Goal: Task Accomplishment & Management: Complete application form

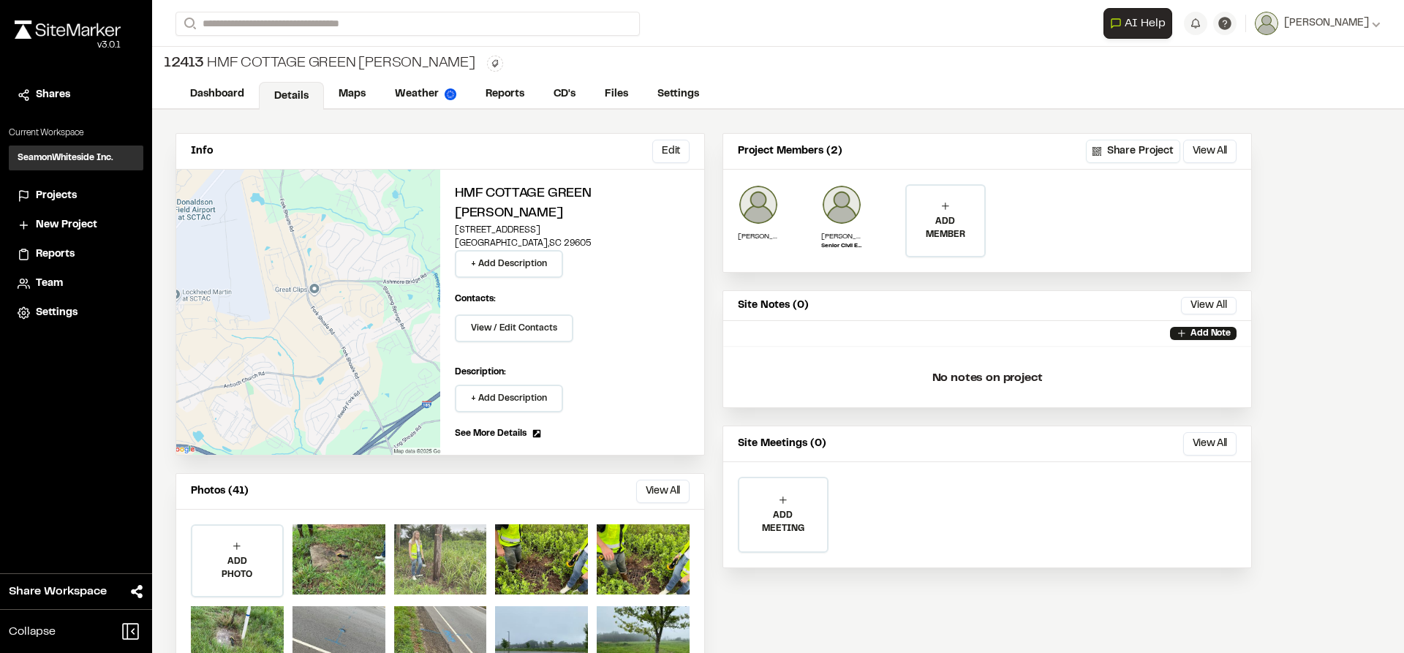
scroll to position [42, 0]
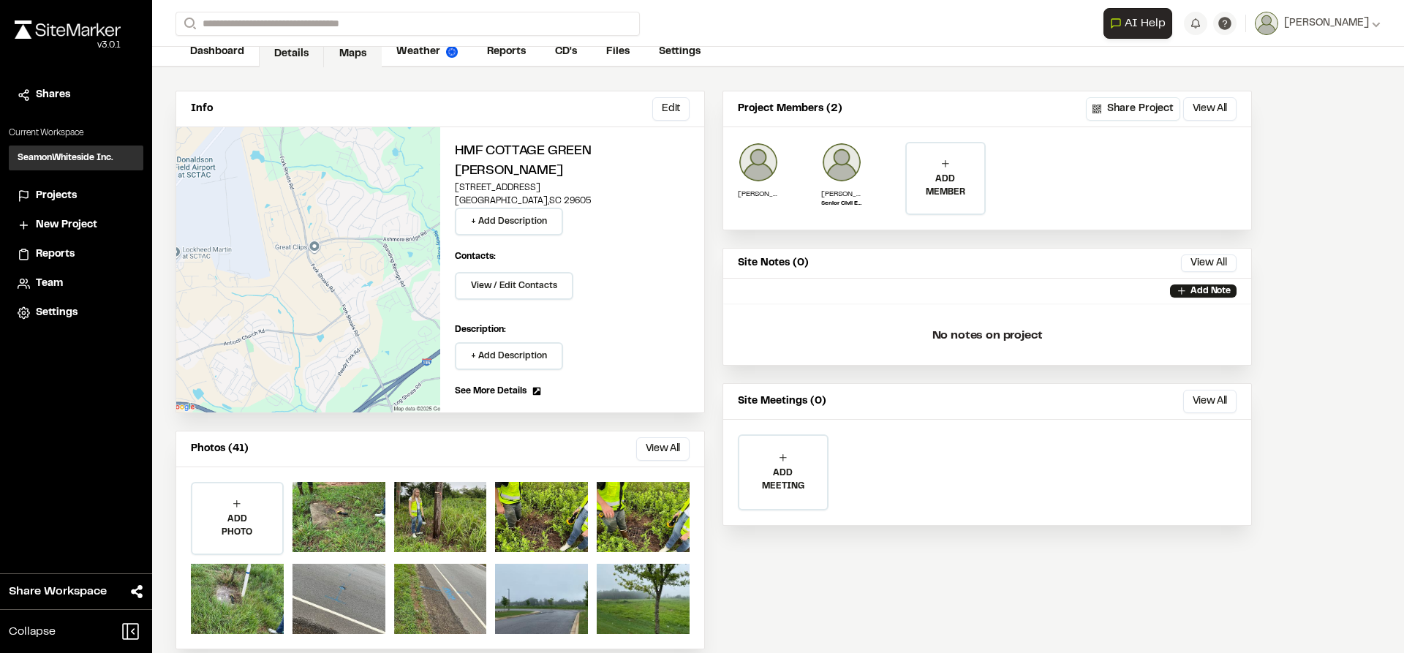
click at [362, 53] on link "Maps" at bounding box center [353, 53] width 58 height 28
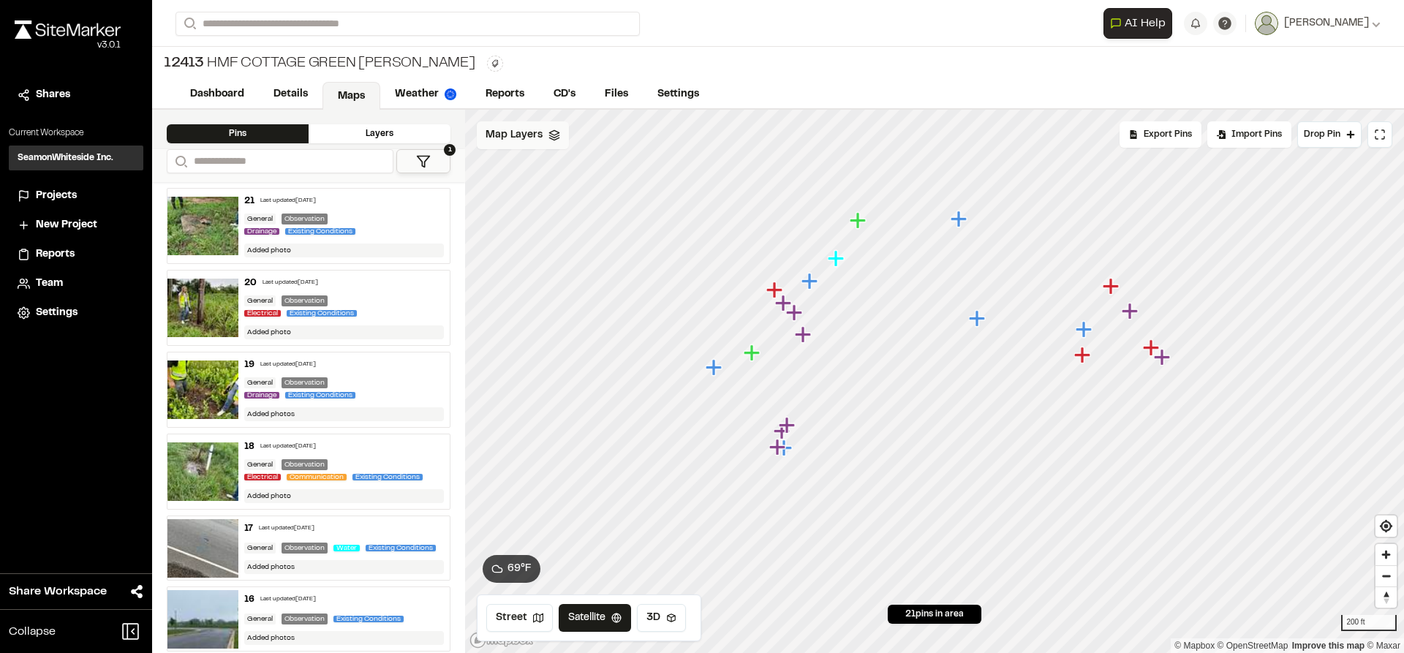
click at [543, 139] on div "Map Layers" at bounding box center [523, 135] width 92 height 28
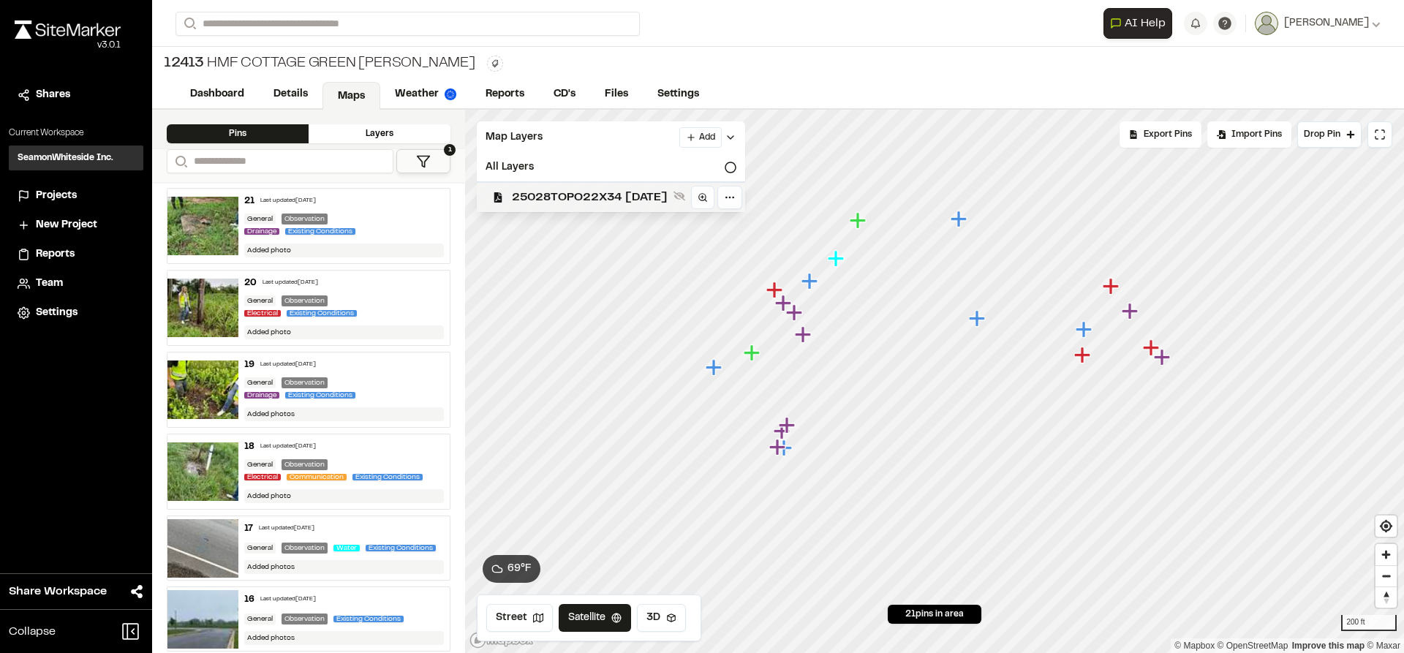
click at [568, 200] on span "25028TOPO22X34 [DATE]" at bounding box center [590, 198] width 156 height 18
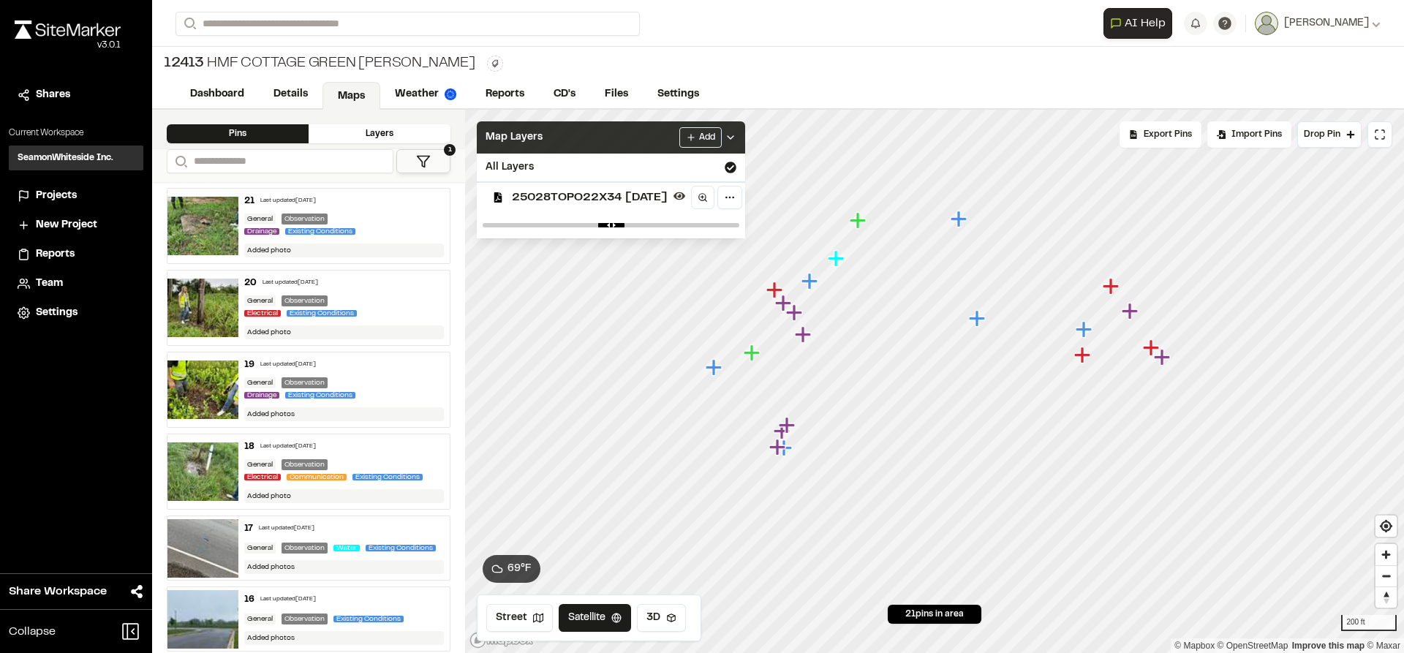
click at [736, 139] on icon at bounding box center [731, 138] width 12 height 12
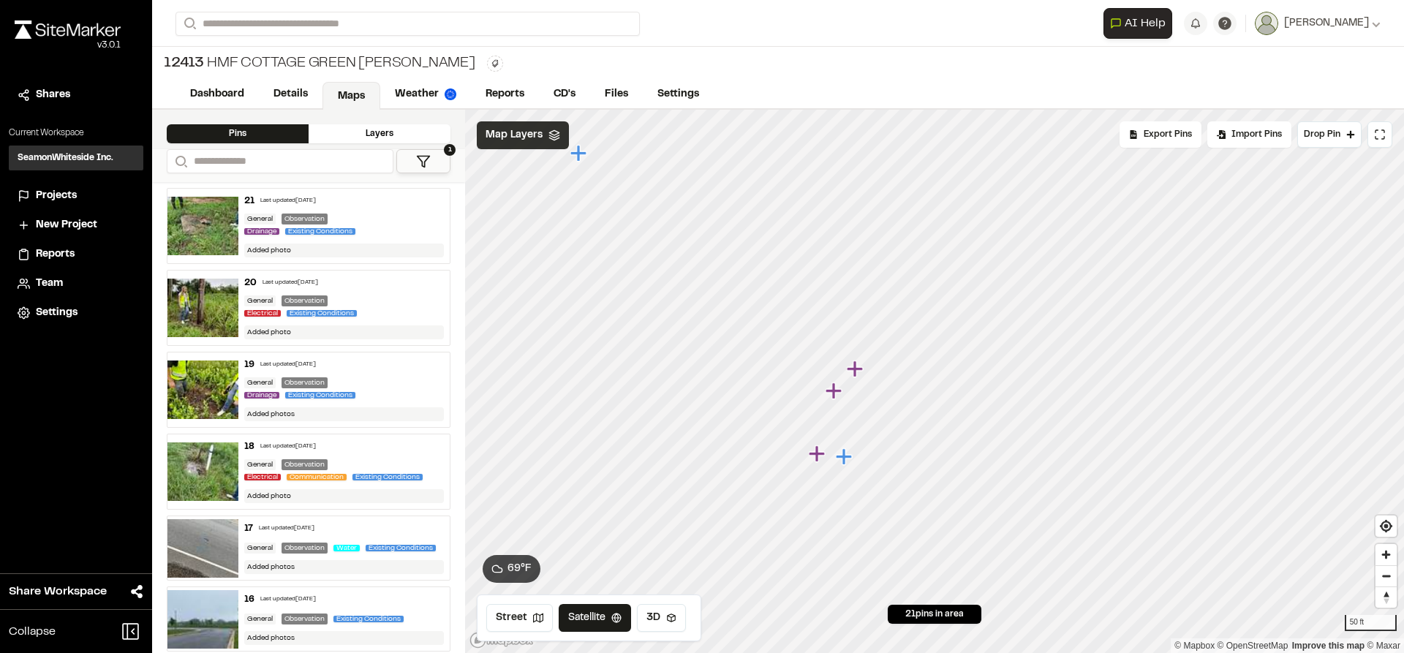
click at [817, 454] on icon "Map marker" at bounding box center [817, 453] width 16 height 16
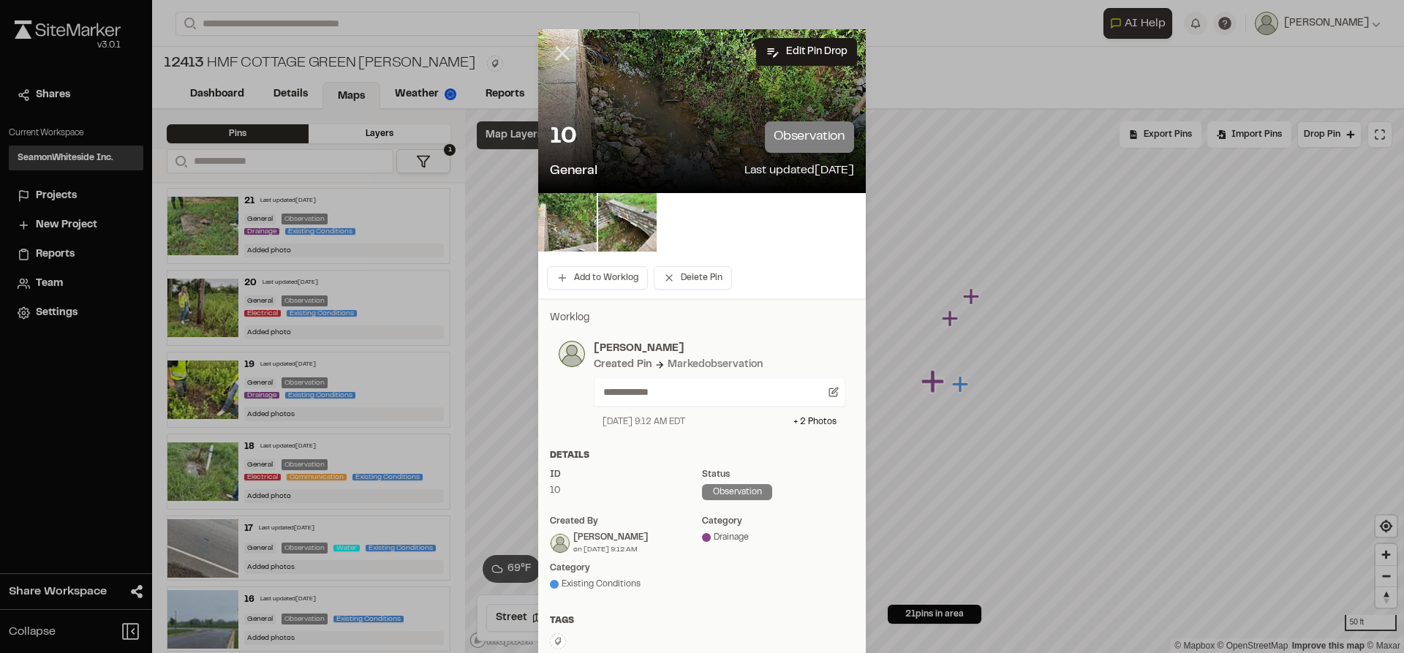
click at [559, 53] on icon at bounding box center [562, 53] width 25 height 25
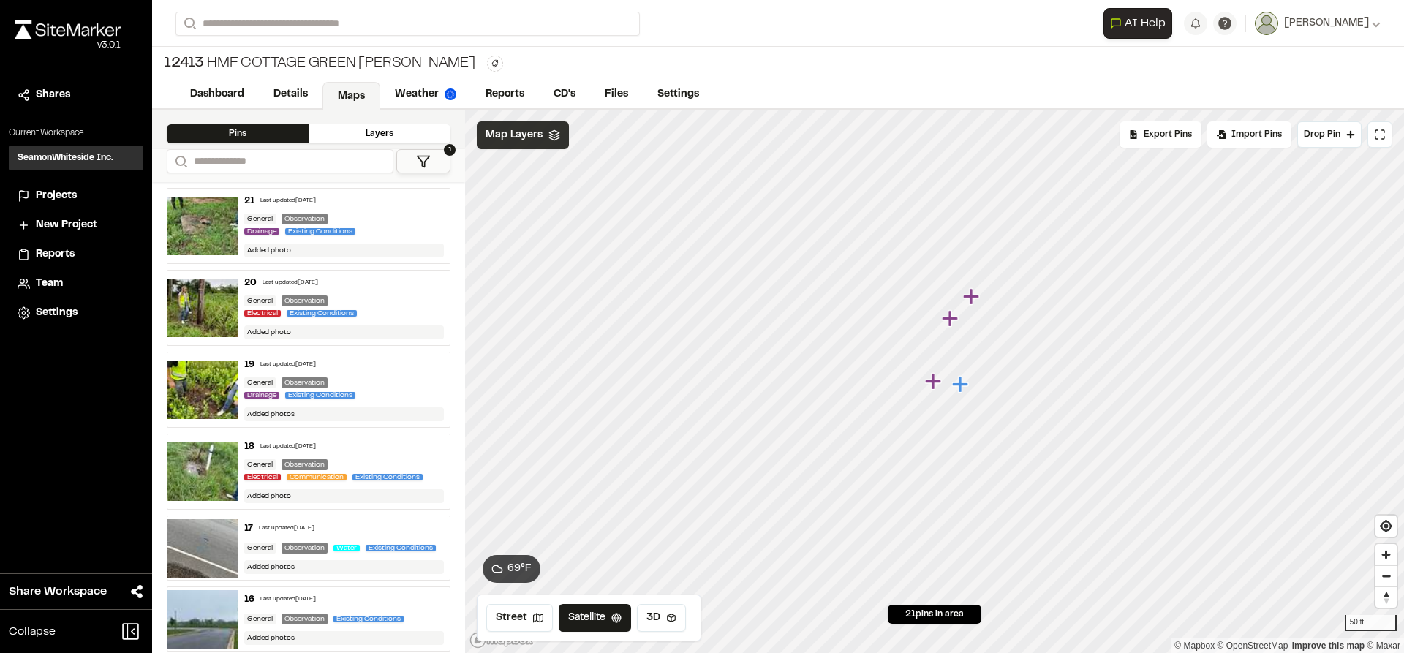
click at [951, 318] on icon "Map marker" at bounding box center [950, 318] width 16 height 16
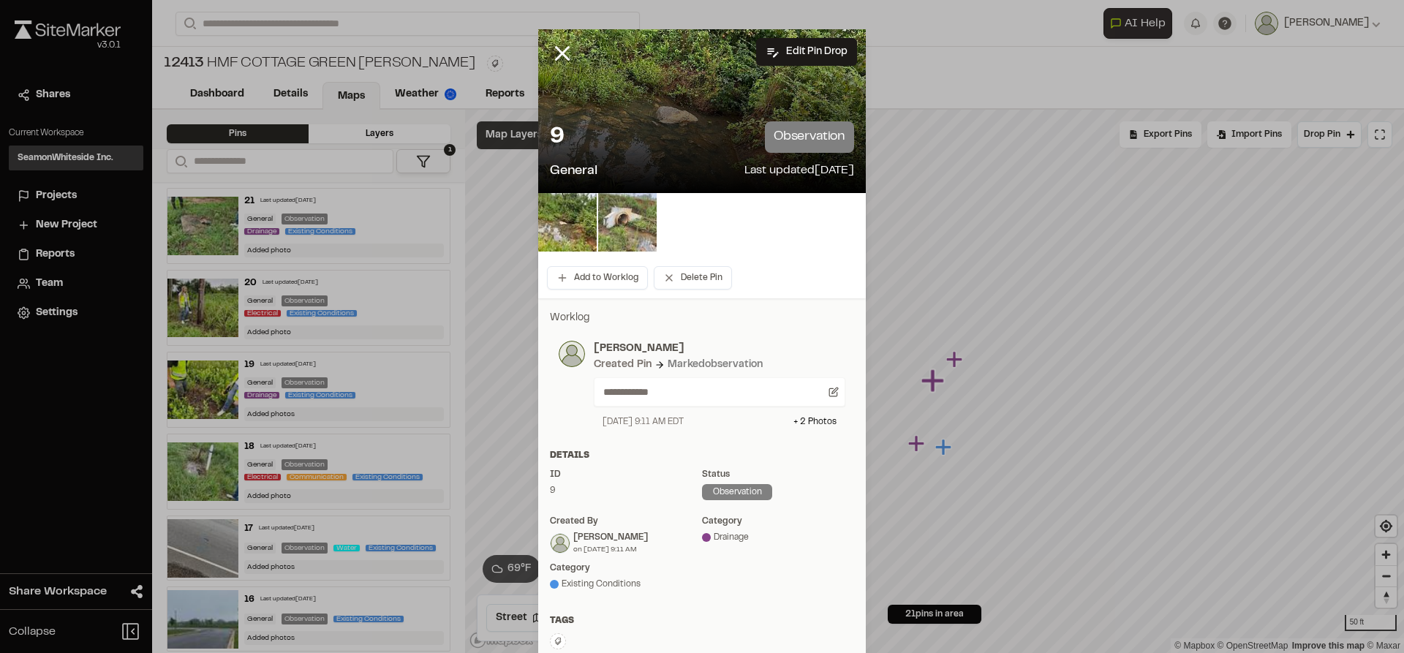
click at [619, 232] on img at bounding box center [627, 222] width 59 height 59
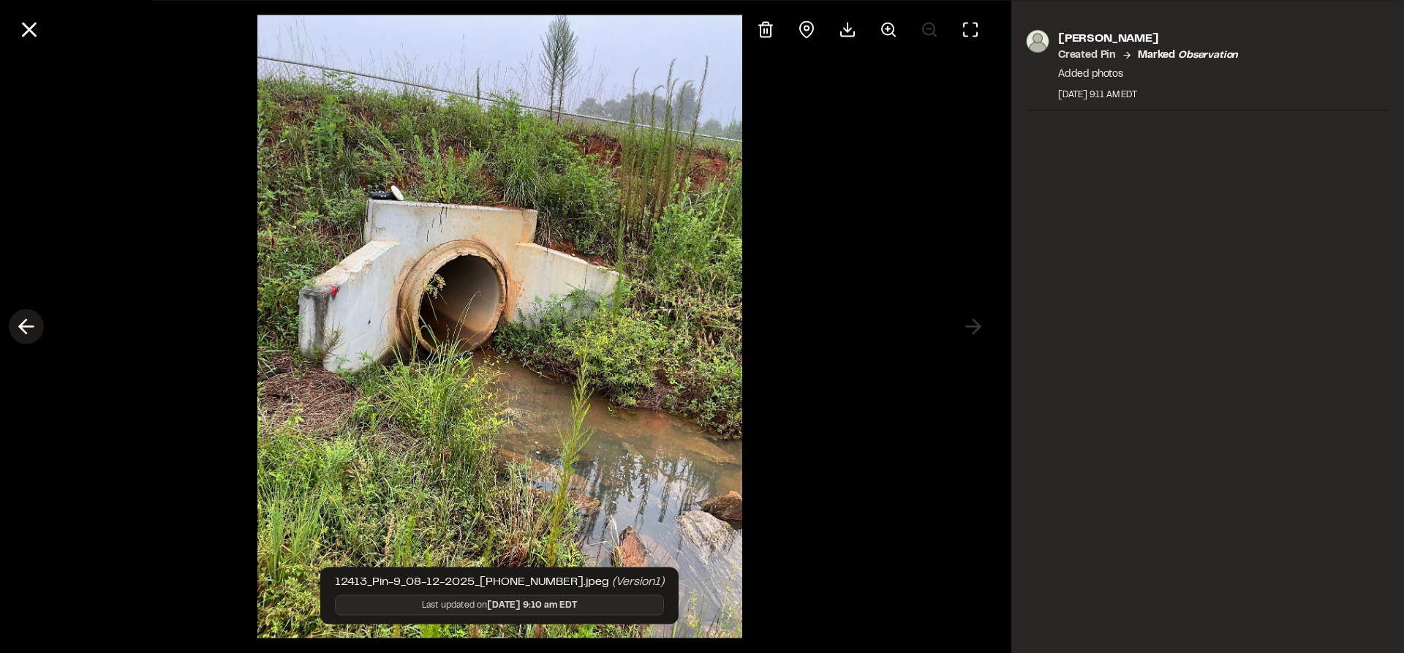
click at [29, 327] on icon at bounding box center [26, 326] width 23 height 25
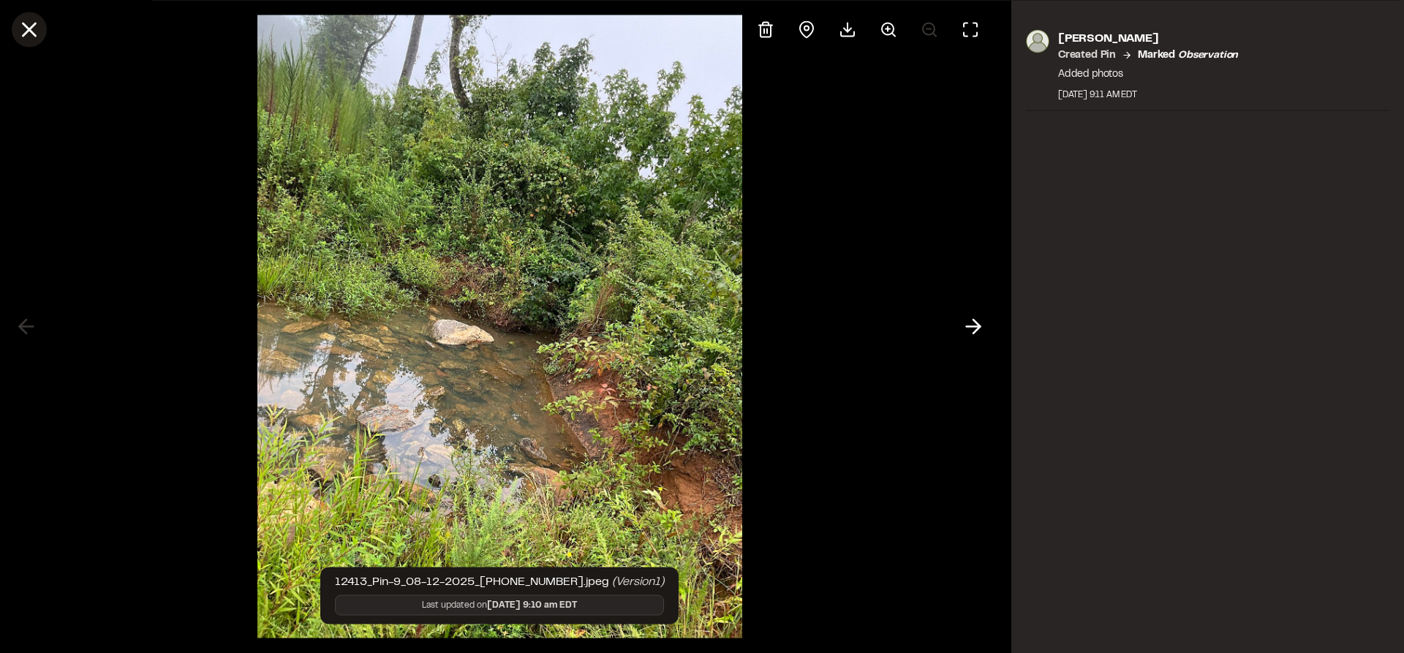
click at [27, 30] on line at bounding box center [29, 29] width 12 height 12
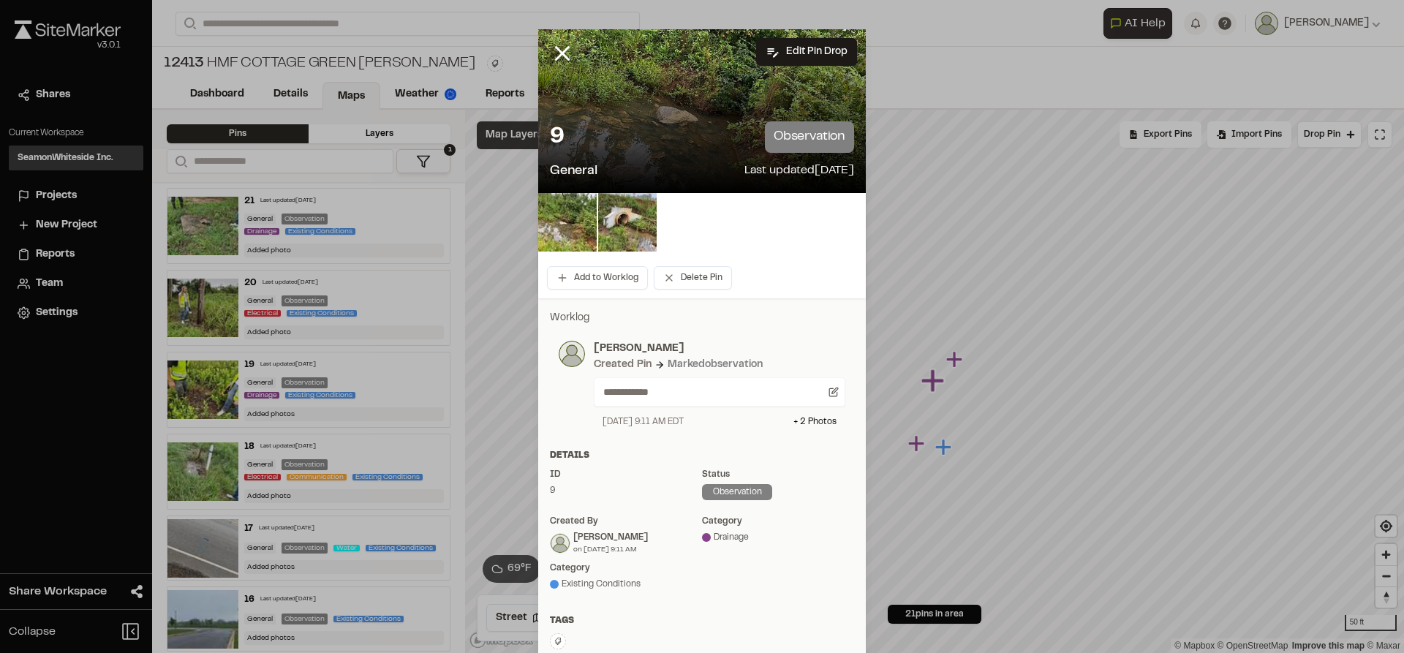
click at [560, 52] on icon at bounding box center [562, 53] width 25 height 25
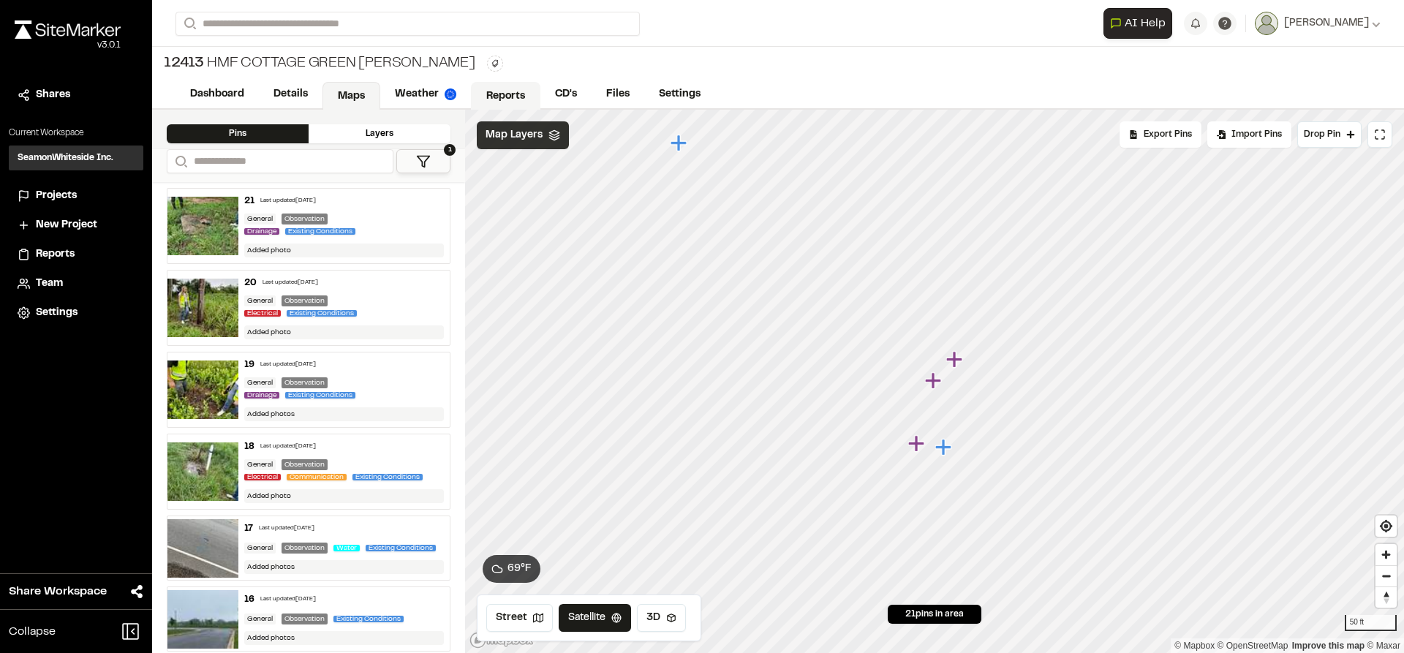
click at [505, 87] on link "Reports" at bounding box center [505, 96] width 69 height 28
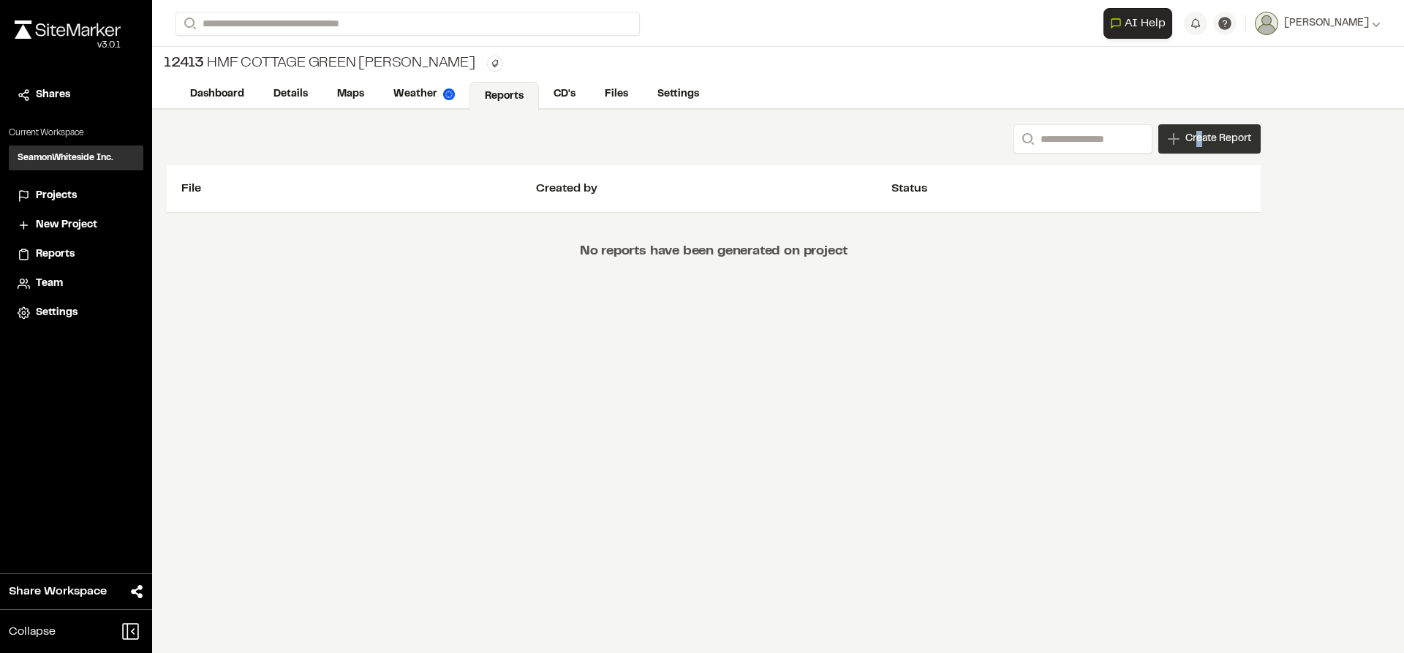
click at [1199, 143] on span "Create Report" at bounding box center [1219, 139] width 66 height 16
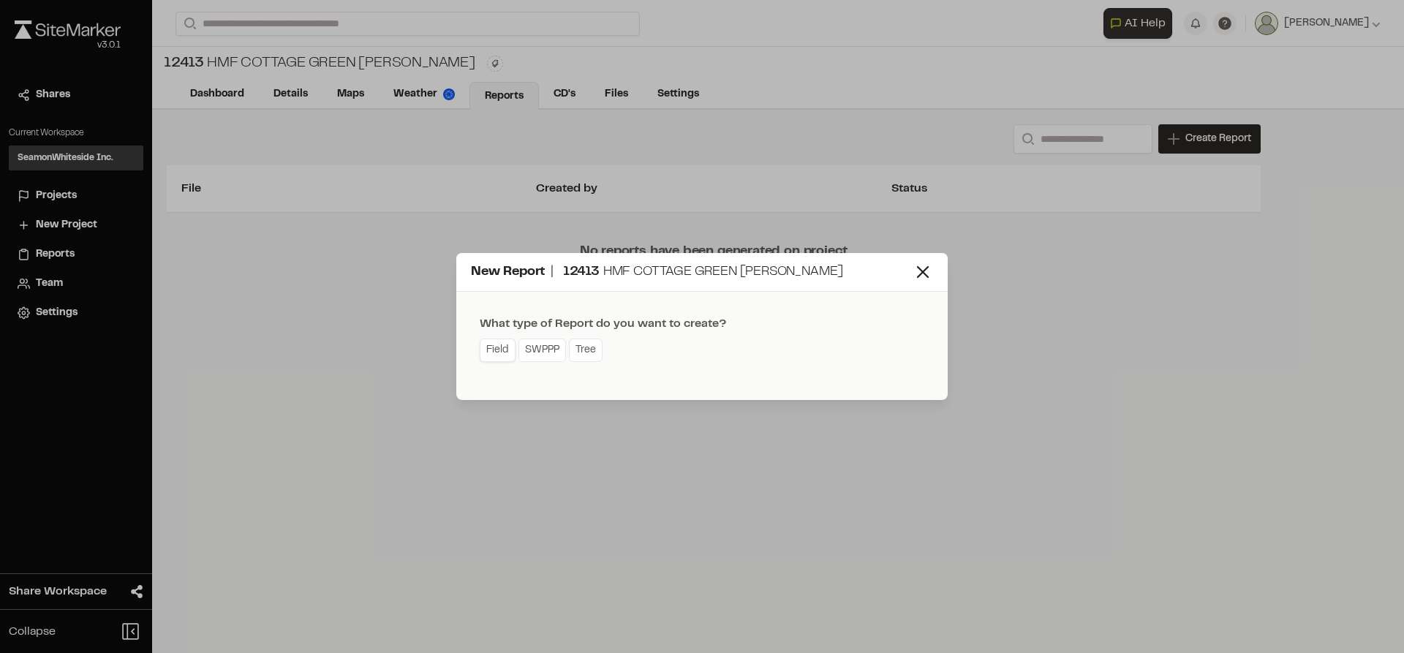
click at [494, 347] on link "Field" at bounding box center [498, 350] width 36 height 23
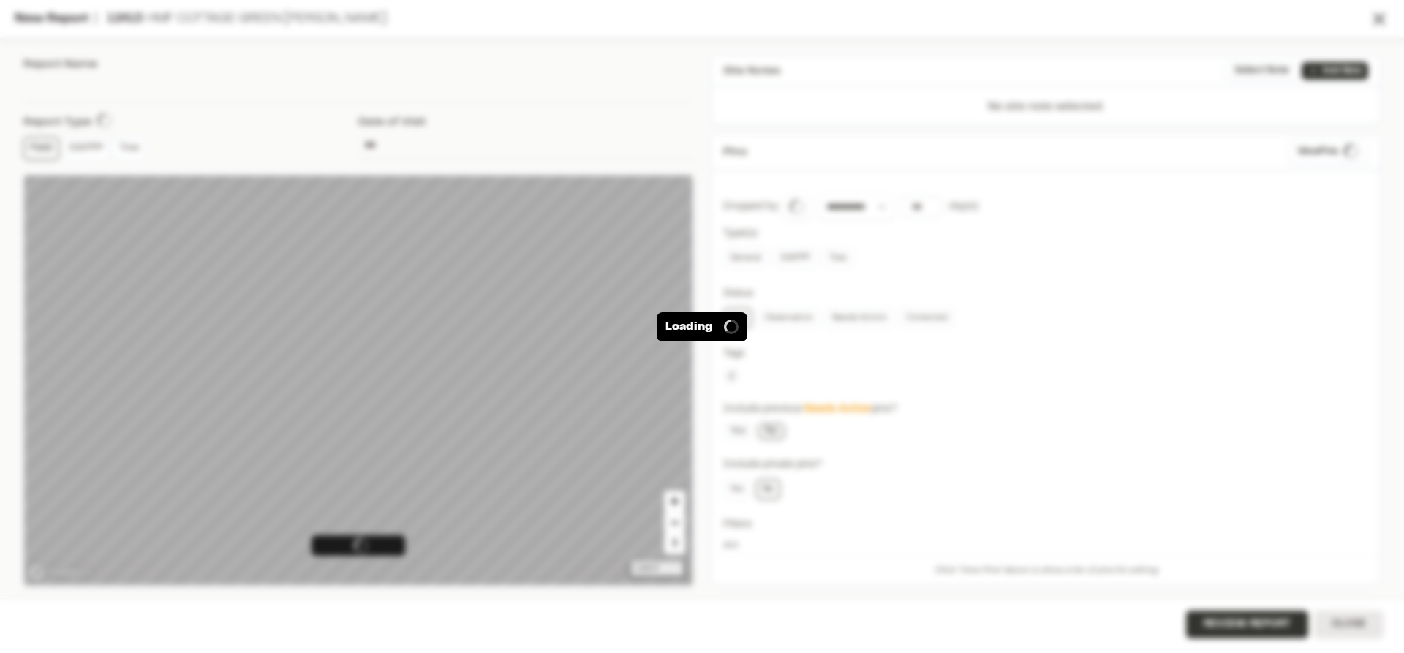
type input "**********"
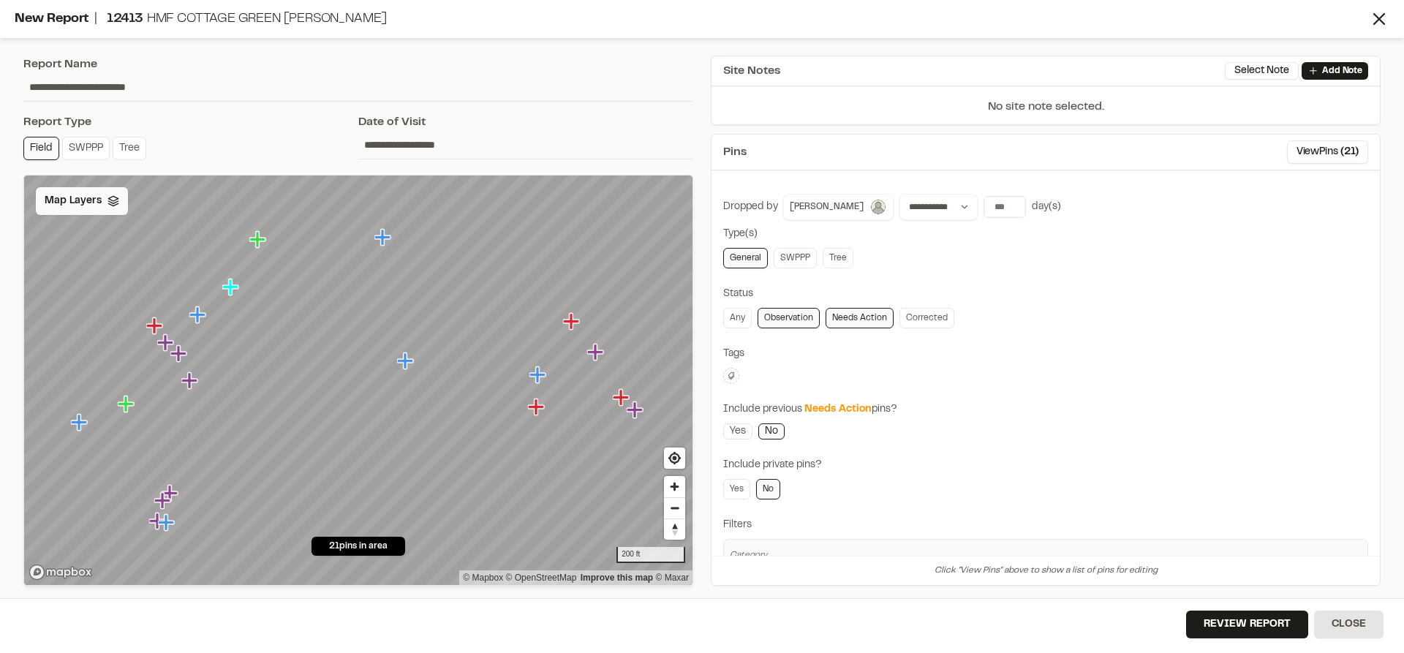
click at [73, 208] on span "Map Layers" at bounding box center [73, 201] width 57 height 16
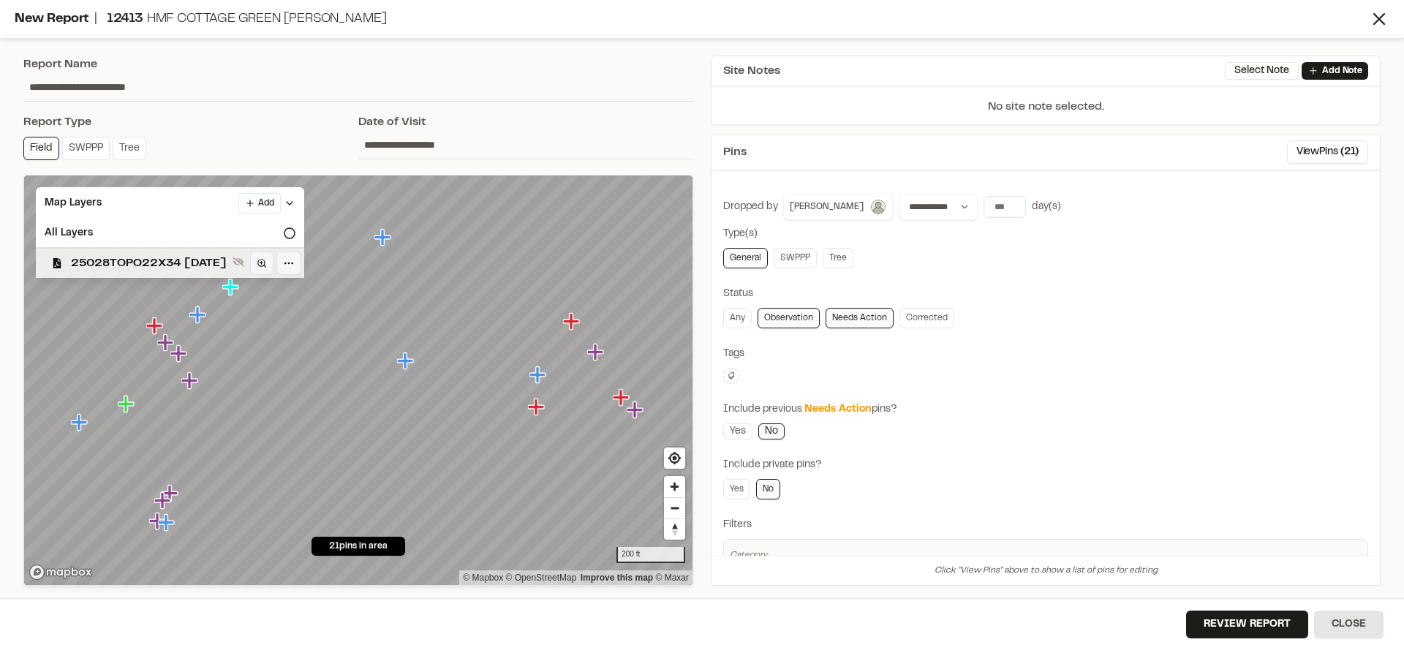
click at [99, 255] on span "25028TOPO22X34 [DATE]" at bounding box center [149, 264] width 156 height 18
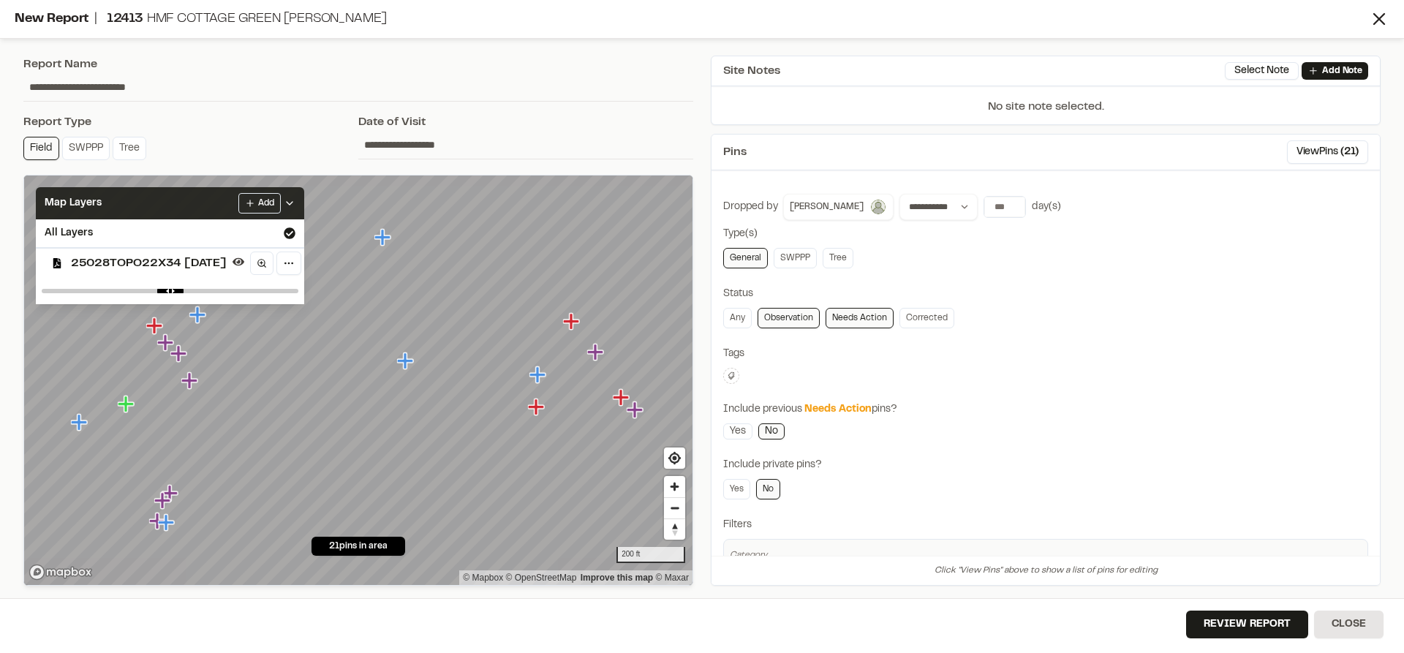
click at [295, 204] on icon at bounding box center [290, 203] width 12 height 12
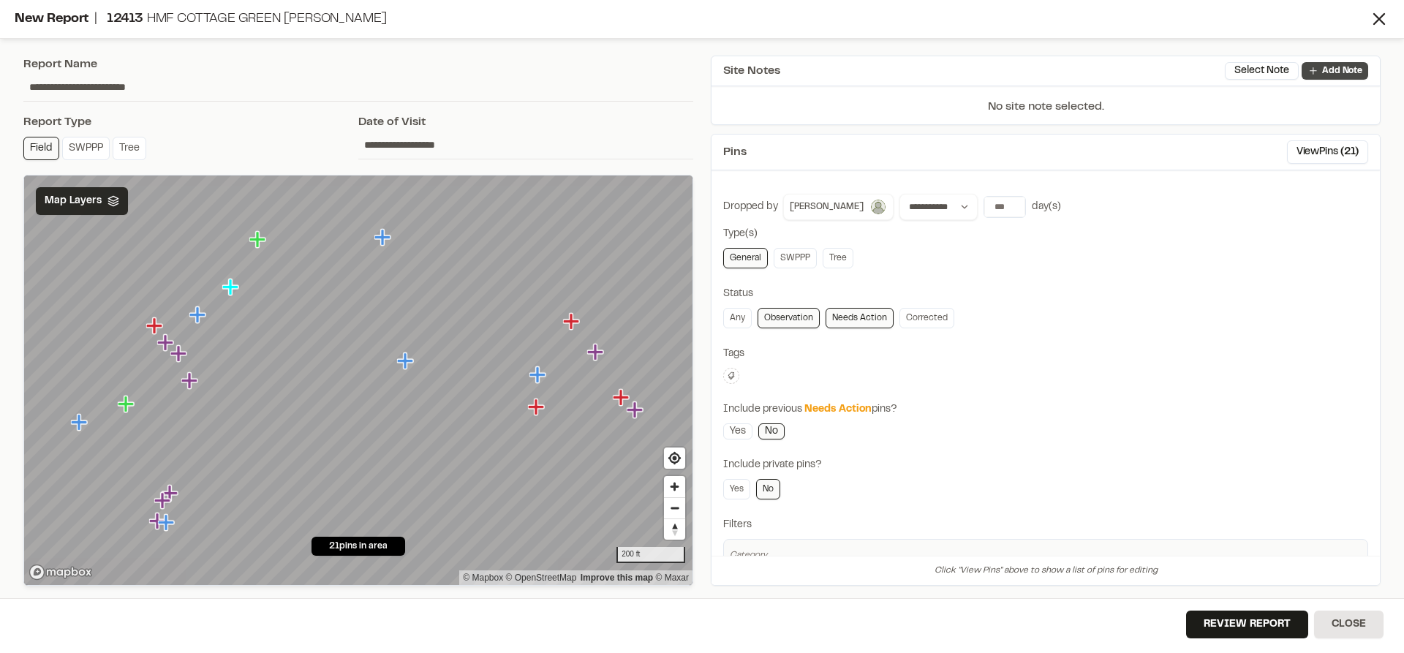
click at [1334, 76] on p "Add Note" at bounding box center [1342, 70] width 40 height 13
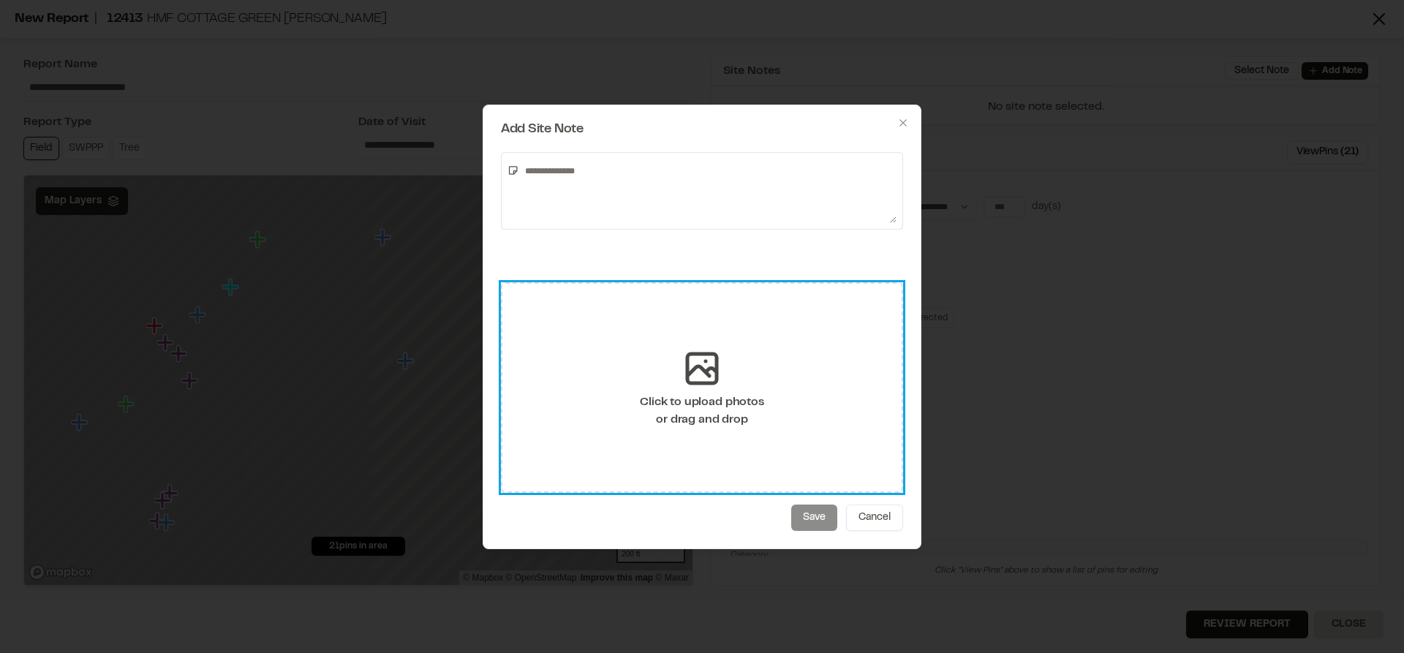
click at [630, 347] on div "Click to upload photos or drag and drop" at bounding box center [702, 387] width 402 height 211
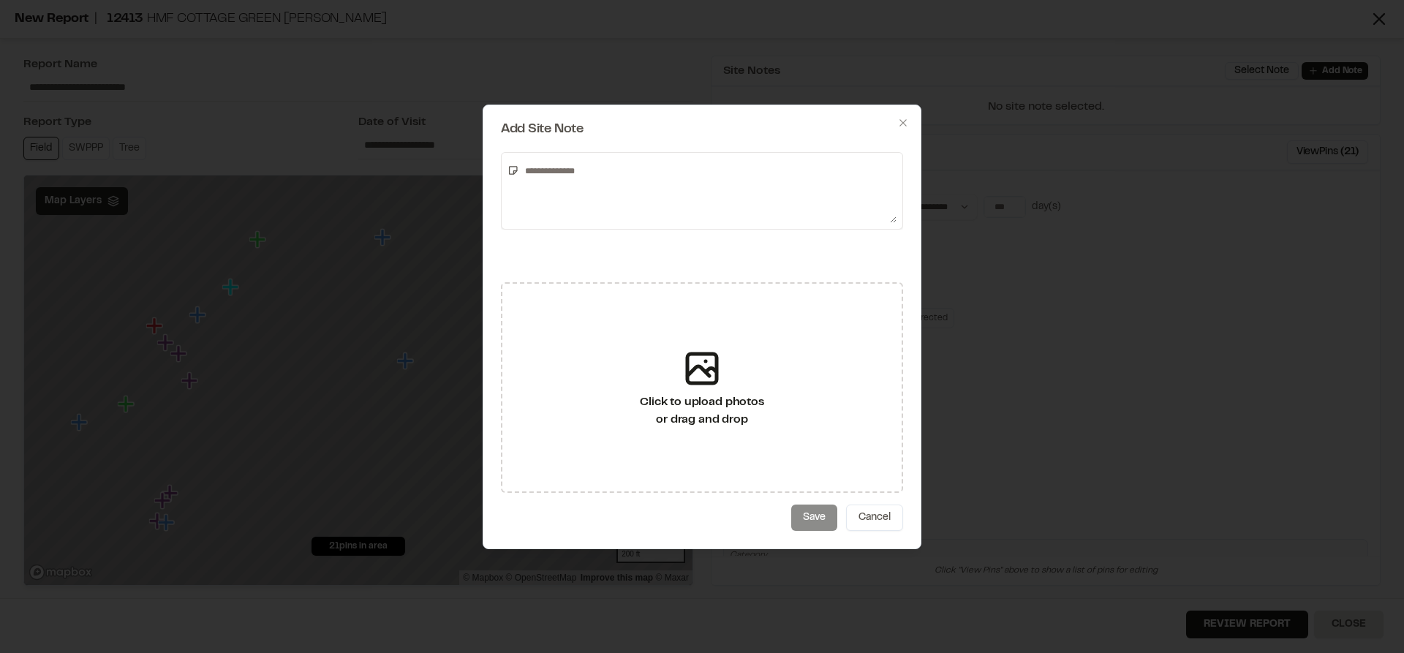
click at [629, 175] on textarea at bounding box center [707, 191] width 377 height 64
type textarea "*"
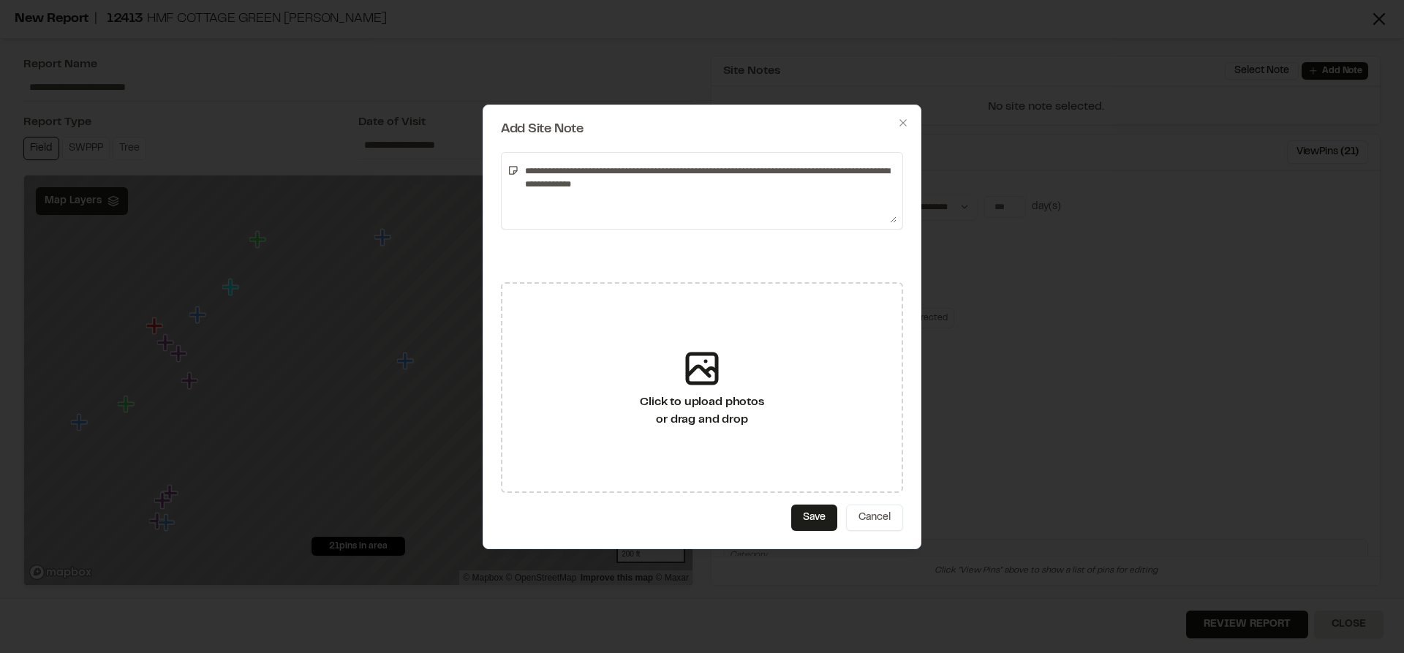
click at [524, 170] on textarea "**********" at bounding box center [707, 191] width 377 height 64
type textarea "**********"
click at [815, 515] on button "Save" at bounding box center [814, 518] width 46 height 26
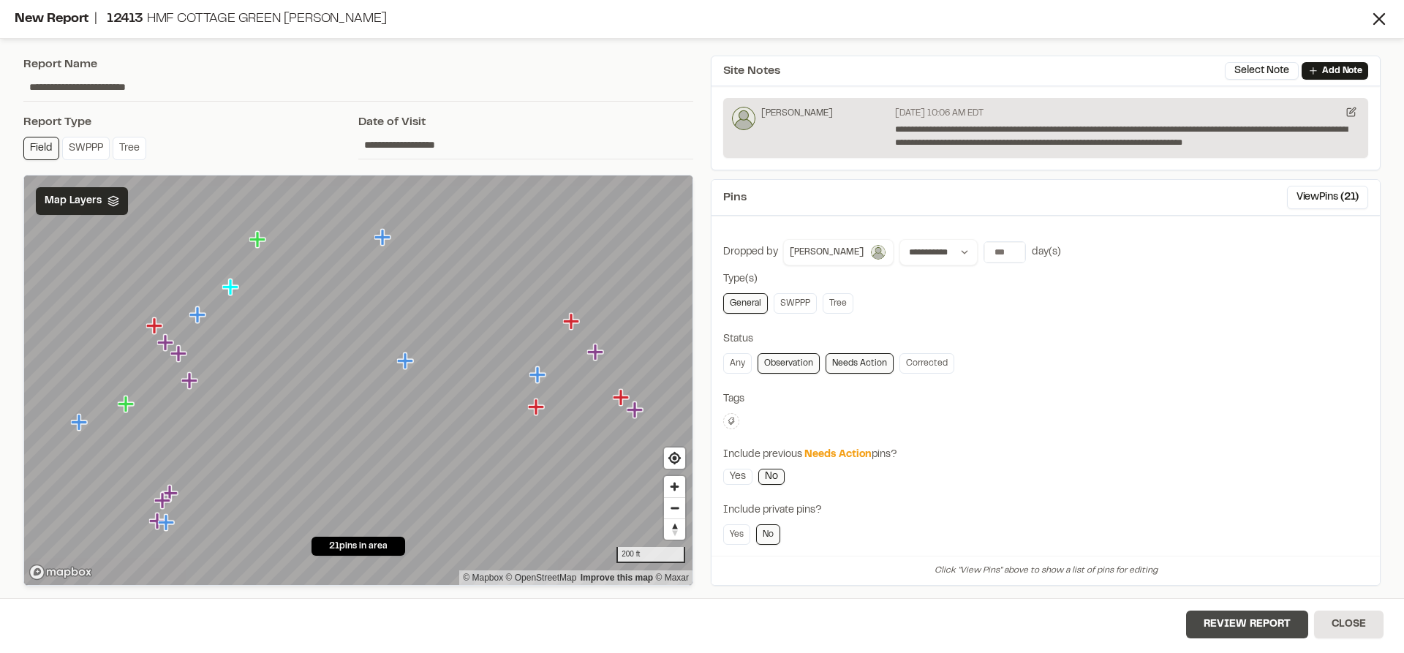
click at [1226, 620] on button "Review Report" at bounding box center [1247, 625] width 122 height 28
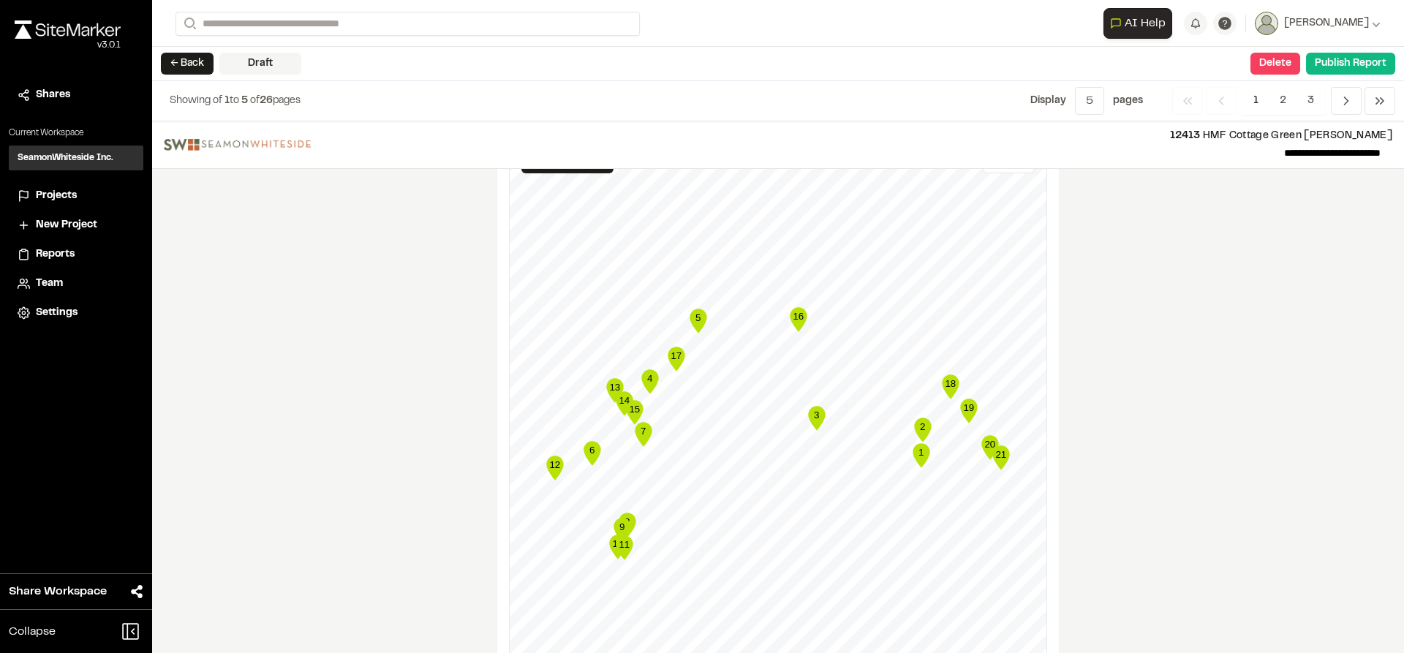
scroll to position [2623, 0]
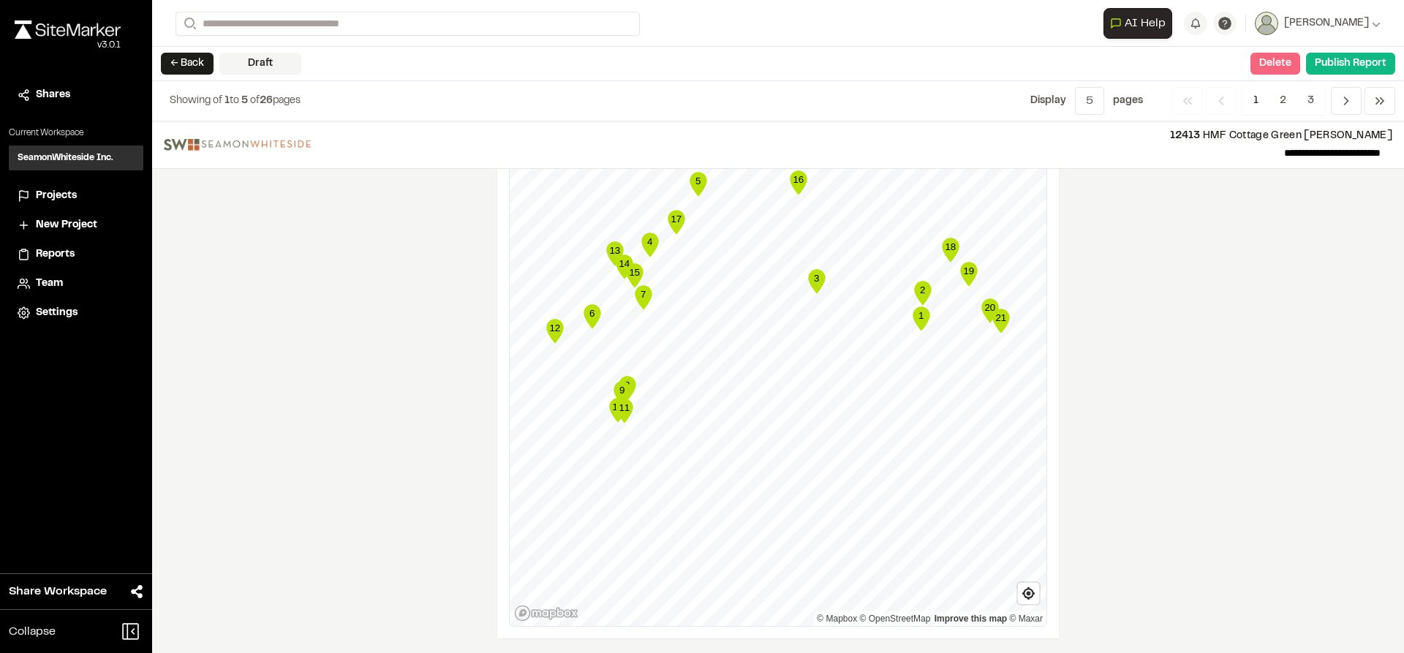
click at [1286, 64] on button "Delete" at bounding box center [1276, 64] width 50 height 22
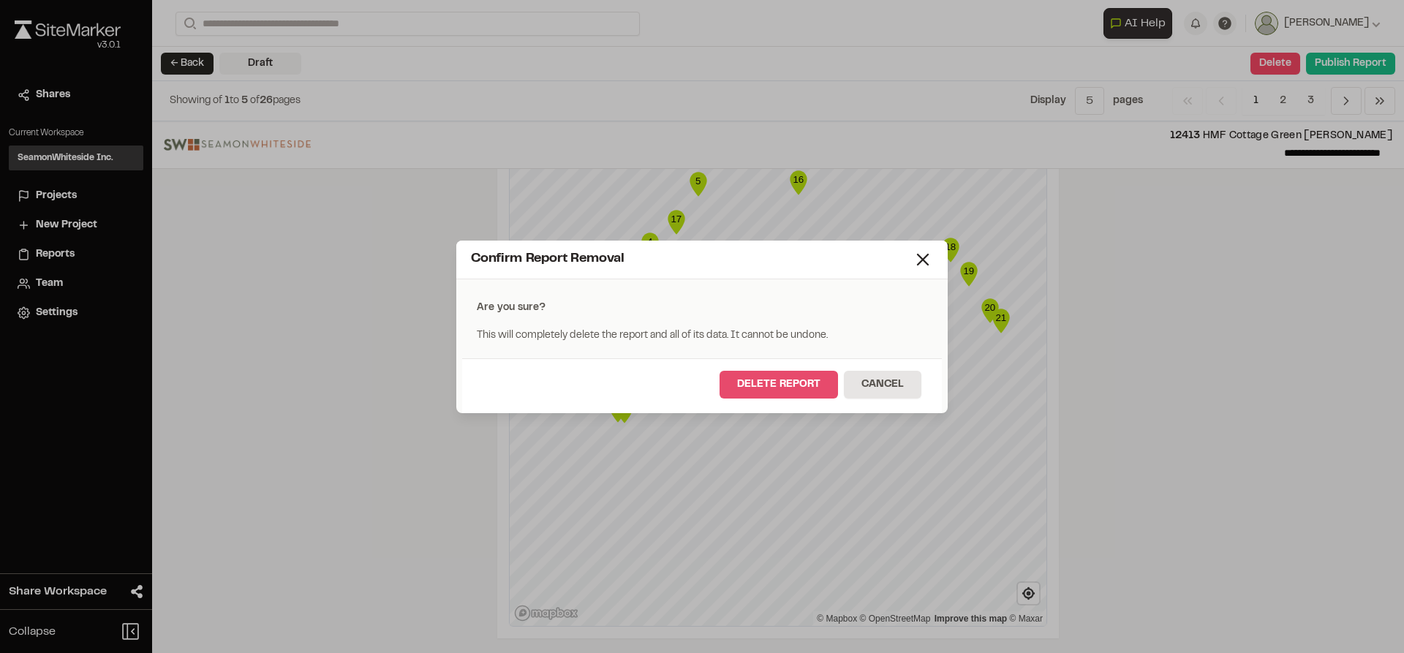
click at [792, 392] on button "Delete Report" at bounding box center [779, 385] width 118 height 28
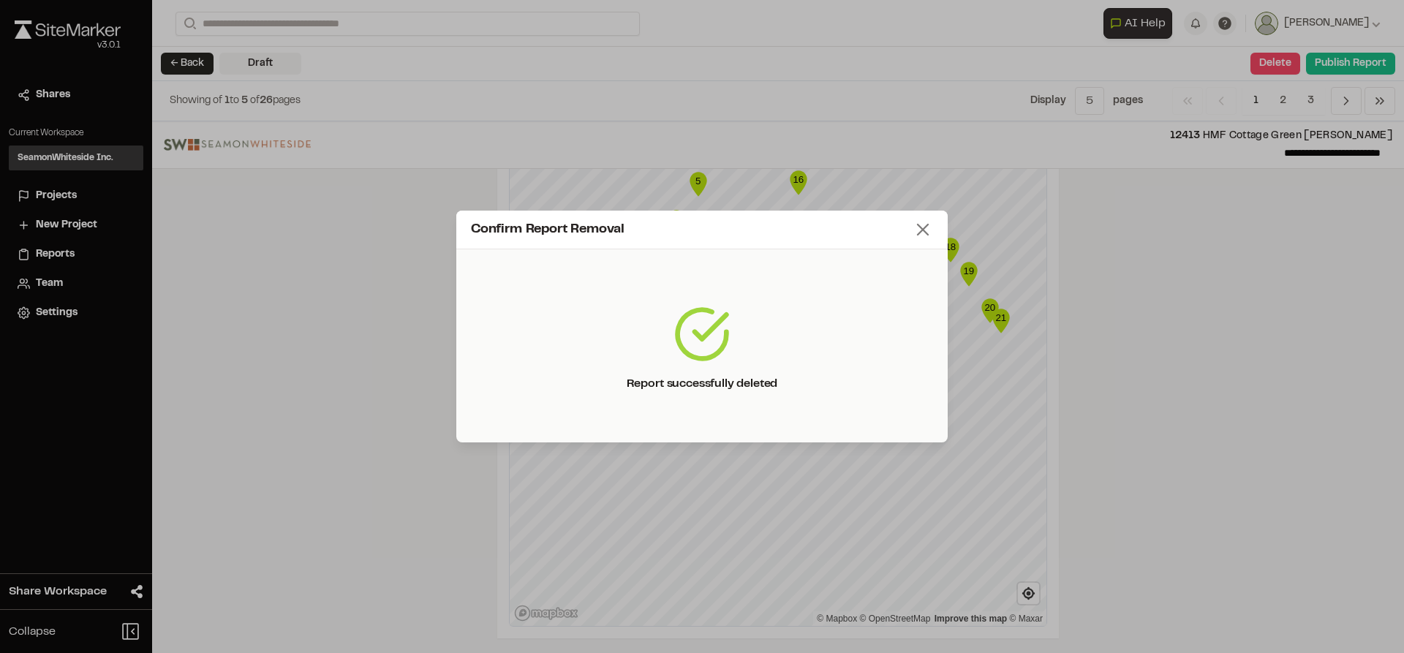
click at [926, 229] on icon at bounding box center [923, 229] width 20 height 20
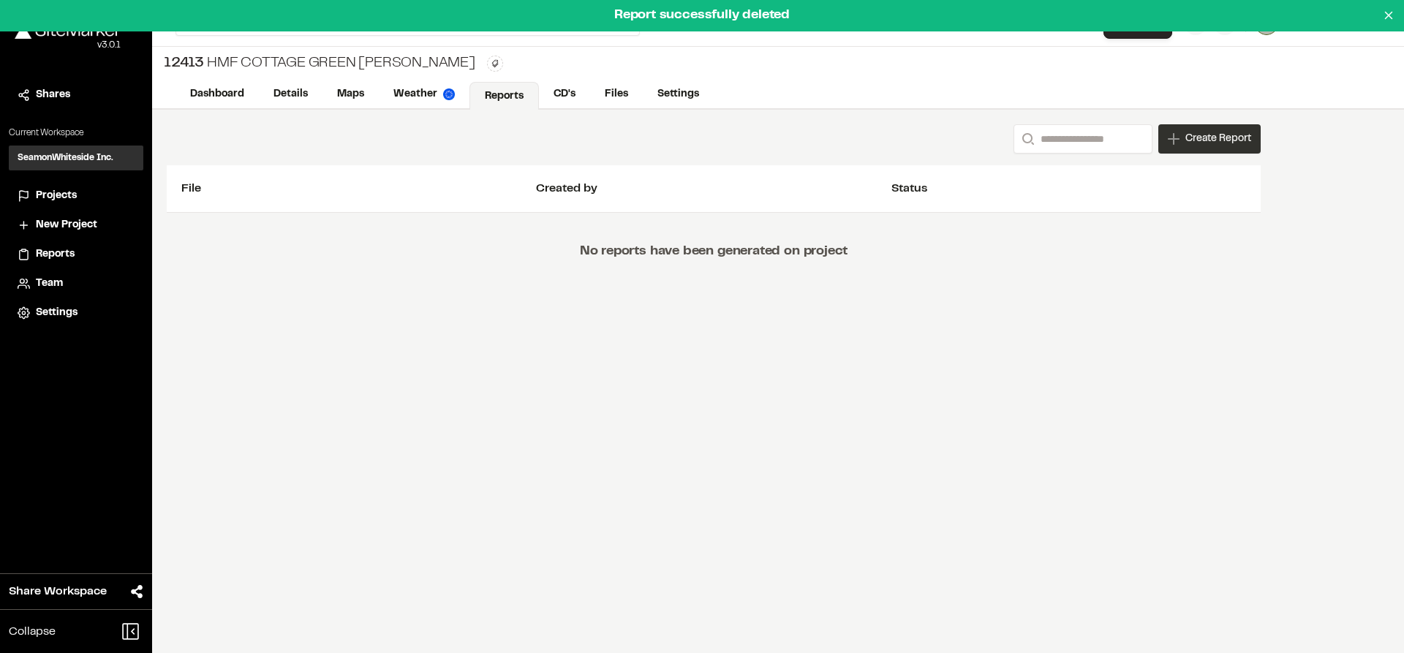
click at [1192, 137] on span "Create Report" at bounding box center [1219, 139] width 66 height 16
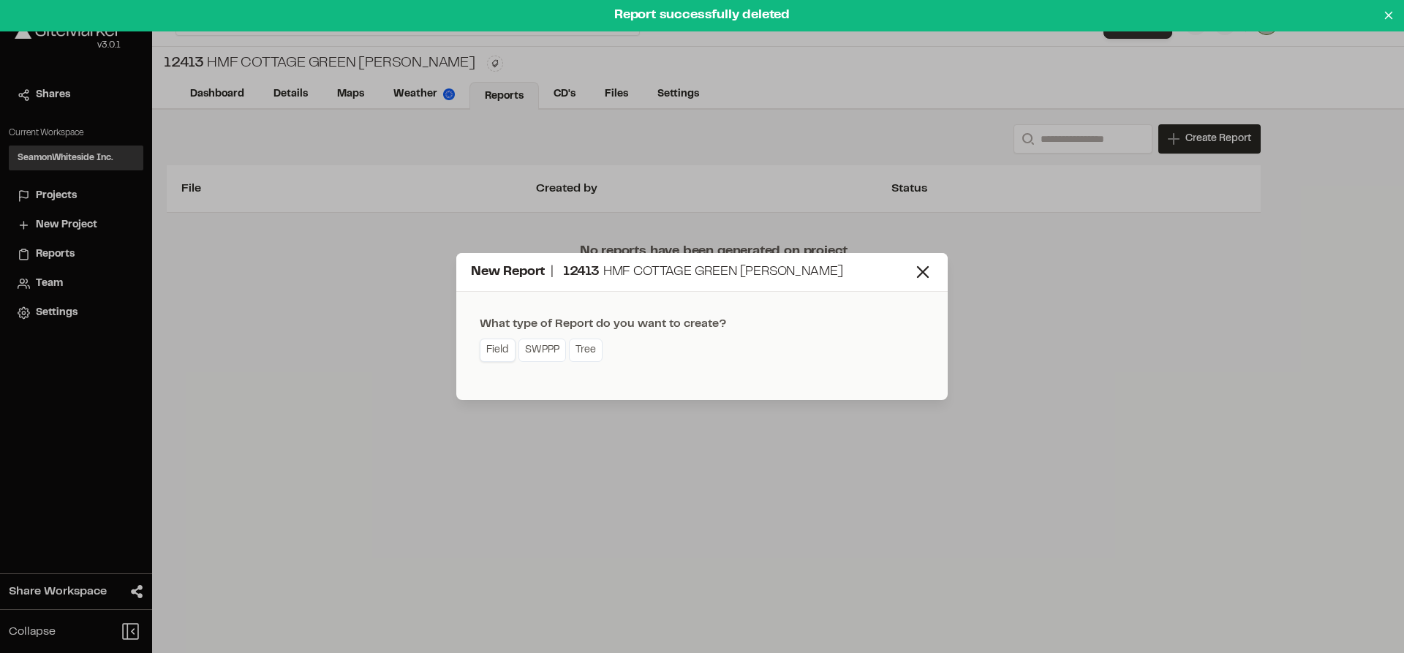
click at [508, 353] on link "Field" at bounding box center [498, 350] width 36 height 23
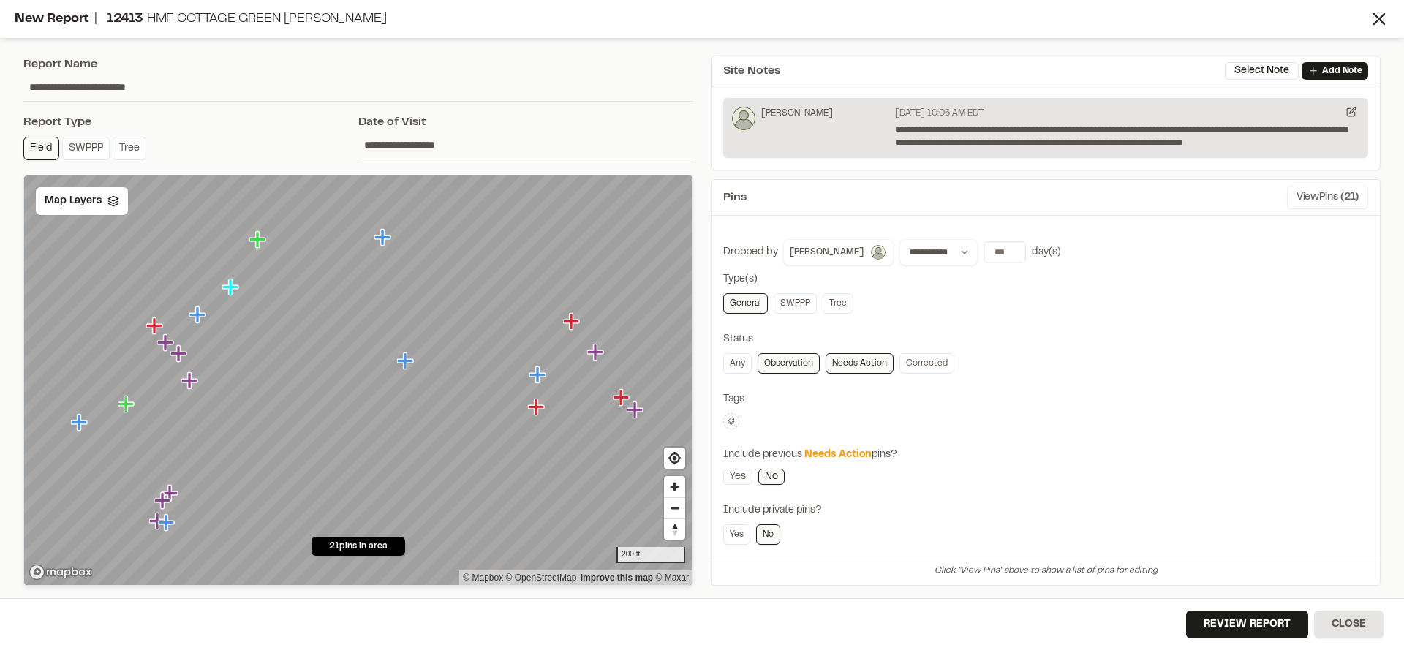
click at [1304, 192] on button "View Pins ( 21 )" at bounding box center [1327, 197] width 81 height 23
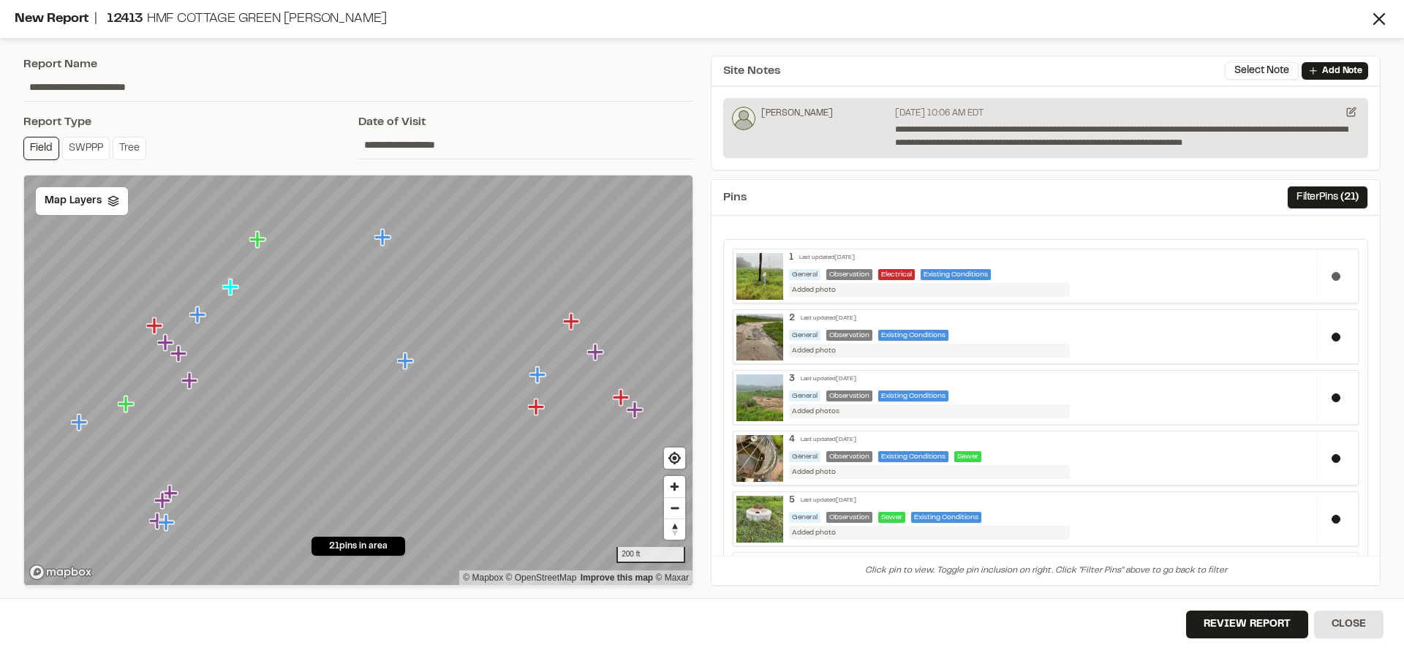
click at [1330, 278] on div at bounding box center [1335, 276] width 39 height 48
click at [1332, 335] on button at bounding box center [1336, 337] width 9 height 9
click at [1332, 399] on button at bounding box center [1336, 397] width 9 height 9
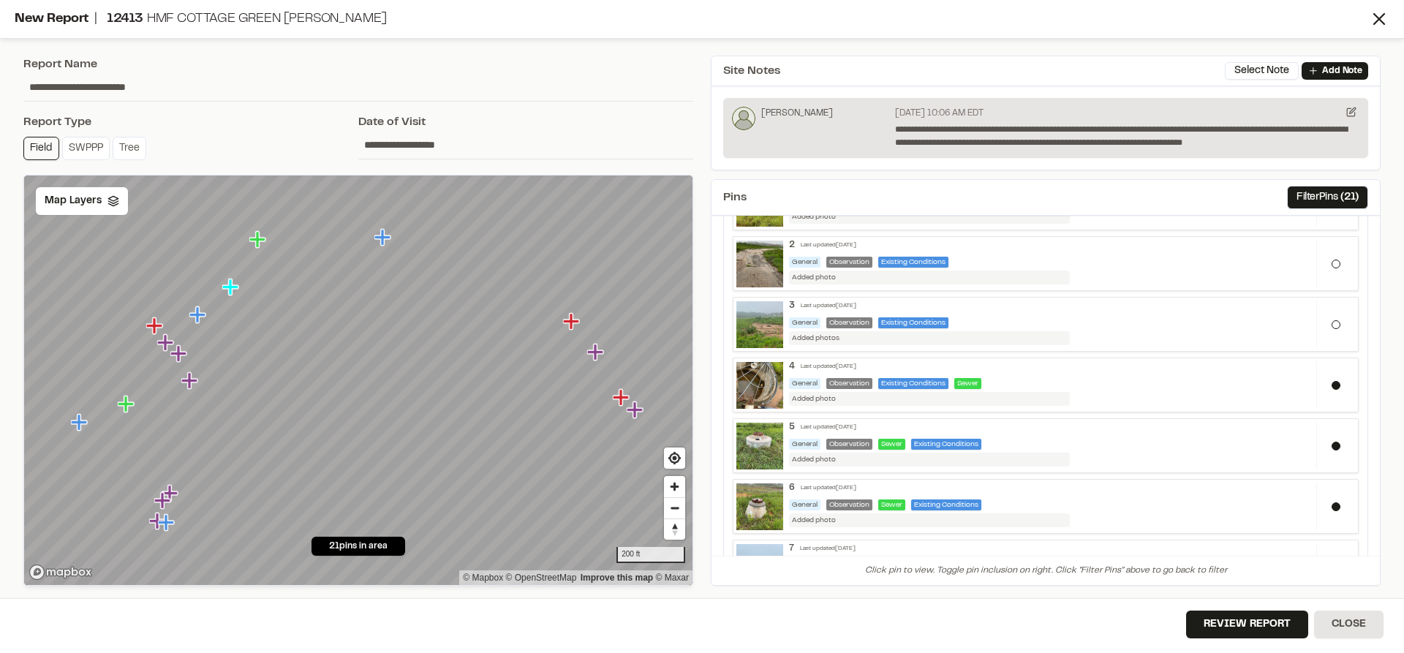
scroll to position [146, 0]
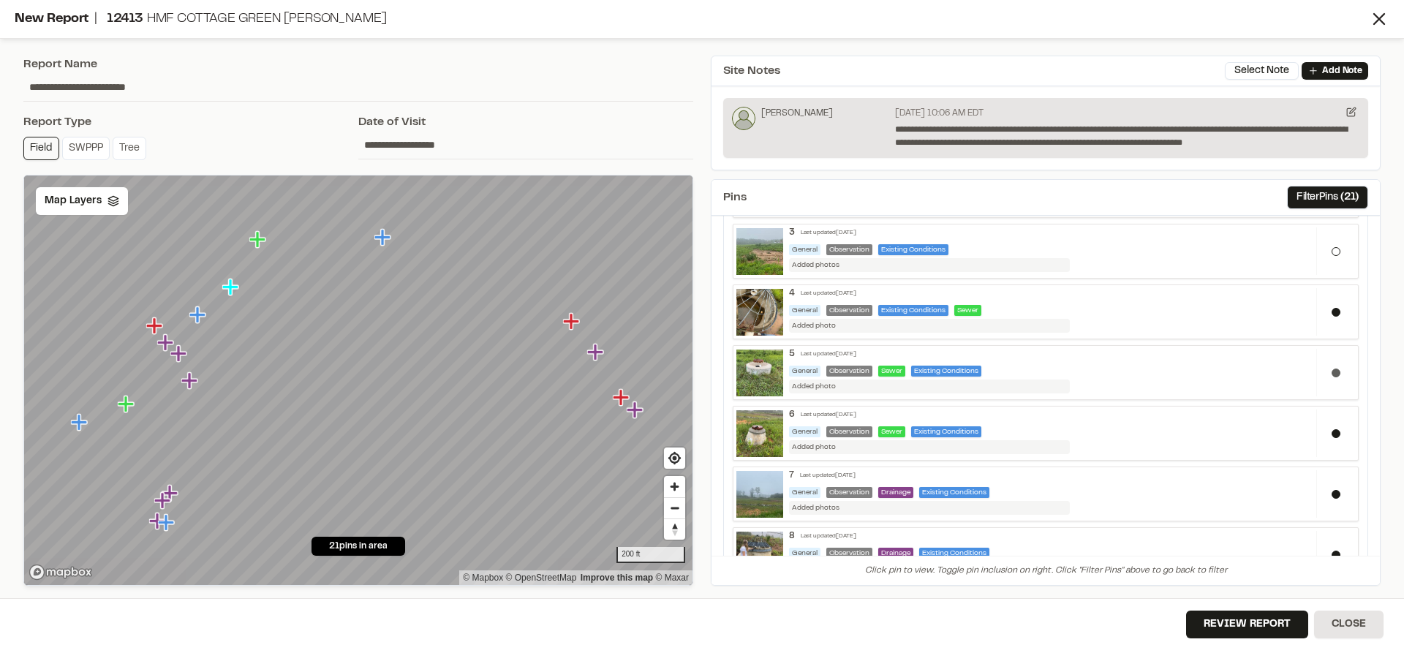
click at [1332, 372] on button at bounding box center [1336, 373] width 9 height 9
click at [1332, 433] on button at bounding box center [1336, 433] width 9 height 9
click at [1332, 493] on button at bounding box center [1336, 494] width 9 height 9
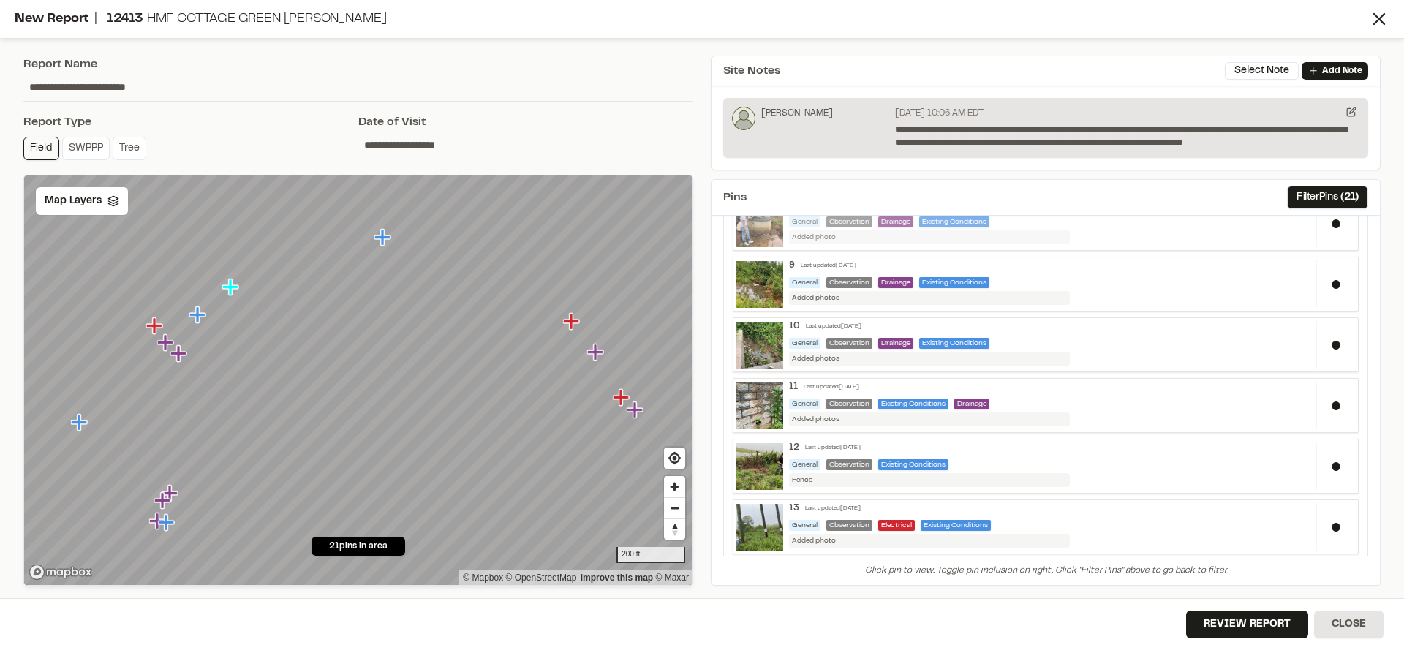
scroll to position [512, 0]
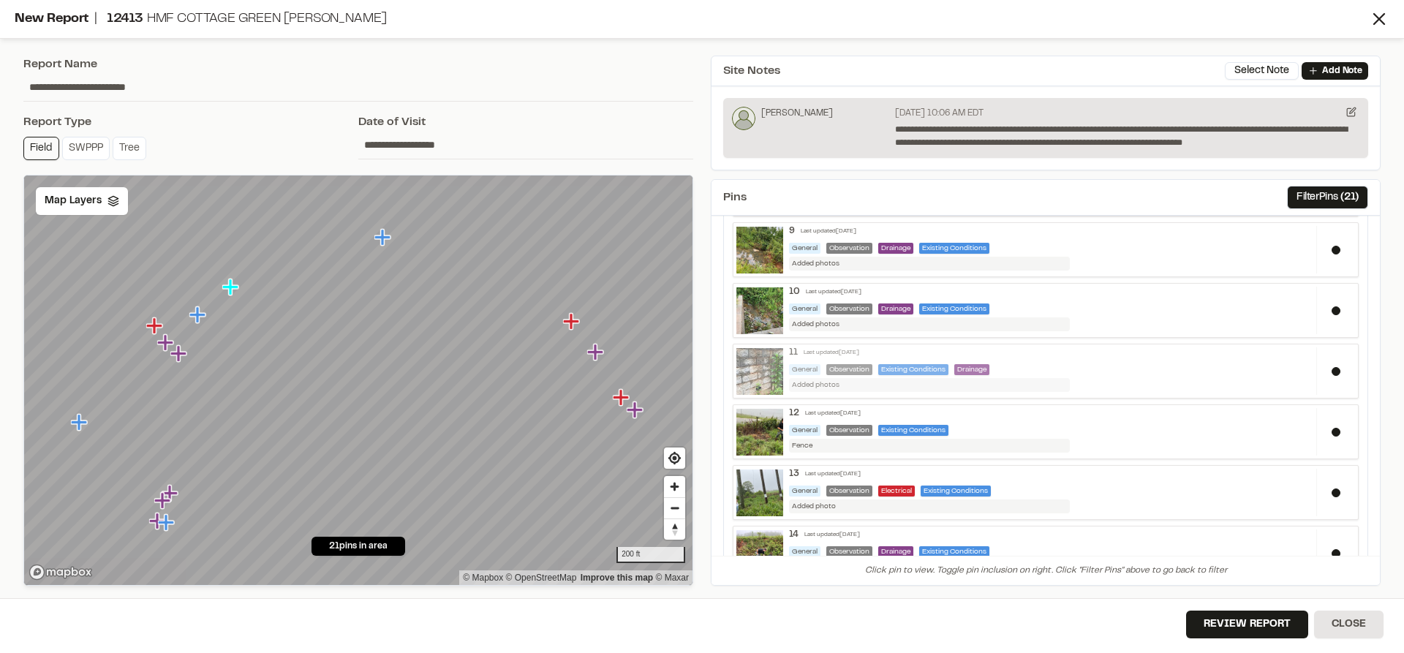
click at [859, 355] on div "Last updated [DATE]" at bounding box center [832, 353] width 56 height 9
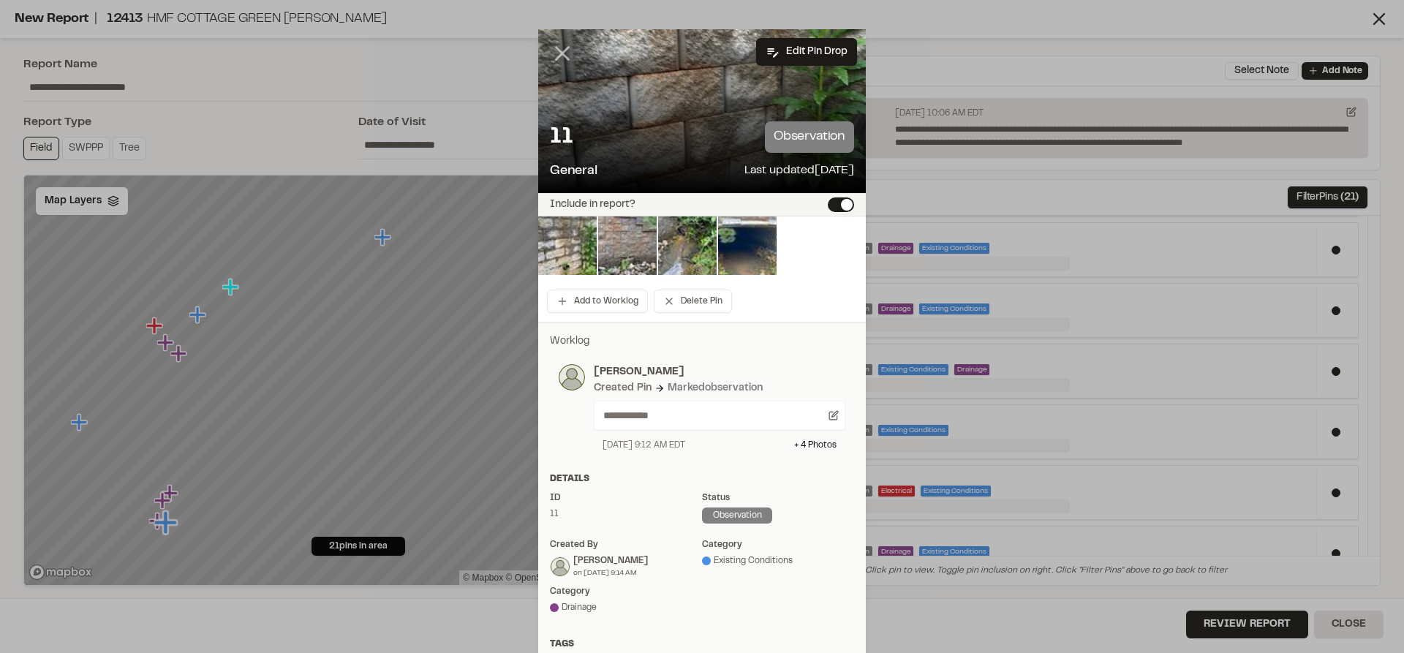
click at [564, 58] on icon at bounding box center [562, 53] width 25 height 25
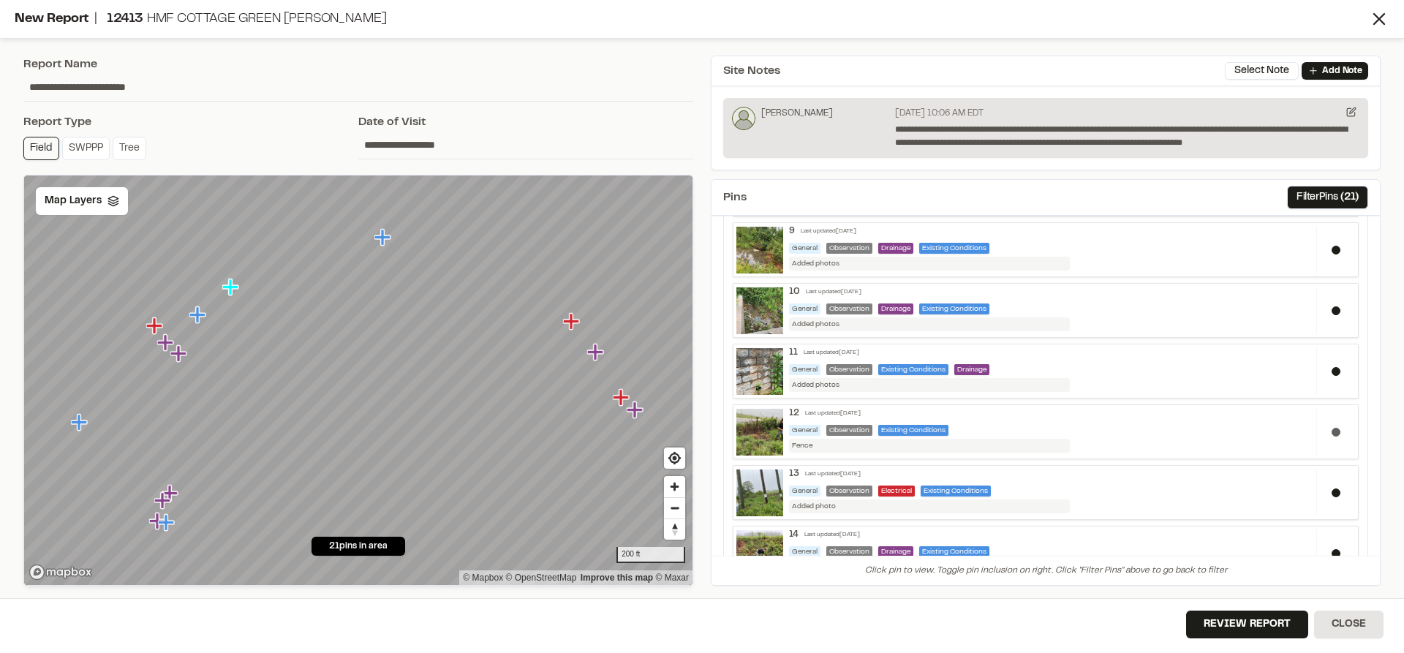
click at [1325, 426] on div at bounding box center [1335, 432] width 39 height 48
click at [1332, 489] on button at bounding box center [1336, 493] width 9 height 9
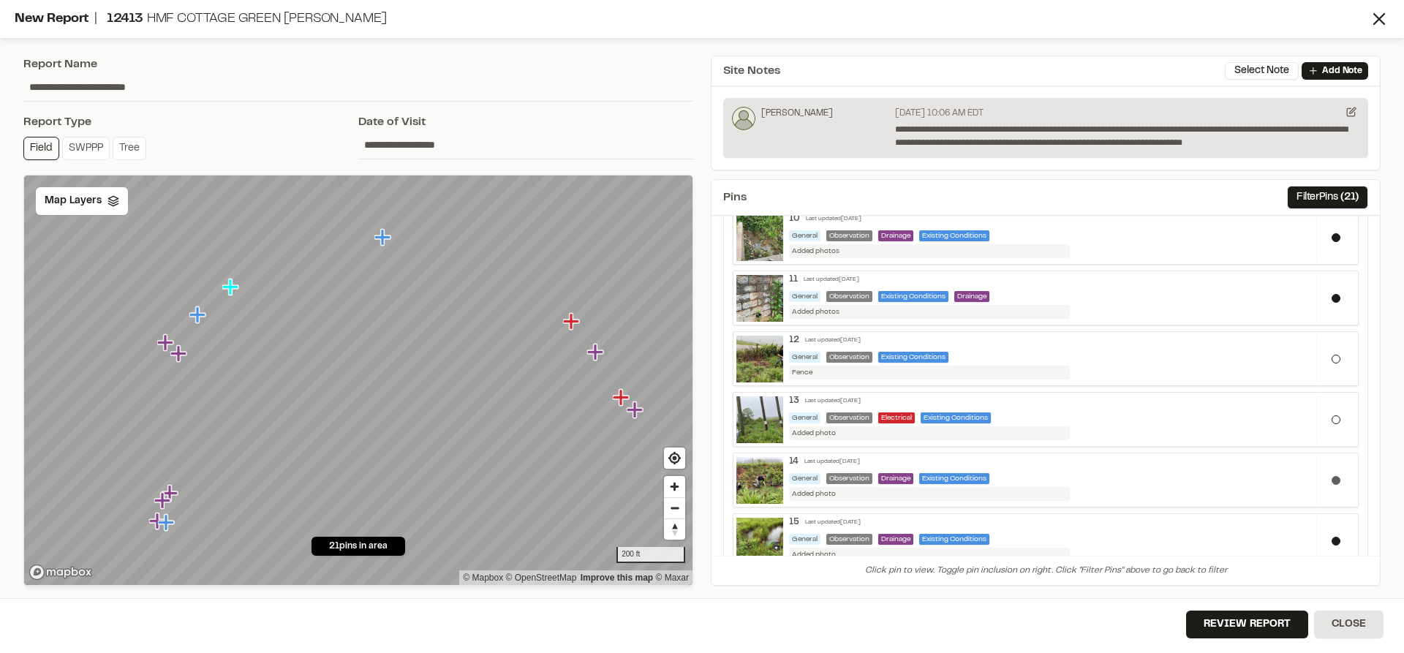
click at [1332, 476] on button at bounding box center [1336, 480] width 9 height 9
click at [1332, 542] on button at bounding box center [1336, 541] width 9 height 9
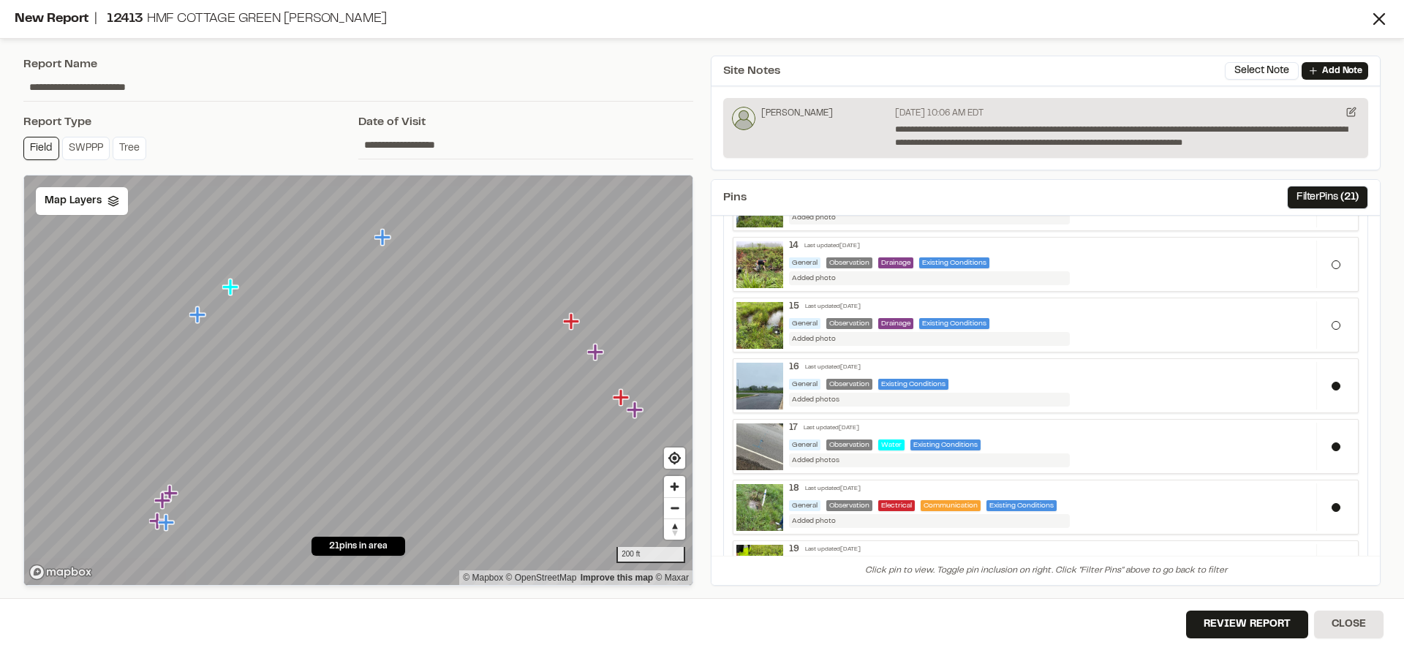
scroll to position [804, 0]
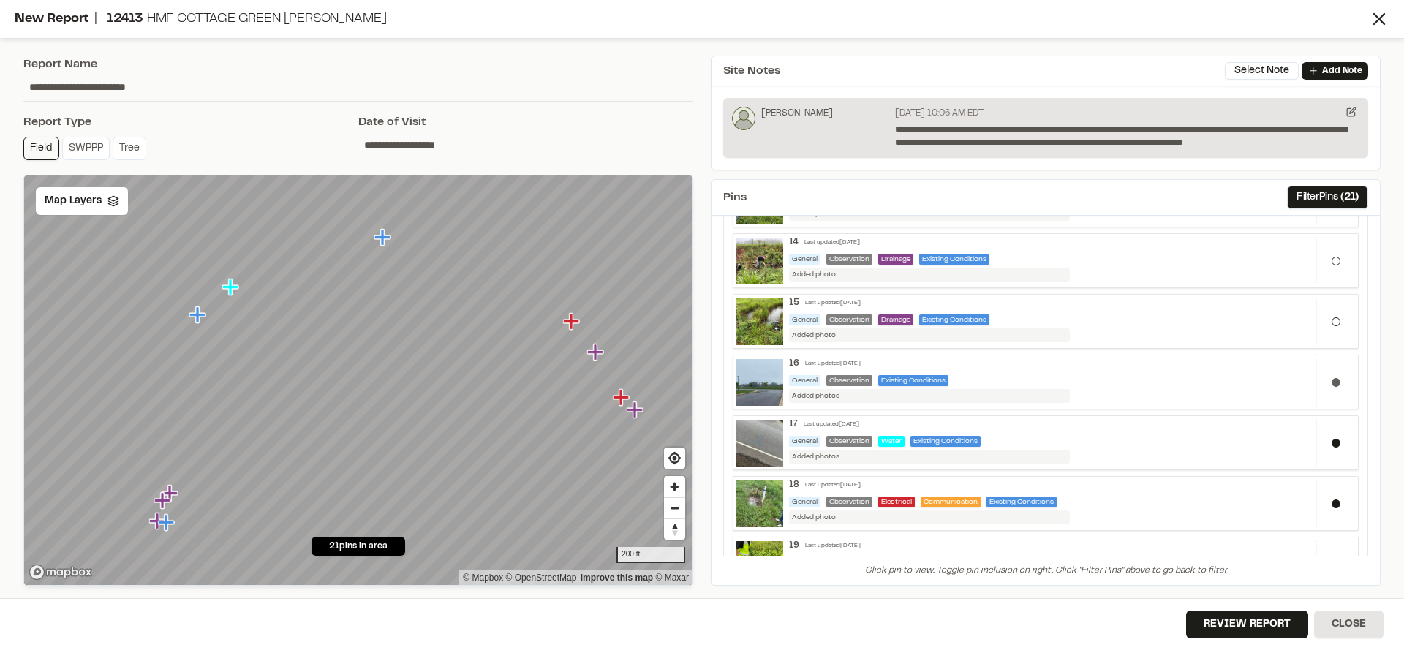
click at [1330, 378] on div at bounding box center [1335, 382] width 39 height 48
click at [1332, 444] on button at bounding box center [1336, 443] width 9 height 9
click at [1327, 499] on div at bounding box center [1335, 504] width 39 height 48
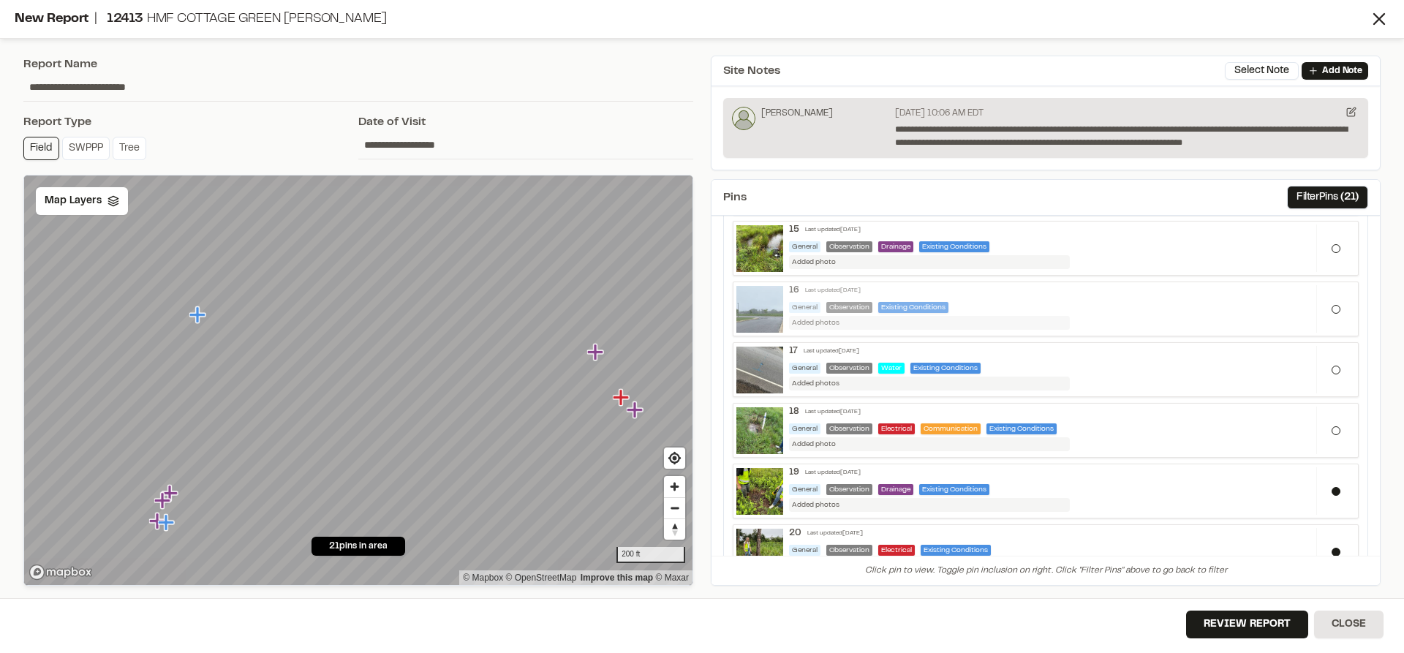
scroll to position [951, 0]
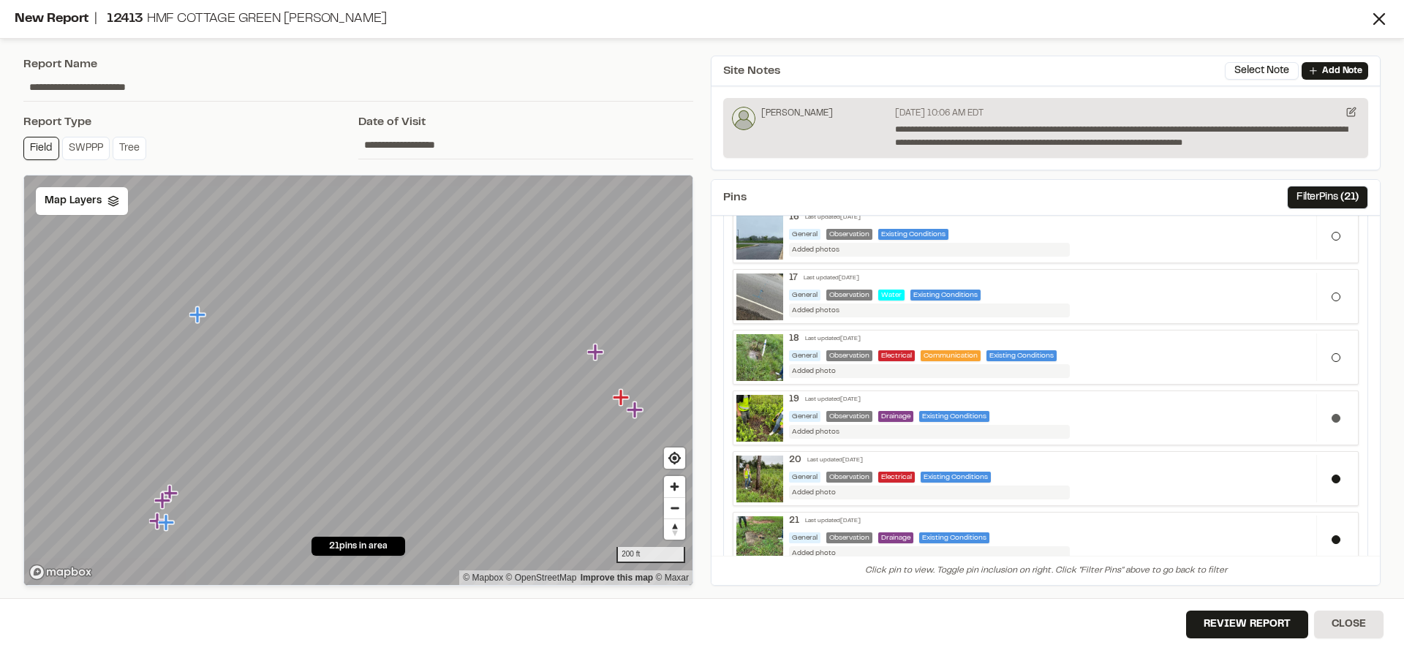
click at [1332, 419] on button at bounding box center [1336, 418] width 9 height 9
click at [1327, 474] on div at bounding box center [1335, 479] width 39 height 48
click at [1332, 541] on button at bounding box center [1336, 539] width 9 height 9
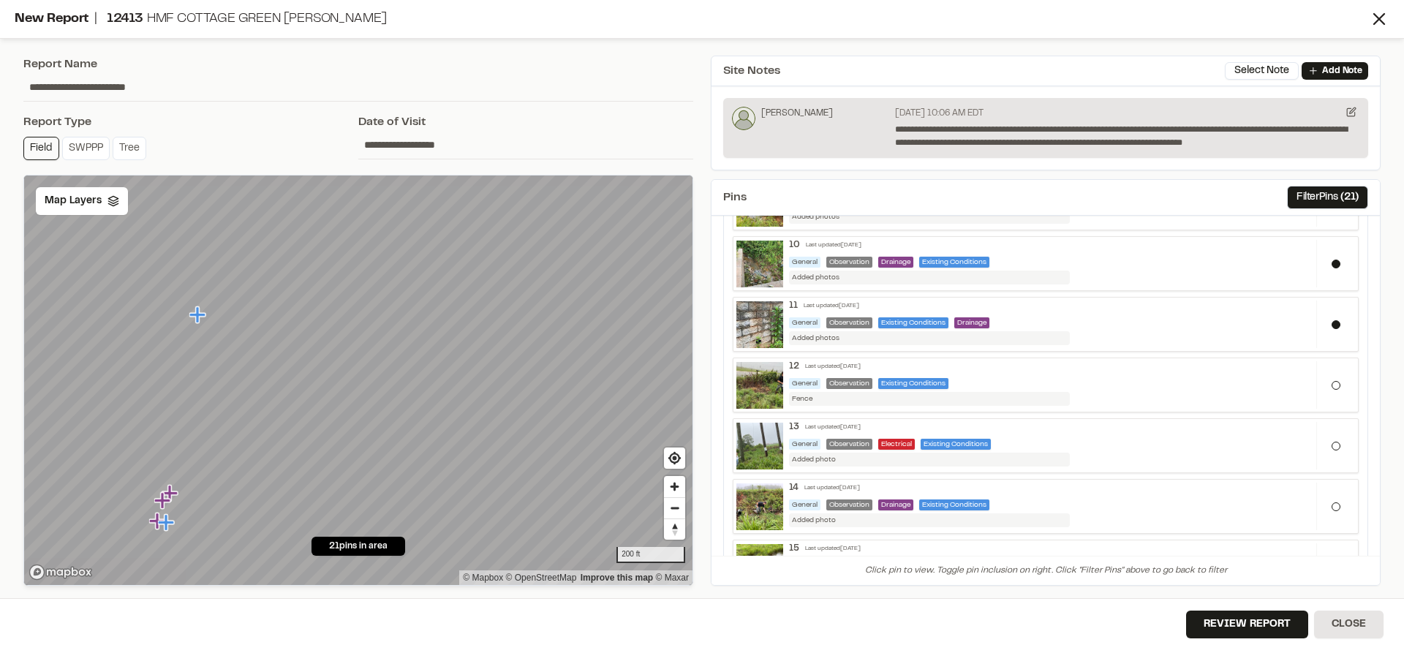
scroll to position [193, 0]
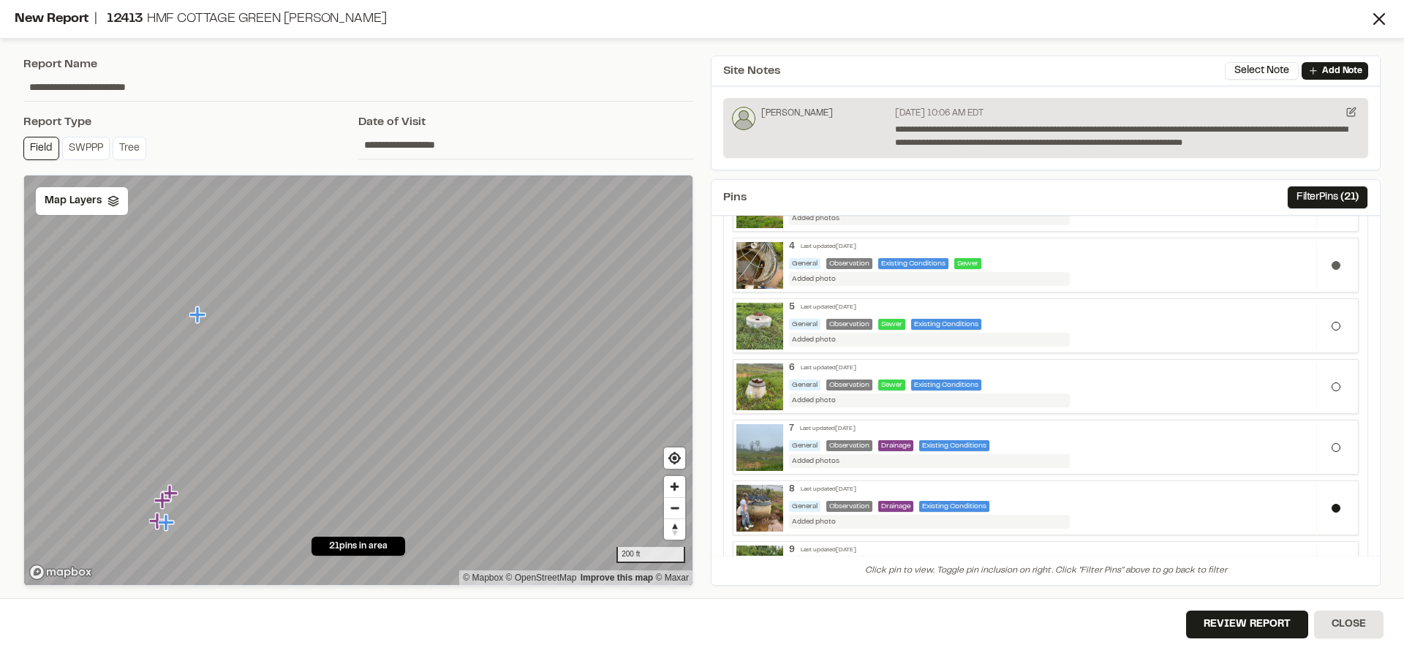
click at [1331, 268] on div at bounding box center [1335, 265] width 39 height 48
click at [1245, 620] on button "Review Report" at bounding box center [1247, 625] width 122 height 28
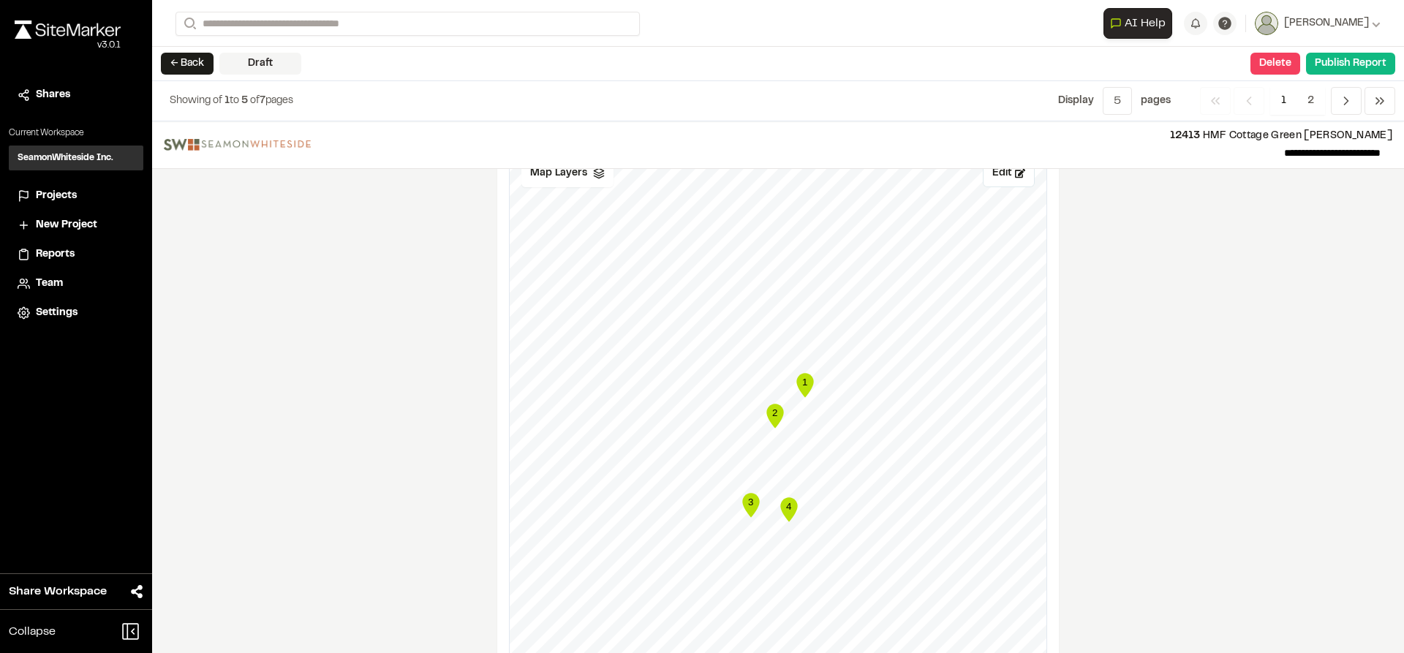
scroll to position [1024, 0]
click at [1000, 180] on button "Edit" at bounding box center [1009, 175] width 52 height 28
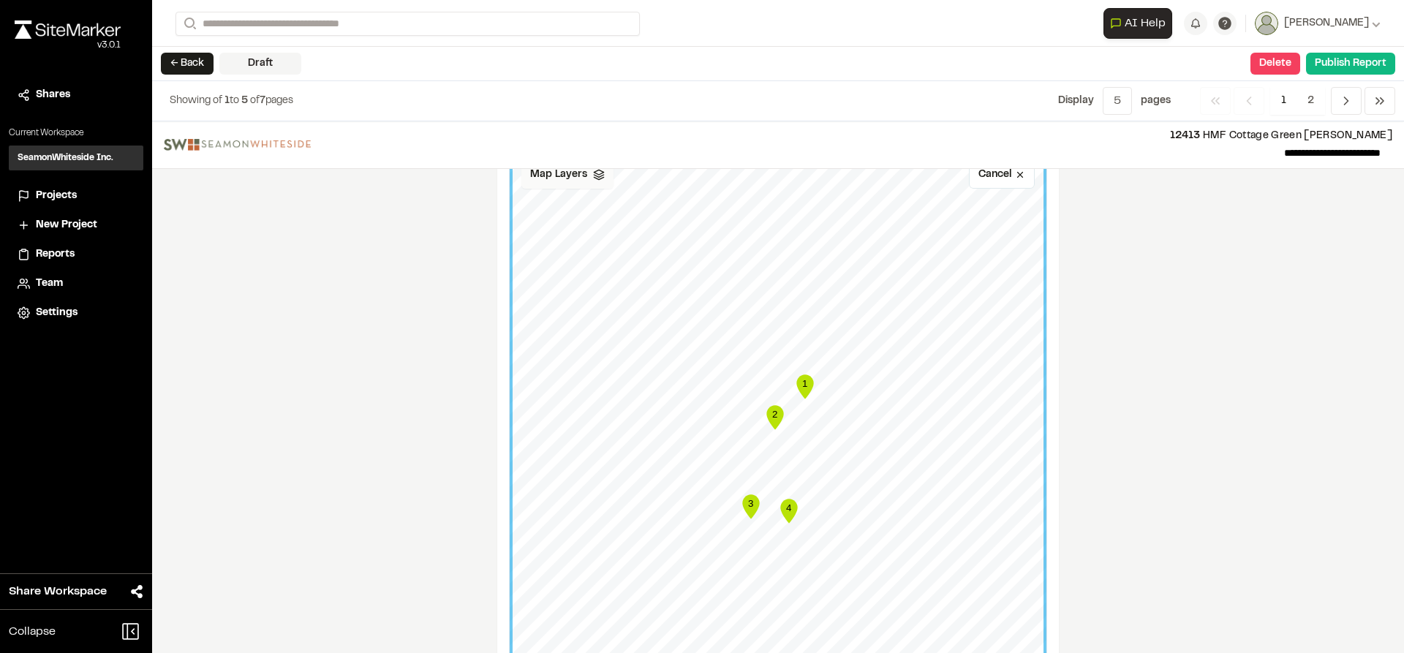
click at [582, 176] on div "Map Layers" at bounding box center [567, 175] width 92 height 28
click at [591, 233] on span "25028TOPO22X34 [DATE]" at bounding box center [635, 233] width 156 height 18
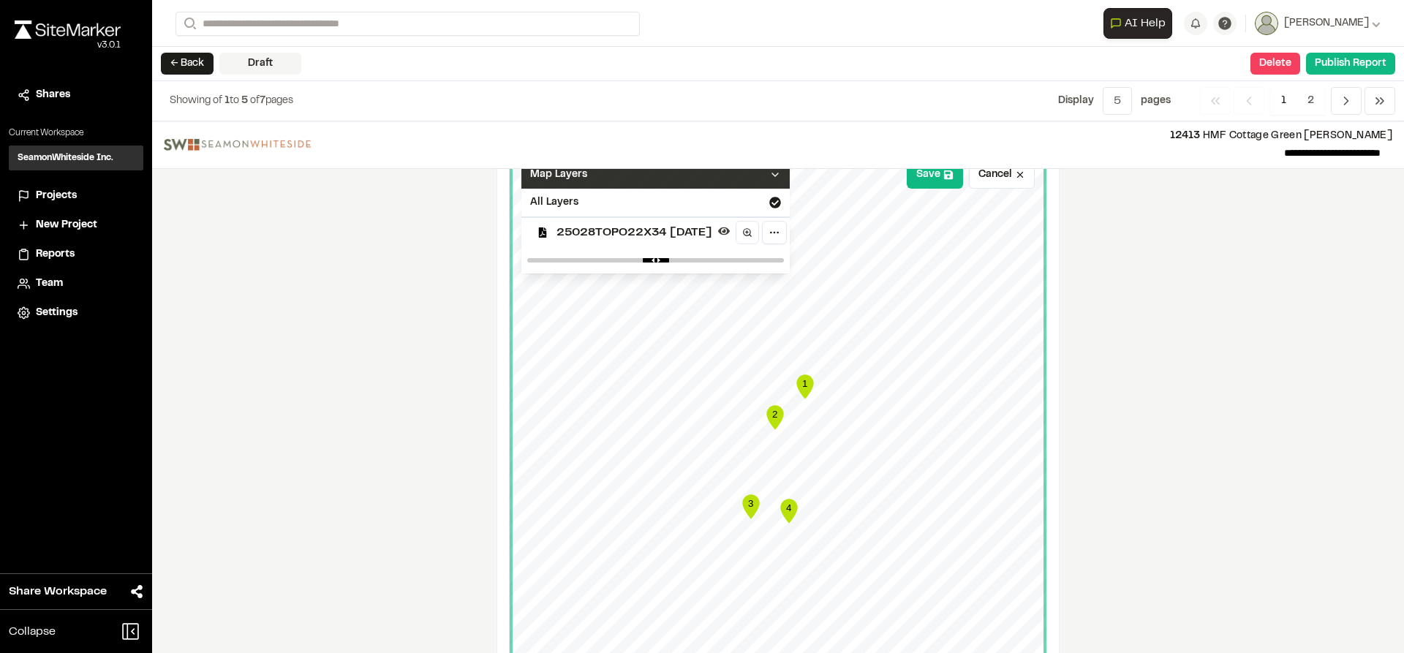
click at [781, 176] on icon at bounding box center [775, 175] width 12 height 12
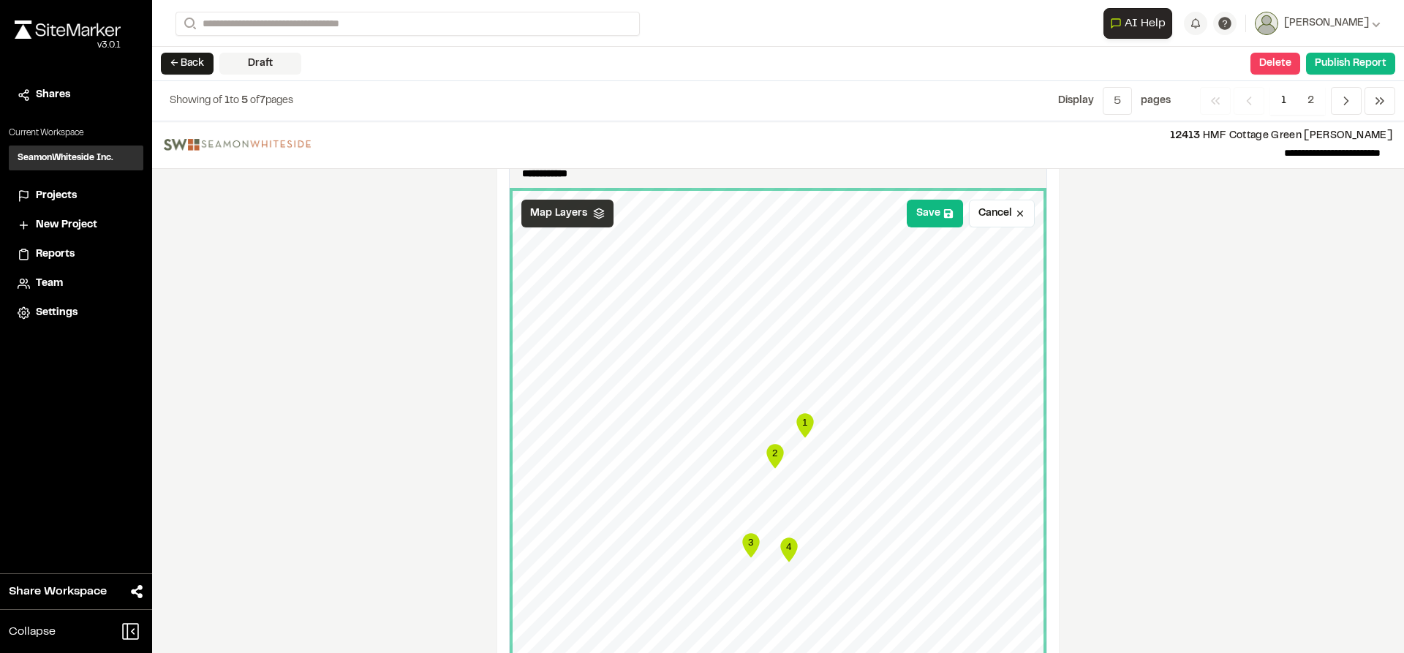
scroll to position [951, 0]
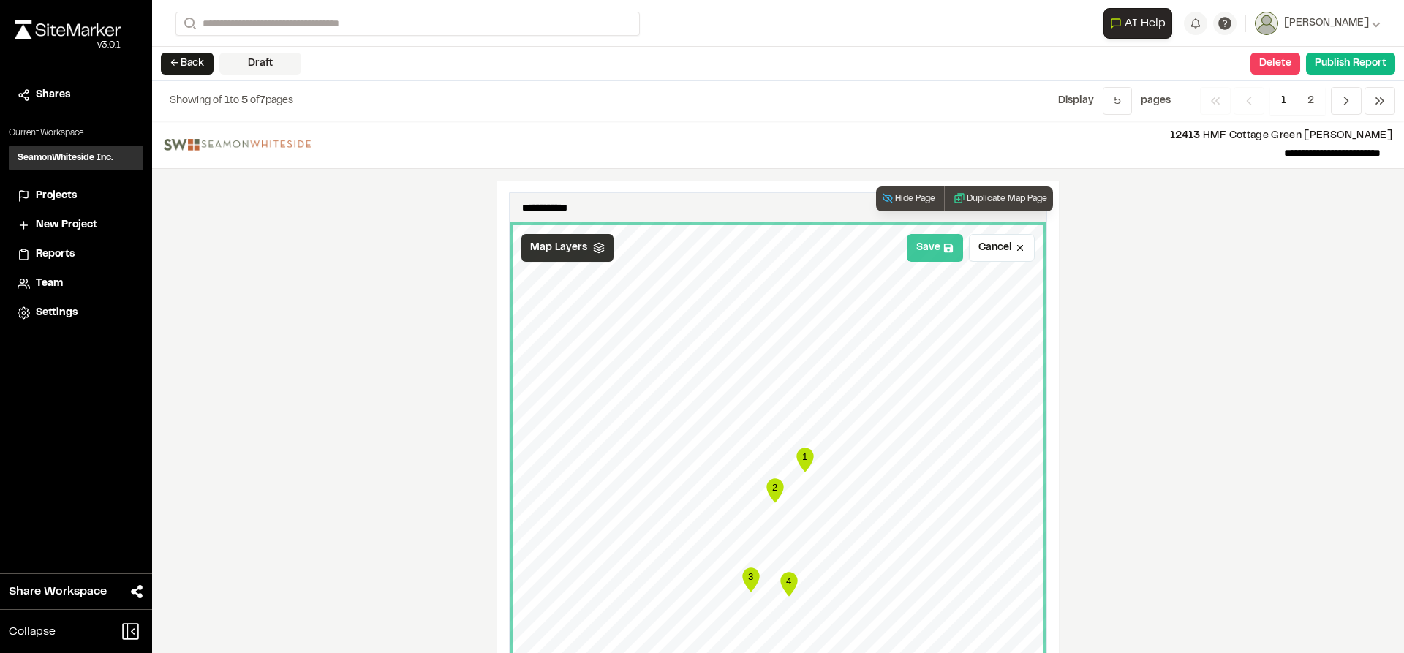
click at [929, 255] on button "Save" at bounding box center [935, 248] width 56 height 28
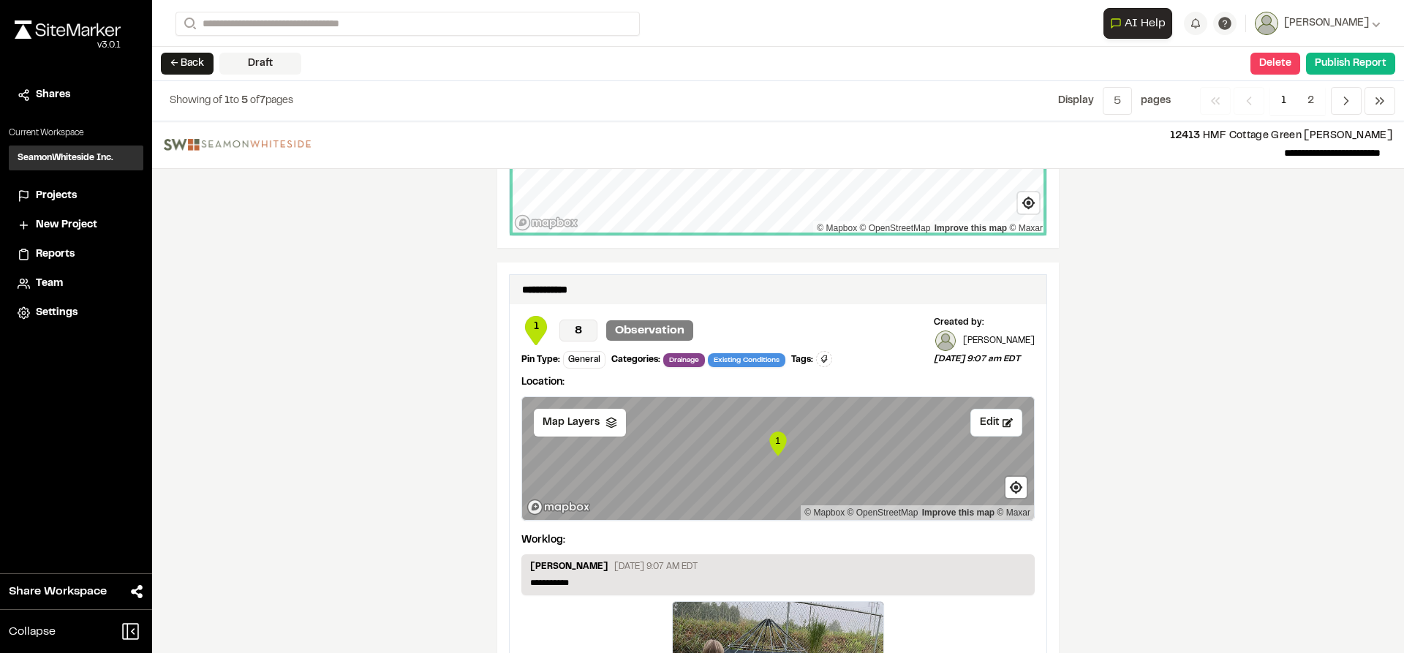
scroll to position [1609, 0]
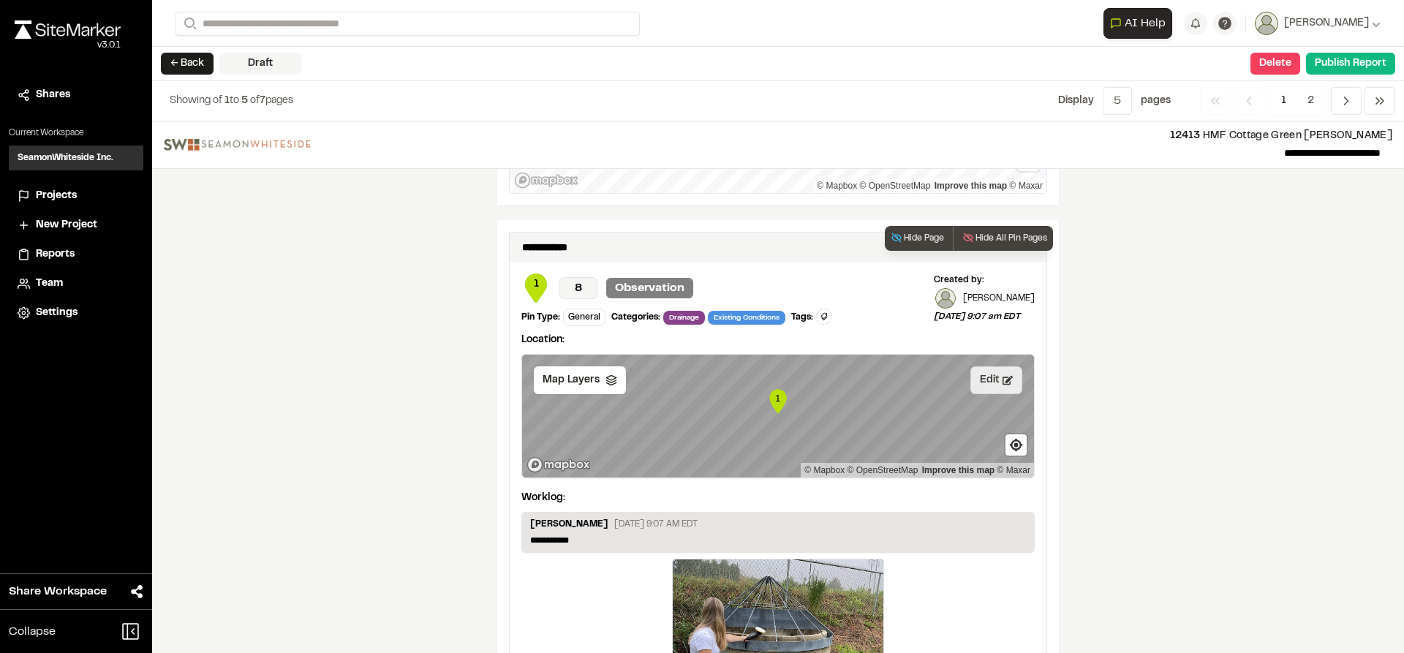
click at [990, 381] on button "Edit" at bounding box center [997, 380] width 52 height 28
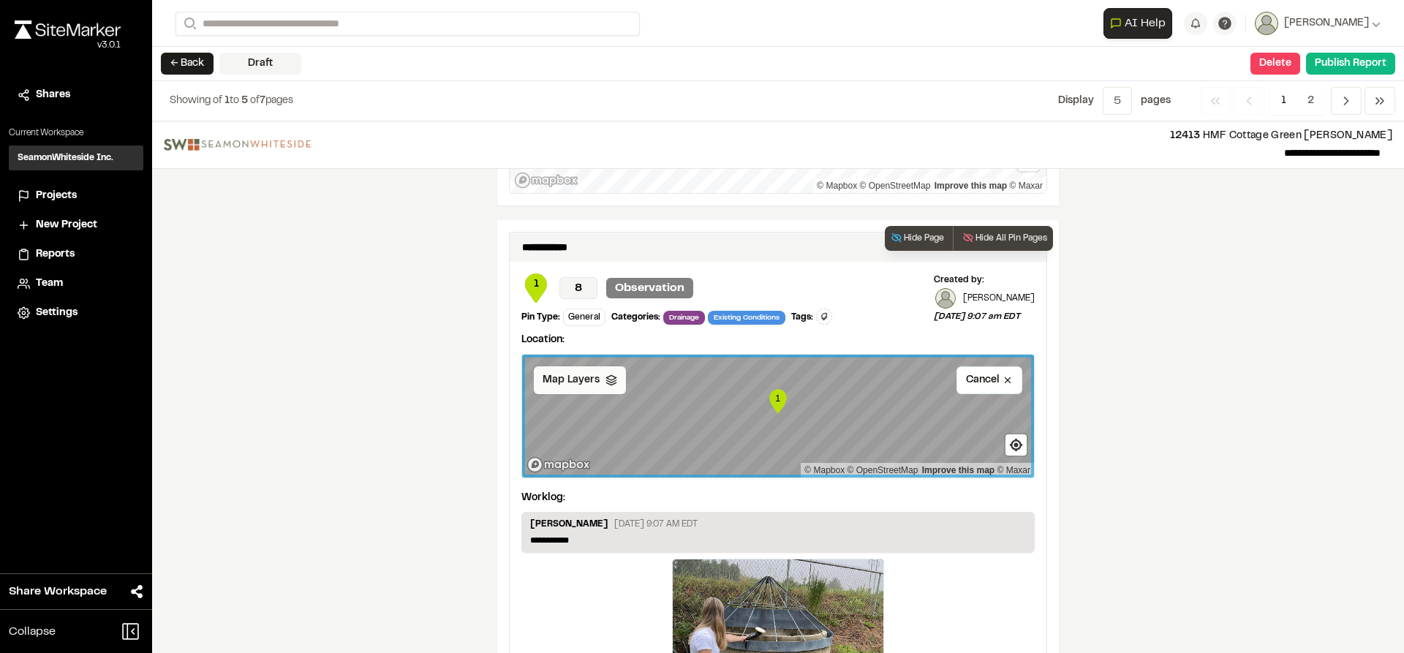
click at [600, 388] on div "Map Layers" at bounding box center [580, 380] width 92 height 28
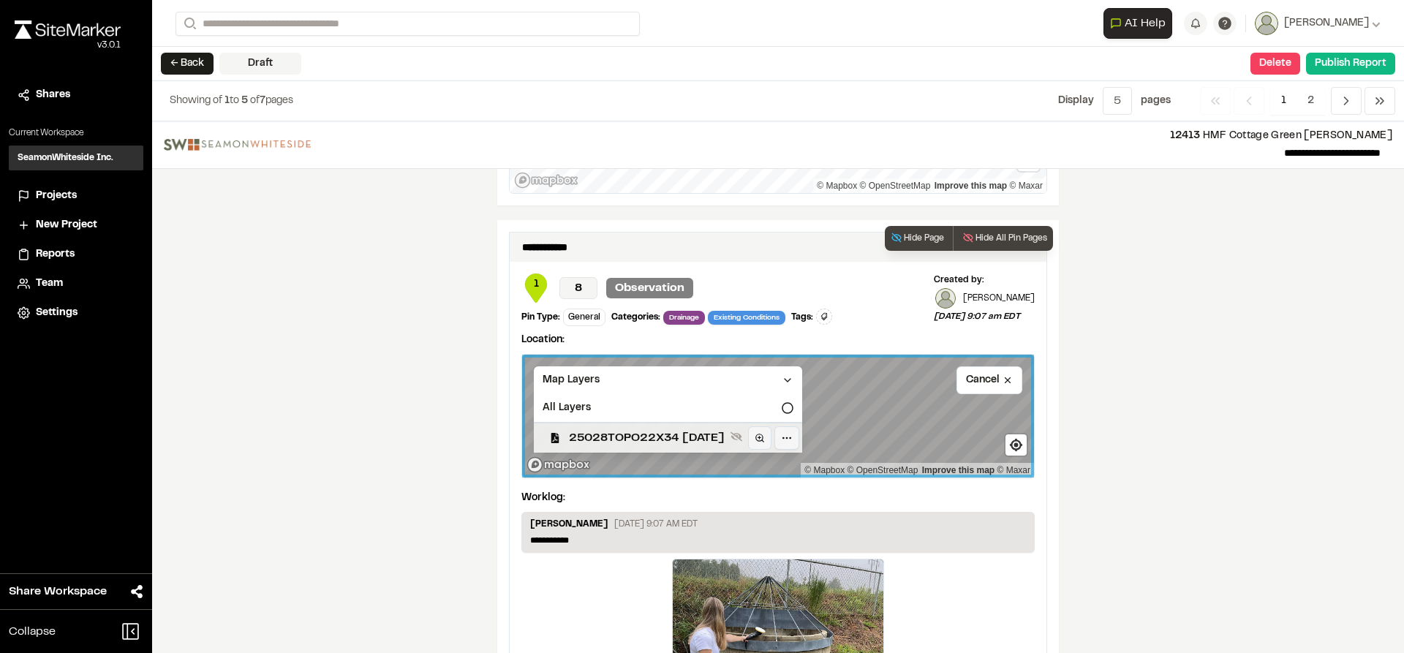
click at [616, 431] on span "25028TOPO22X34 [DATE]" at bounding box center [647, 438] width 156 height 18
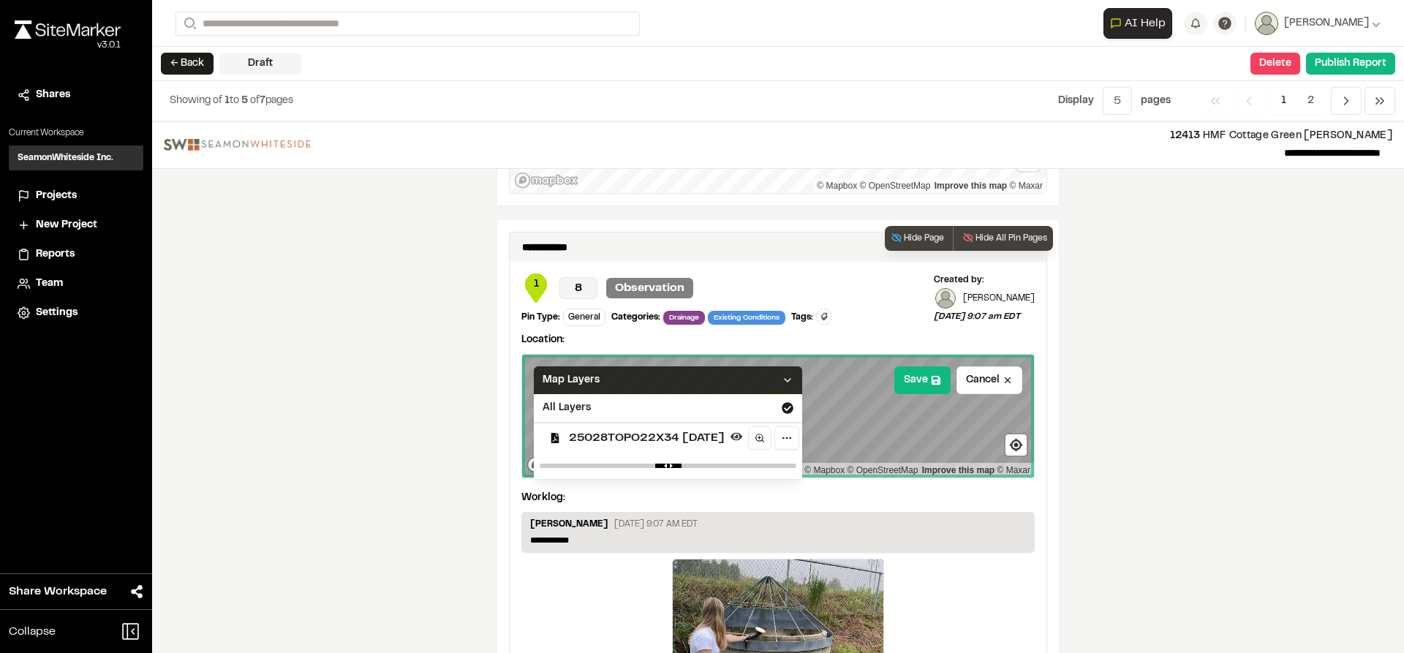
click at [791, 381] on polyline at bounding box center [788, 380] width 6 height 3
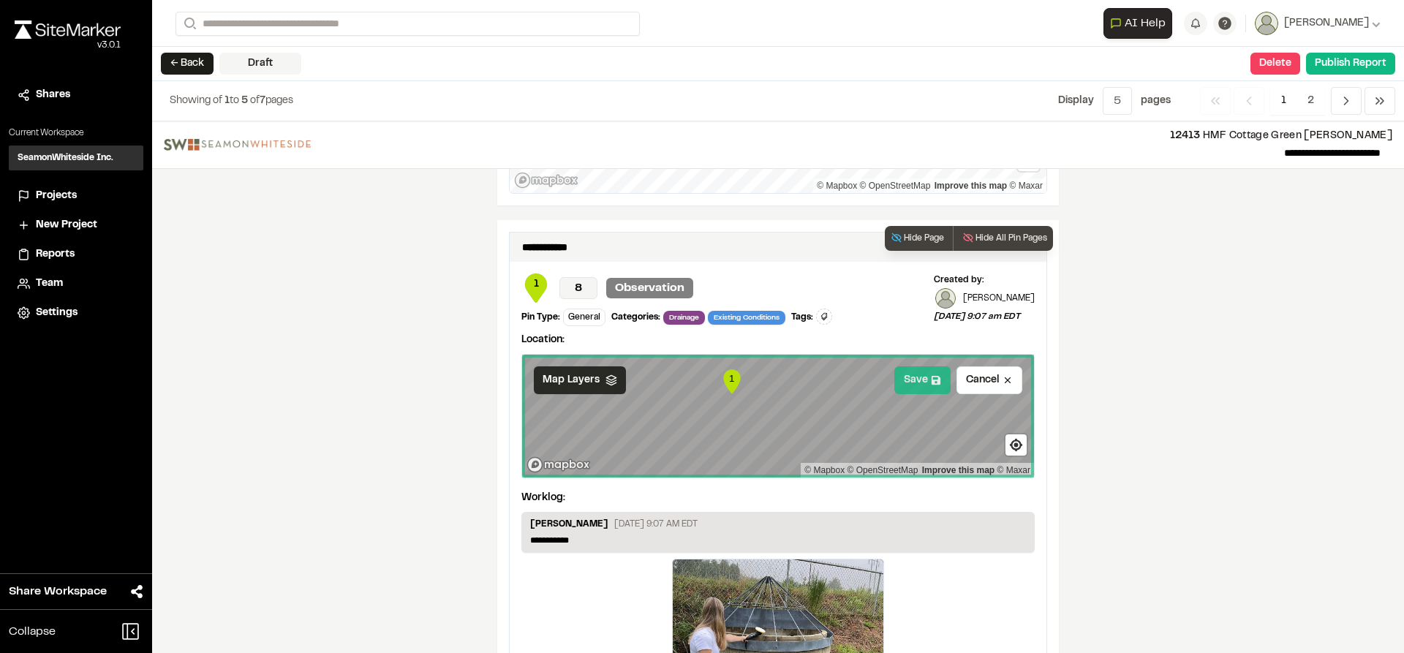
click at [910, 382] on button "Save" at bounding box center [922, 380] width 56 height 28
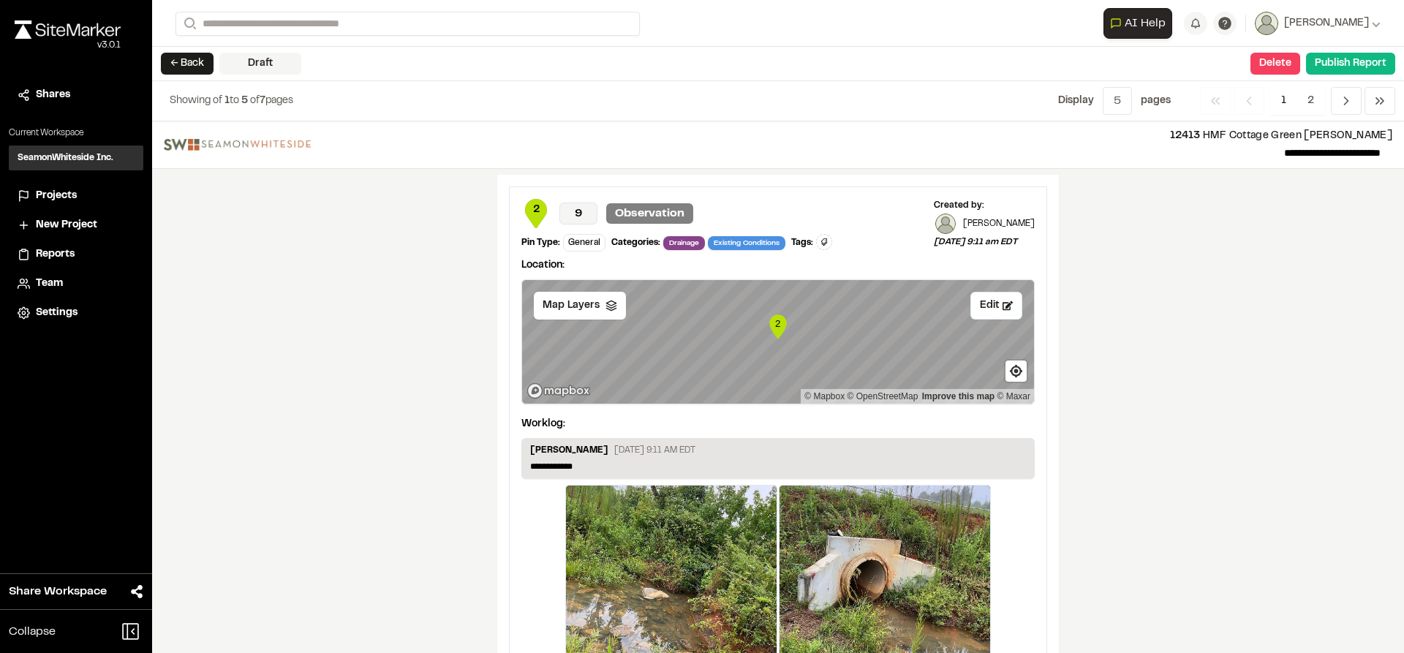
scroll to position [2267, 0]
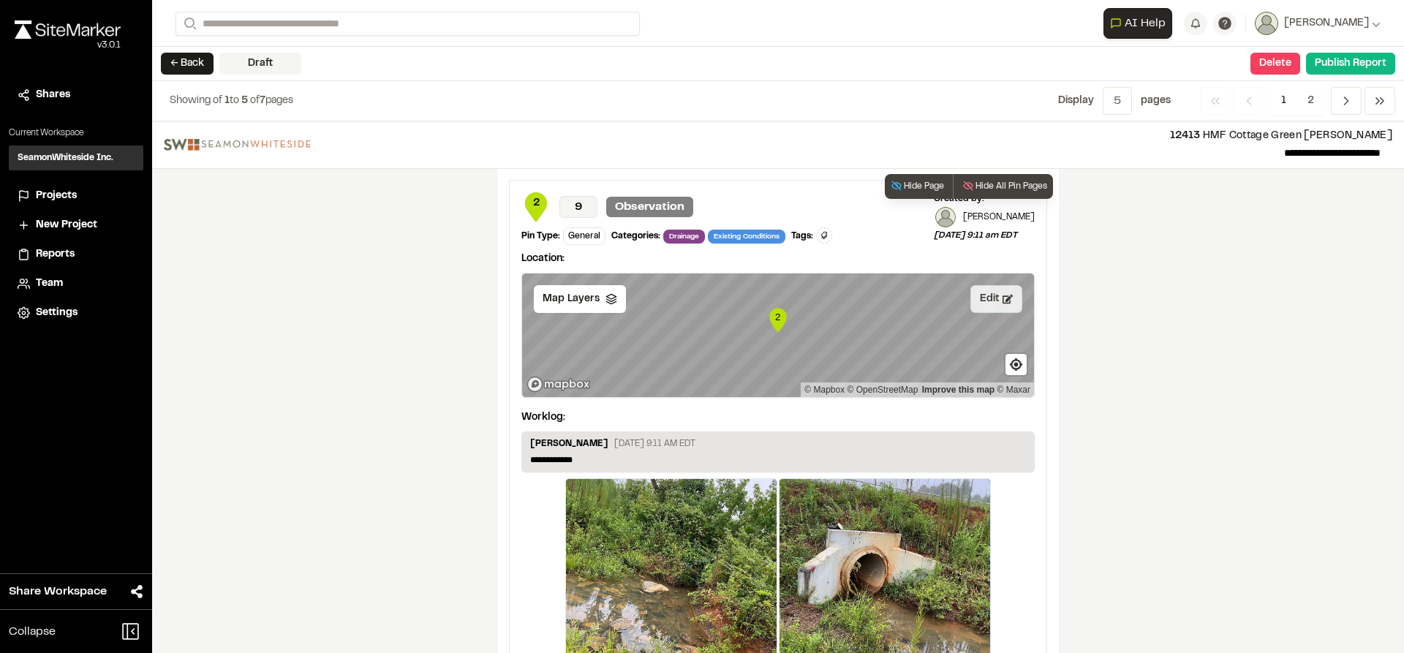
click at [990, 301] on button "Edit" at bounding box center [997, 299] width 52 height 28
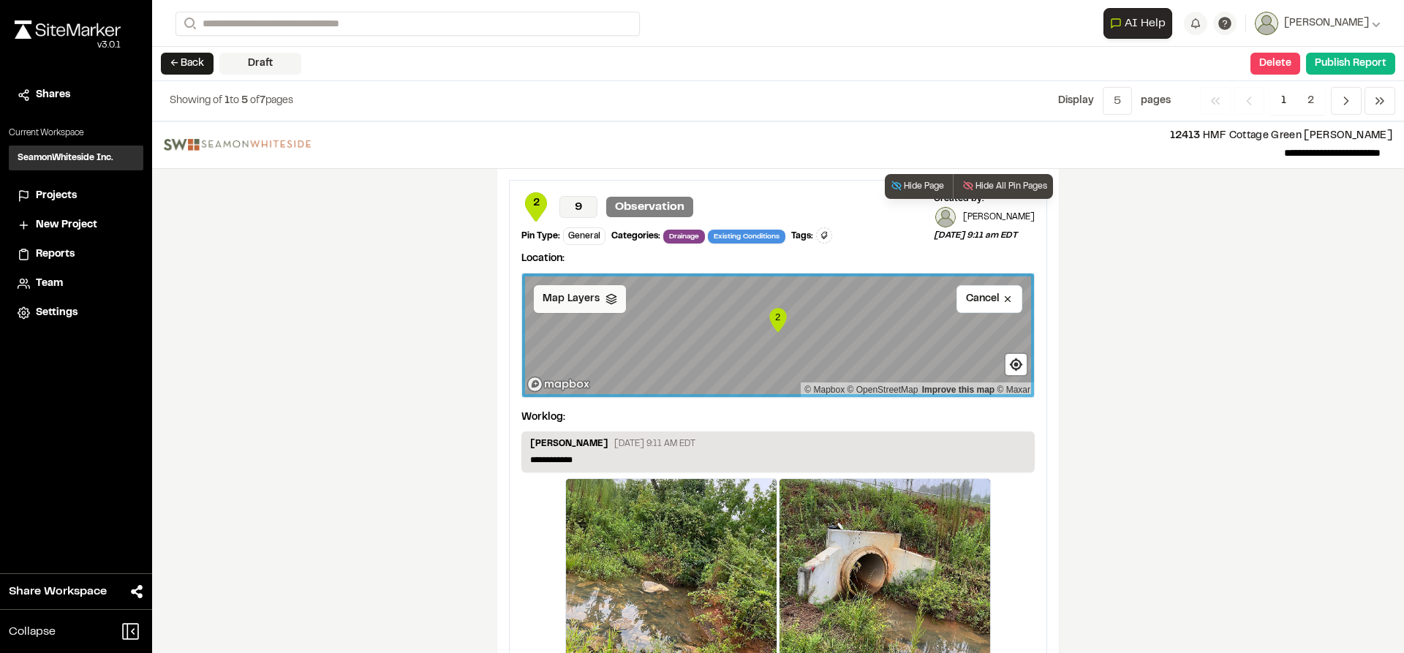
click at [591, 300] on span "Map Layers" at bounding box center [571, 299] width 57 height 16
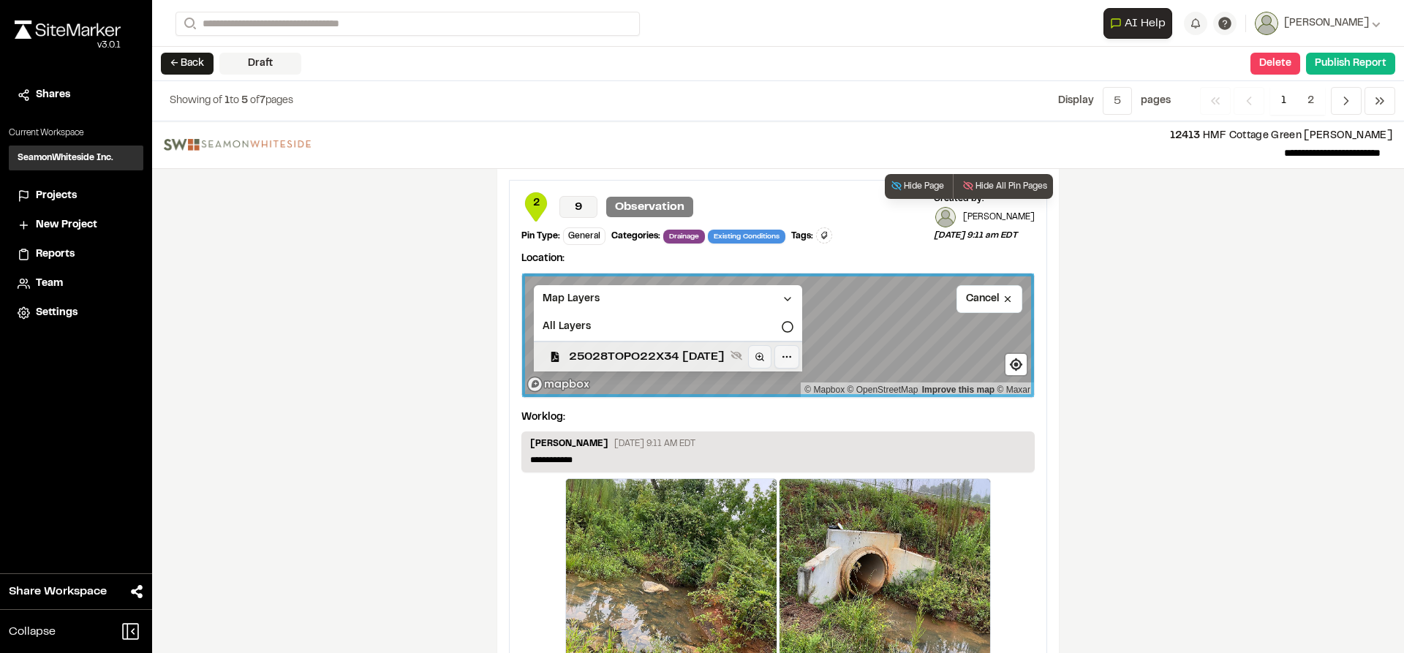
click at [630, 355] on span "25028TOPO22X34 [DATE]" at bounding box center [647, 357] width 156 height 18
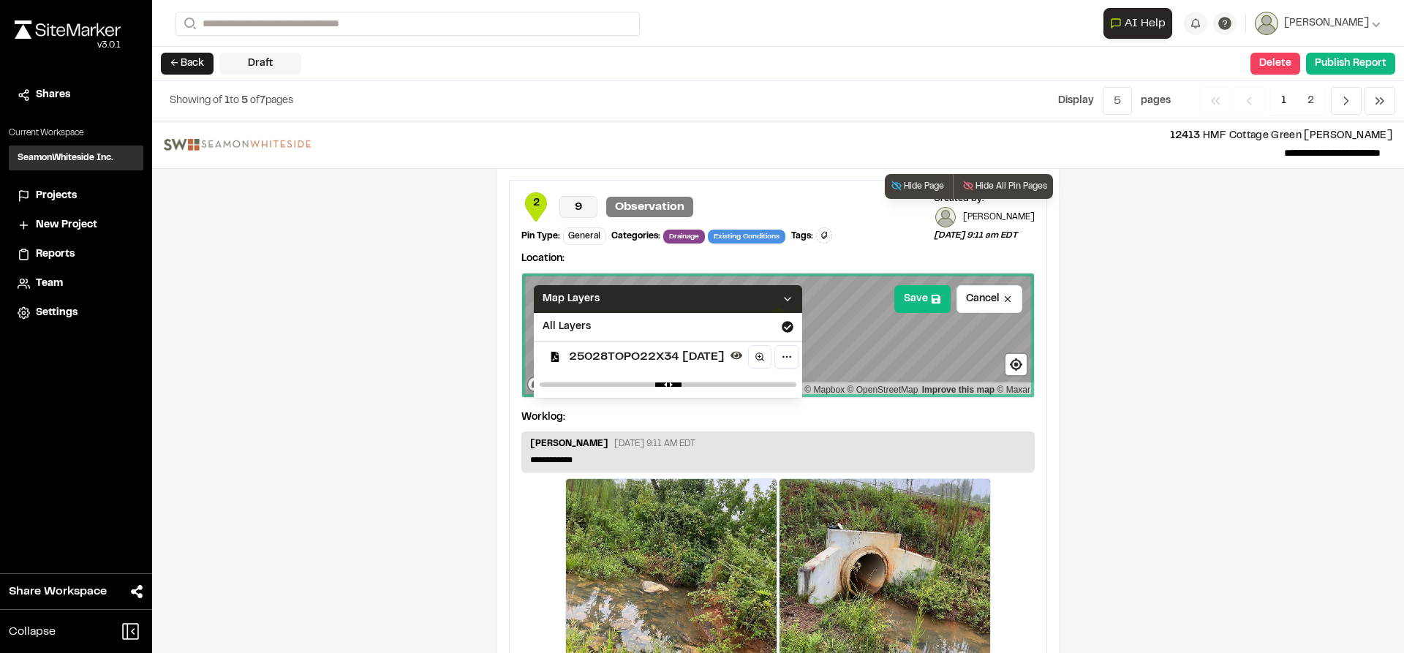
click at [794, 298] on icon at bounding box center [788, 299] width 12 height 12
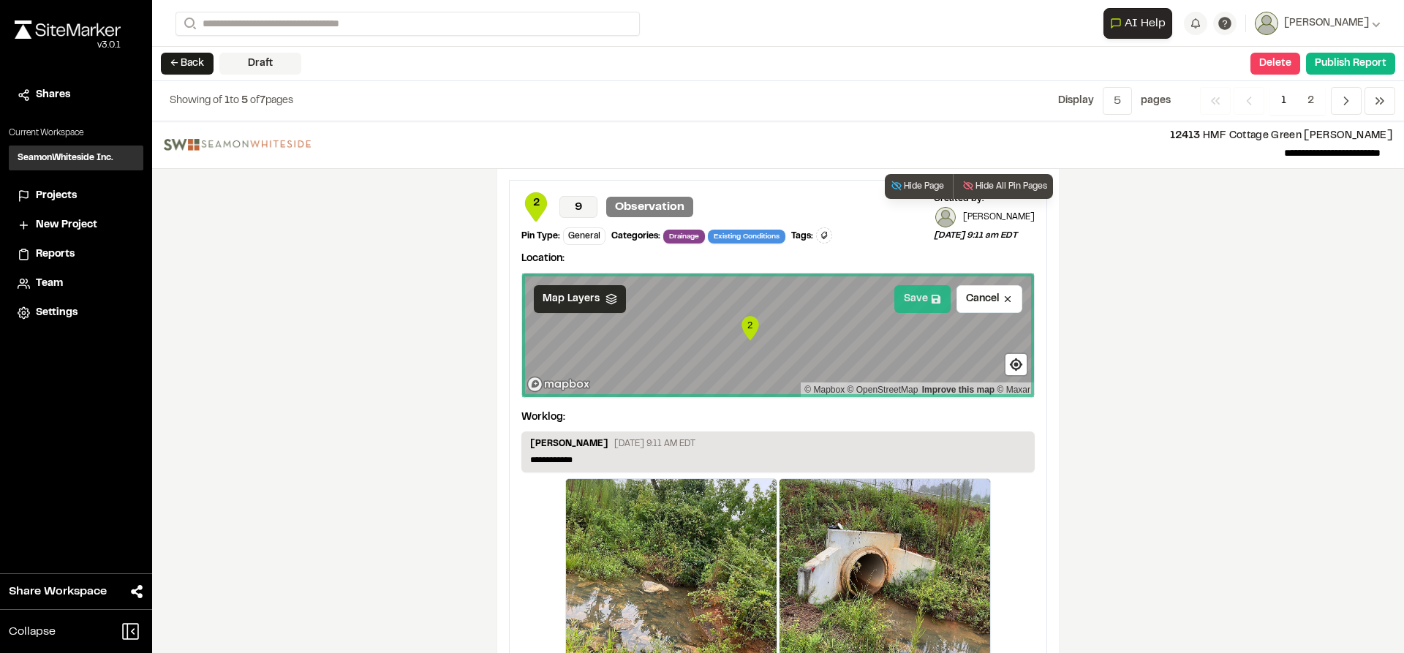
click at [924, 305] on button "Save" at bounding box center [922, 299] width 56 height 28
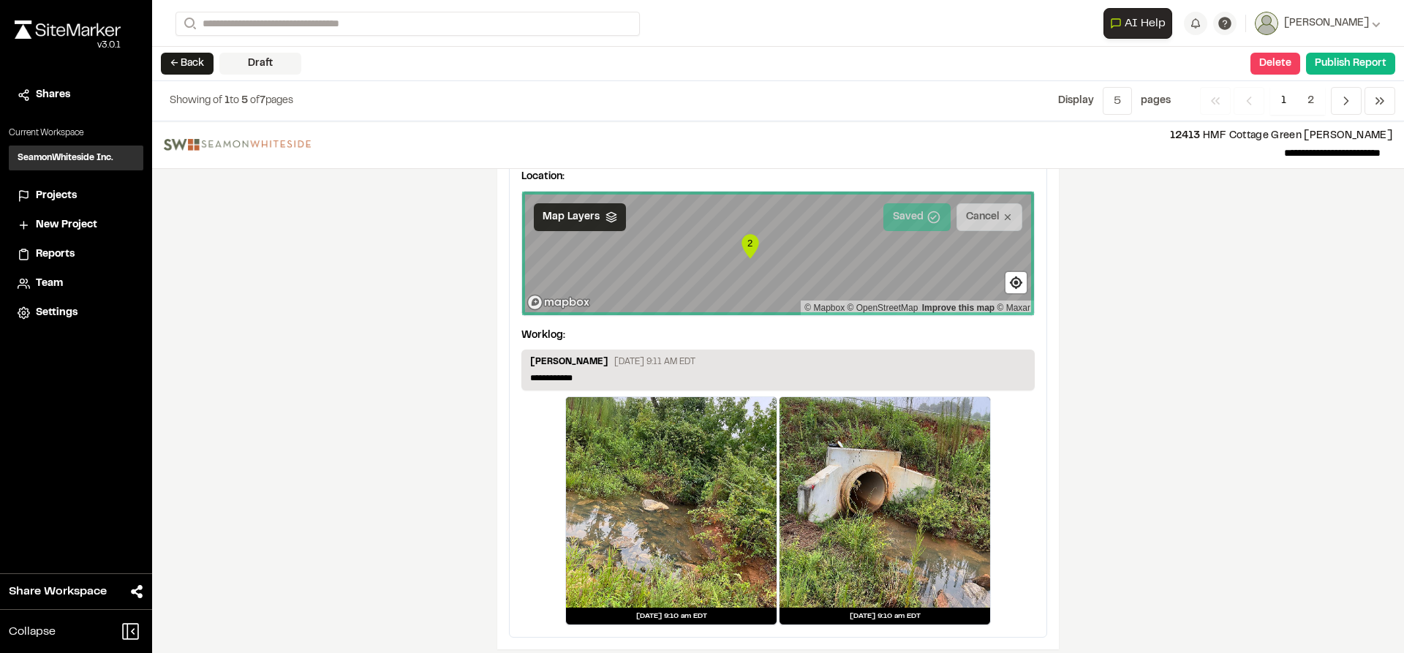
scroll to position [2360, 0]
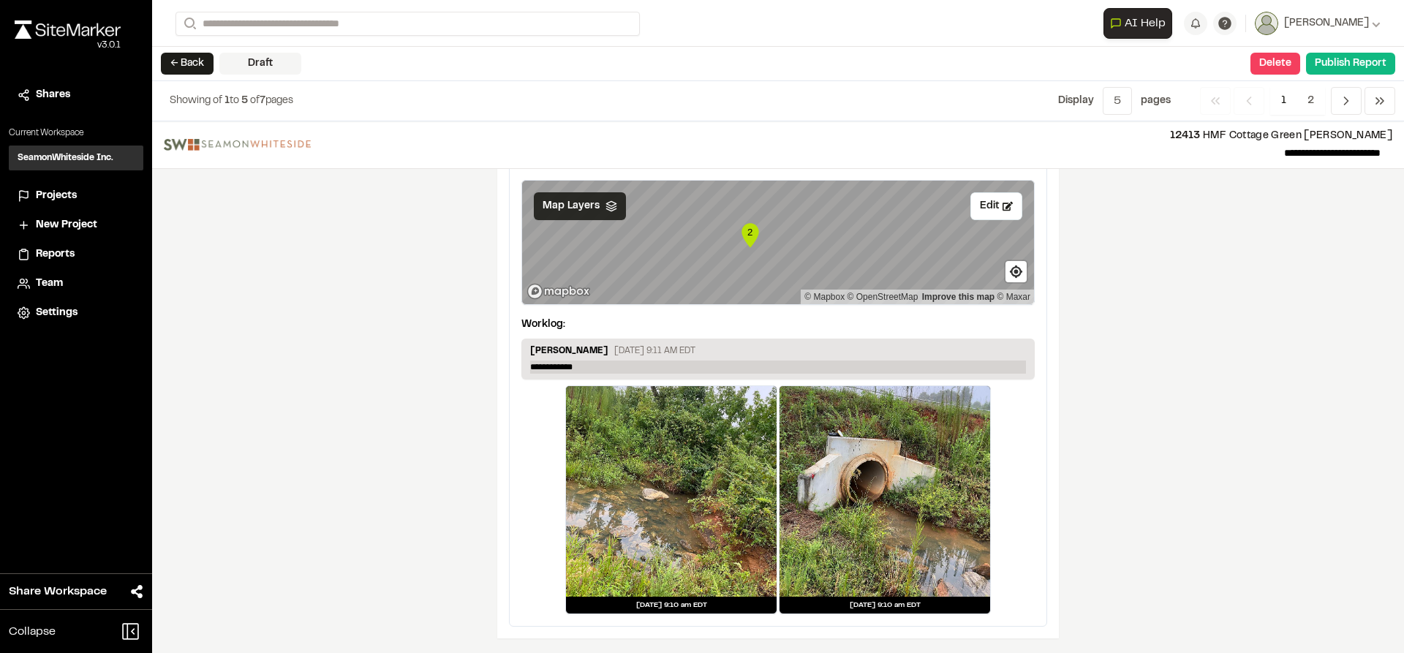
click at [589, 361] on p "**********" at bounding box center [778, 367] width 496 height 13
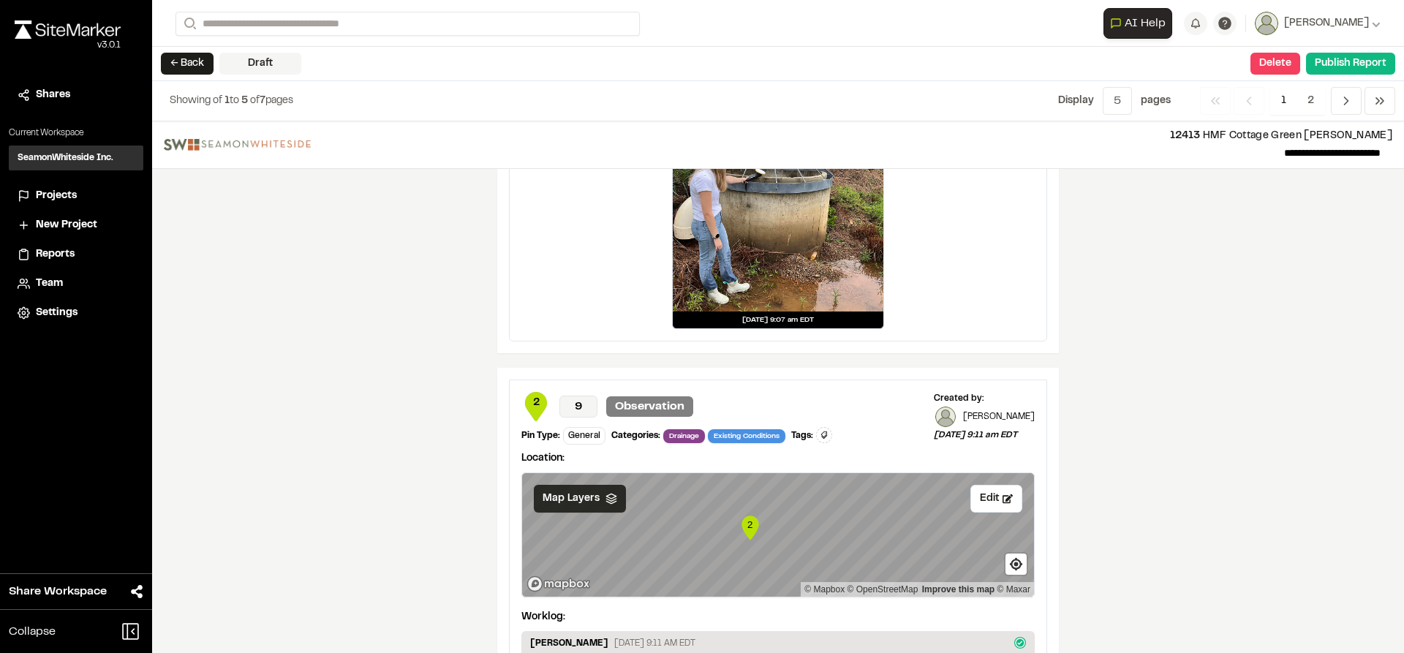
scroll to position [1775, 0]
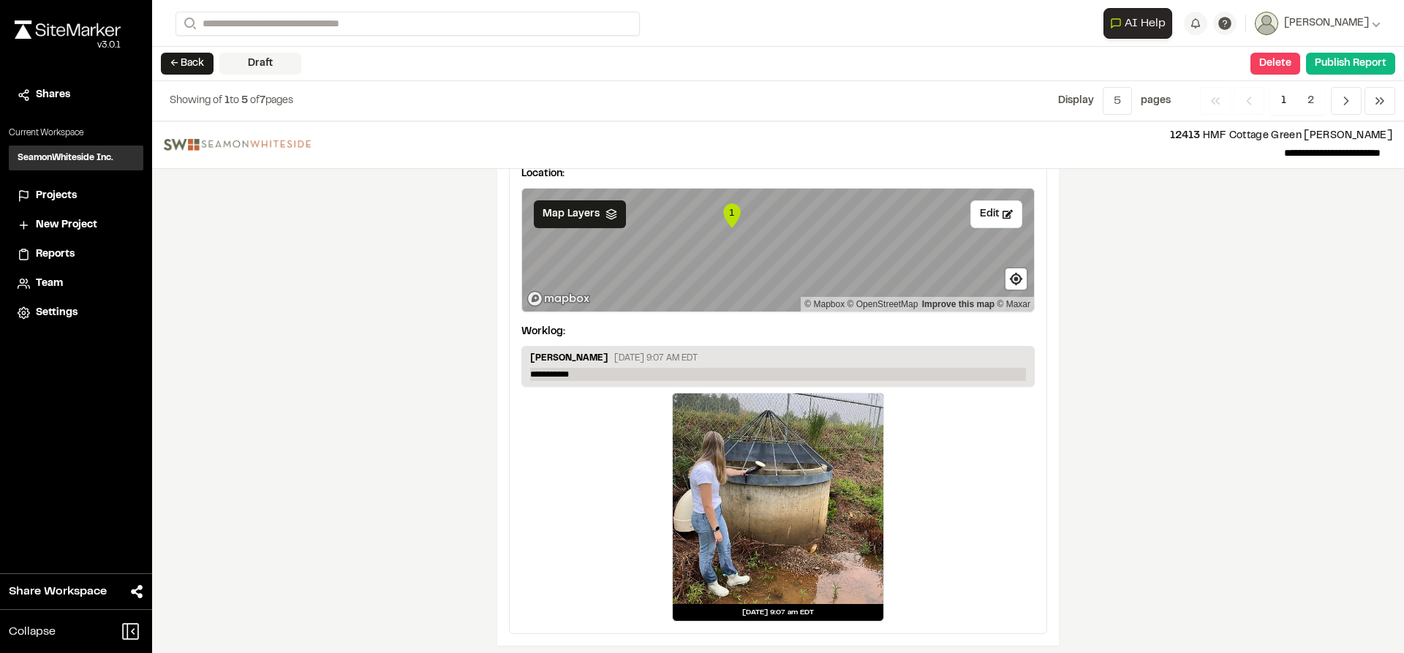
click at [585, 371] on p "**********" at bounding box center [778, 374] width 496 height 13
click at [1342, 103] on icon "Navigation" at bounding box center [1346, 101] width 15 height 15
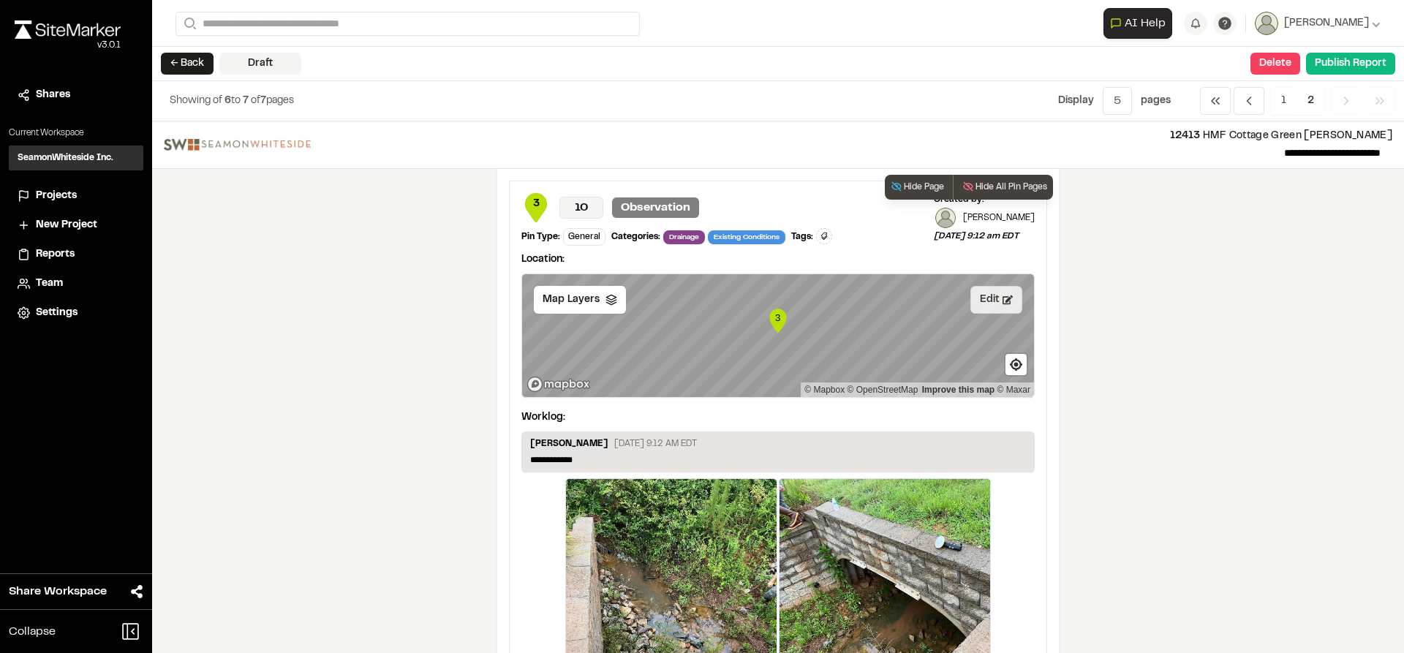
click at [982, 297] on button "Edit" at bounding box center [997, 300] width 52 height 28
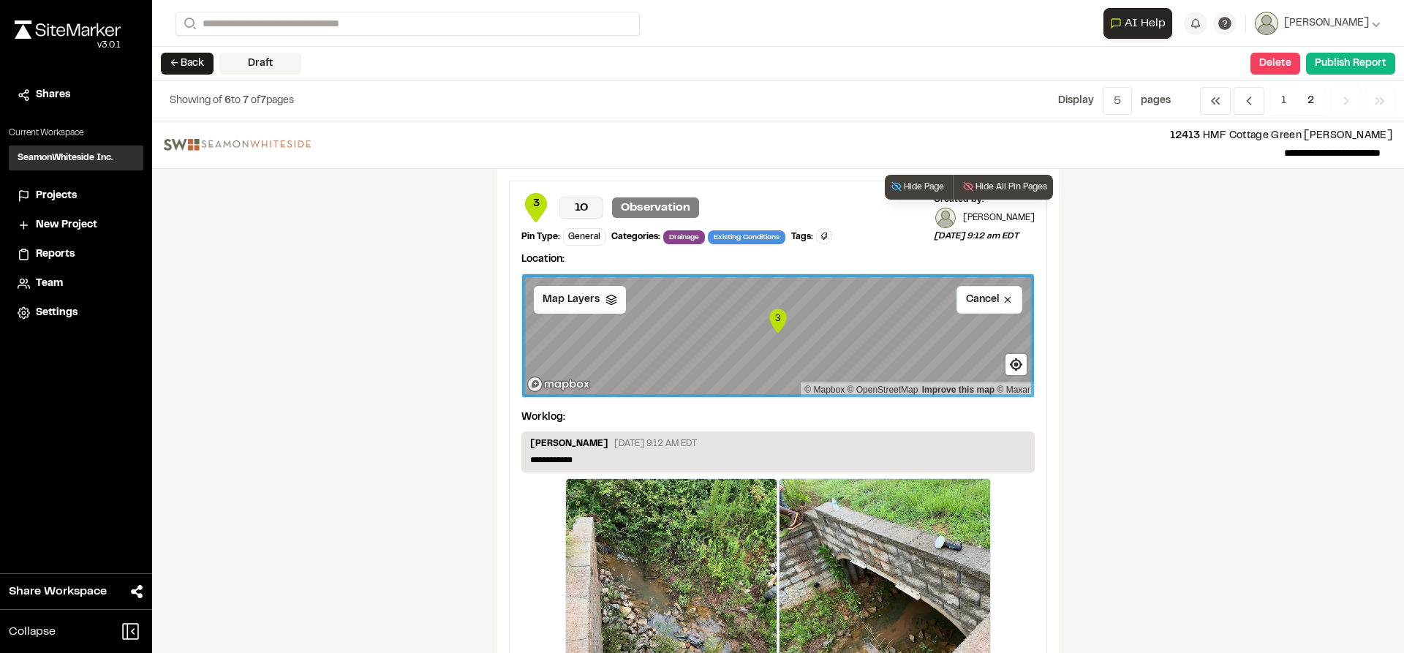
click at [604, 306] on div "Map Layers" at bounding box center [580, 300] width 92 height 28
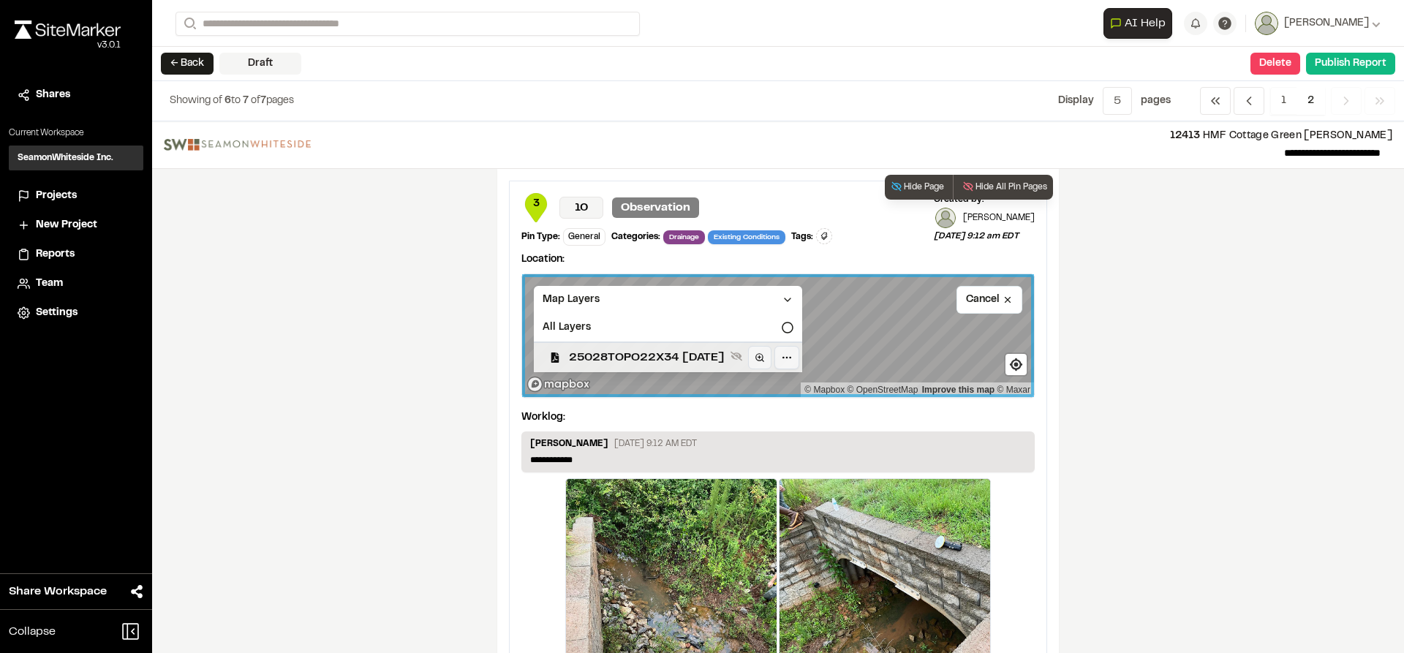
click at [624, 357] on span "25028TOPO22X34 [DATE]" at bounding box center [647, 358] width 156 height 18
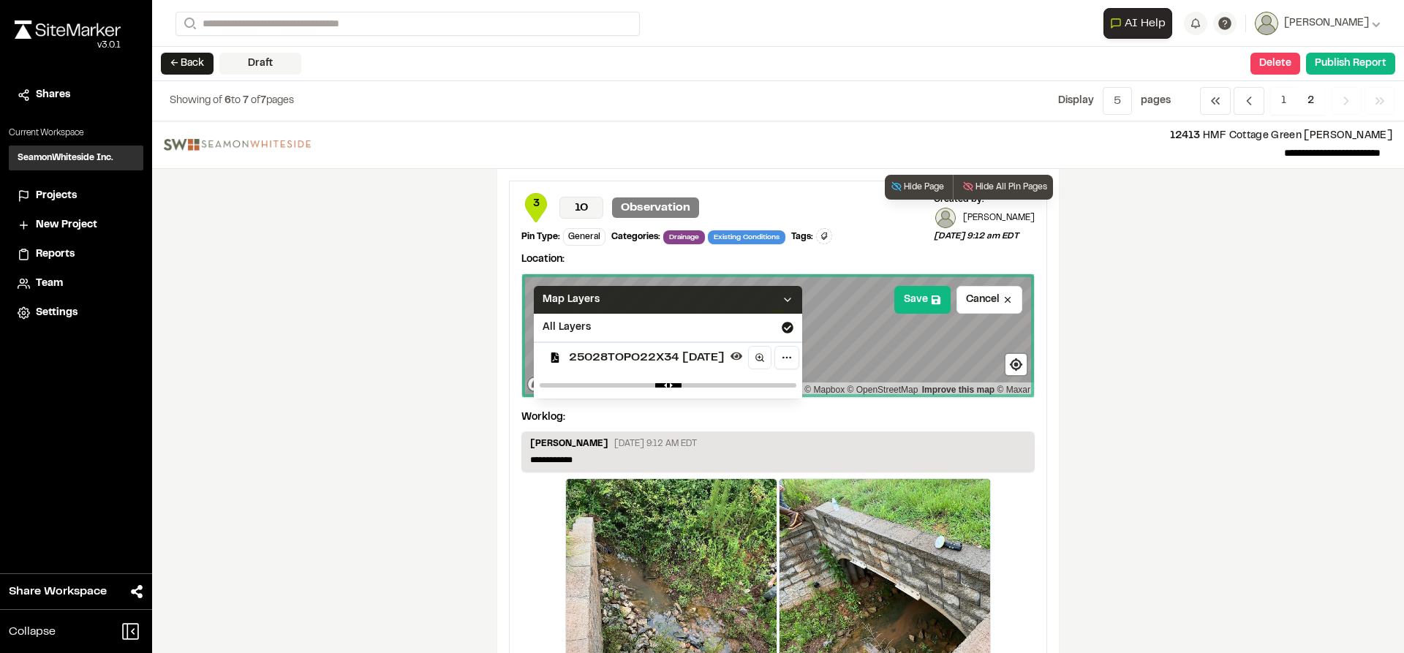
click at [794, 298] on icon at bounding box center [788, 300] width 12 height 12
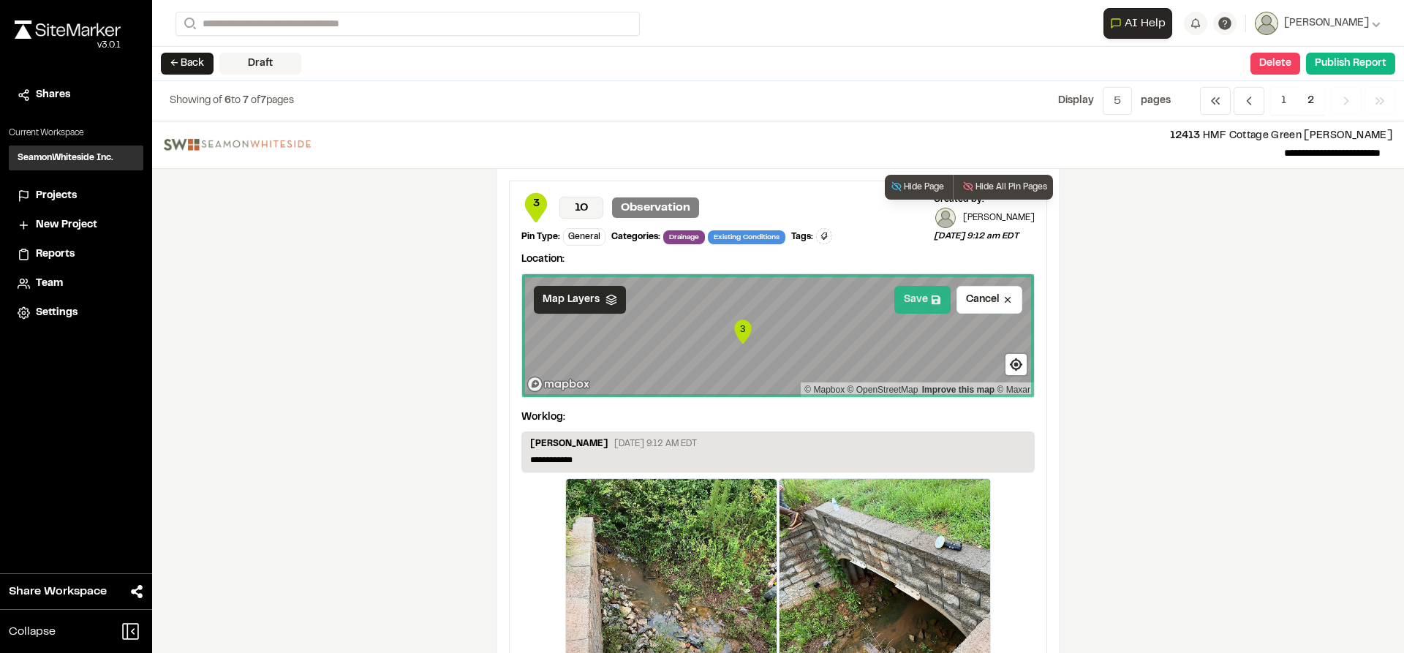
click at [911, 303] on button "Save" at bounding box center [922, 300] width 56 height 28
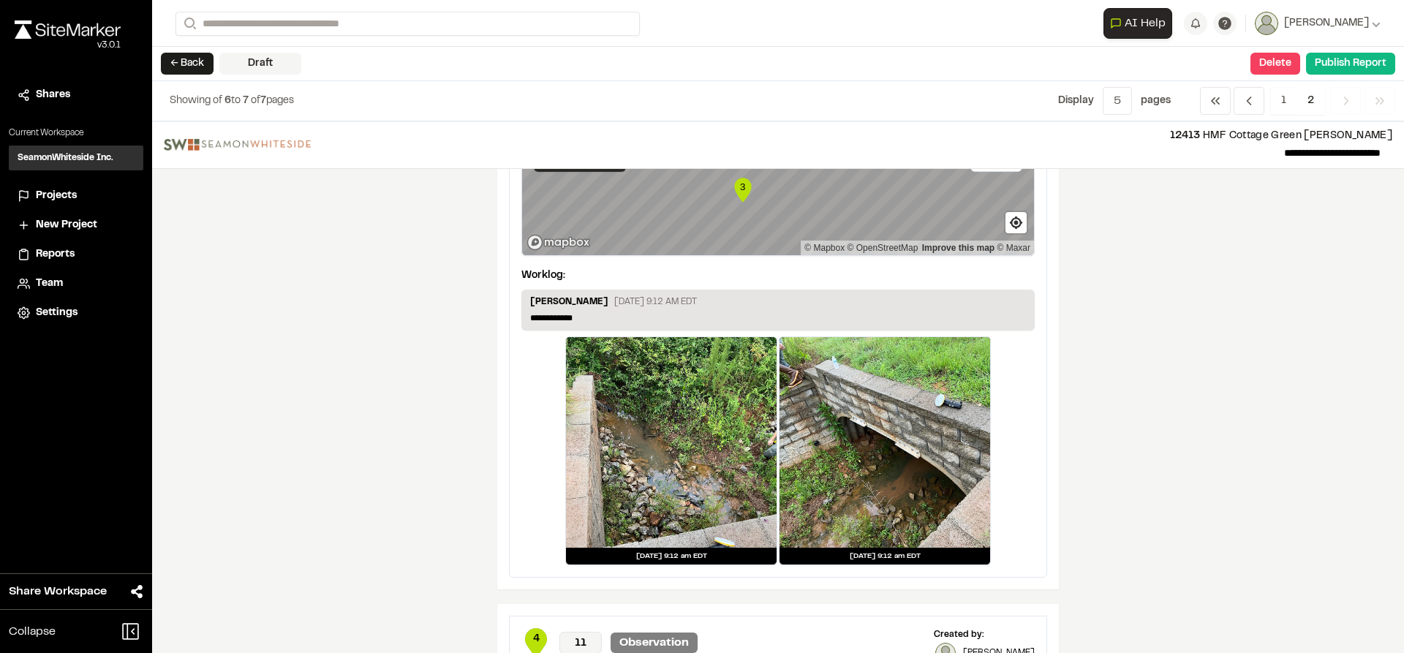
scroll to position [146, 0]
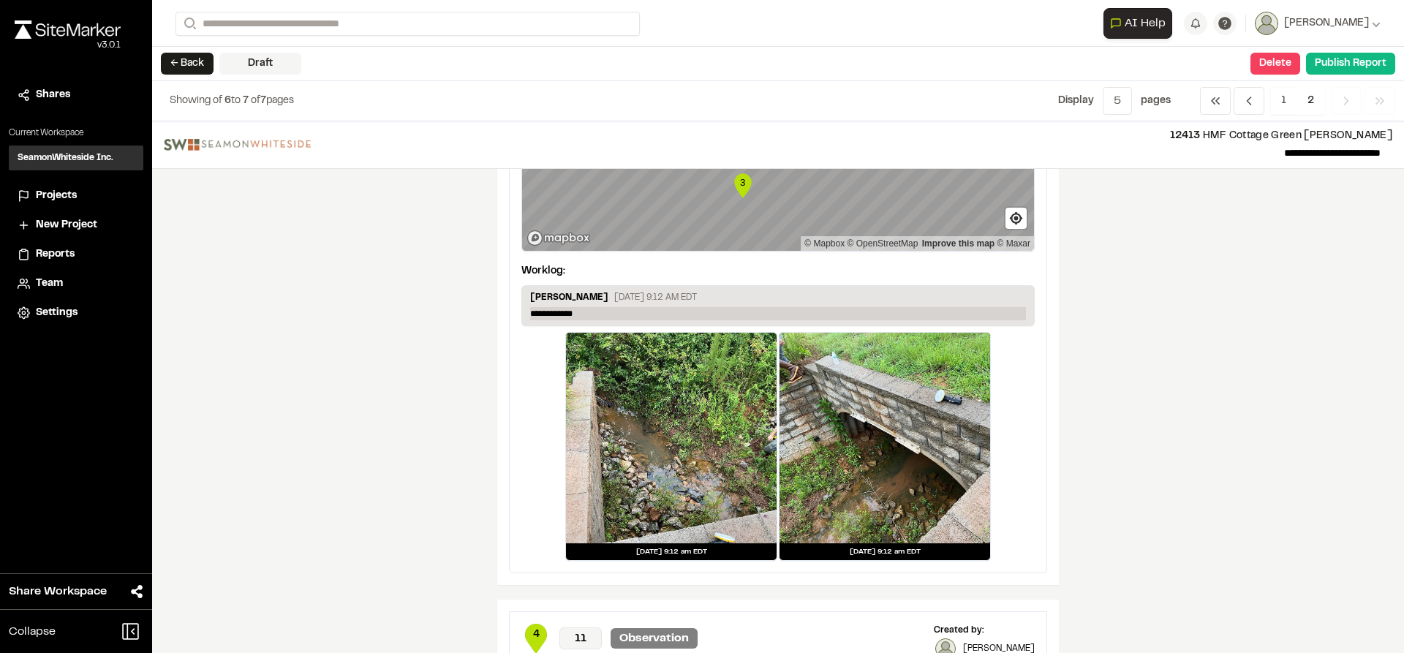
click at [603, 317] on p "**********" at bounding box center [778, 313] width 496 height 13
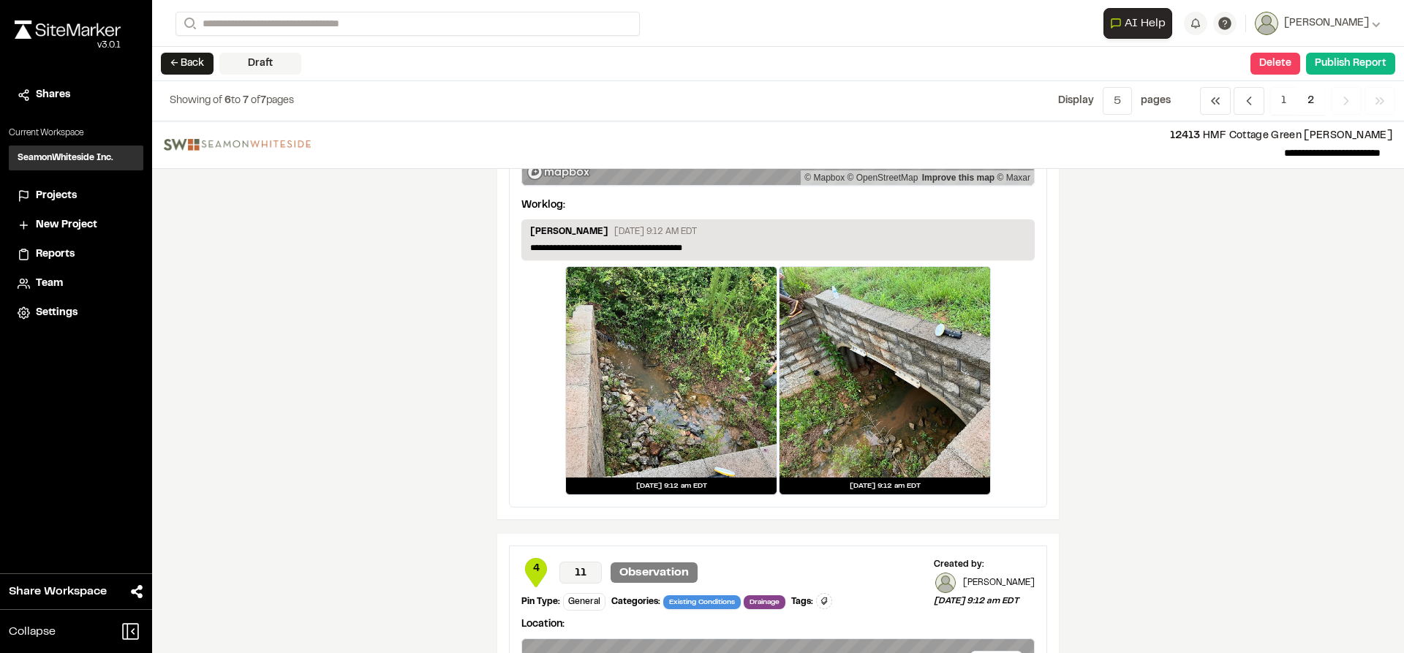
scroll to position [439, 0]
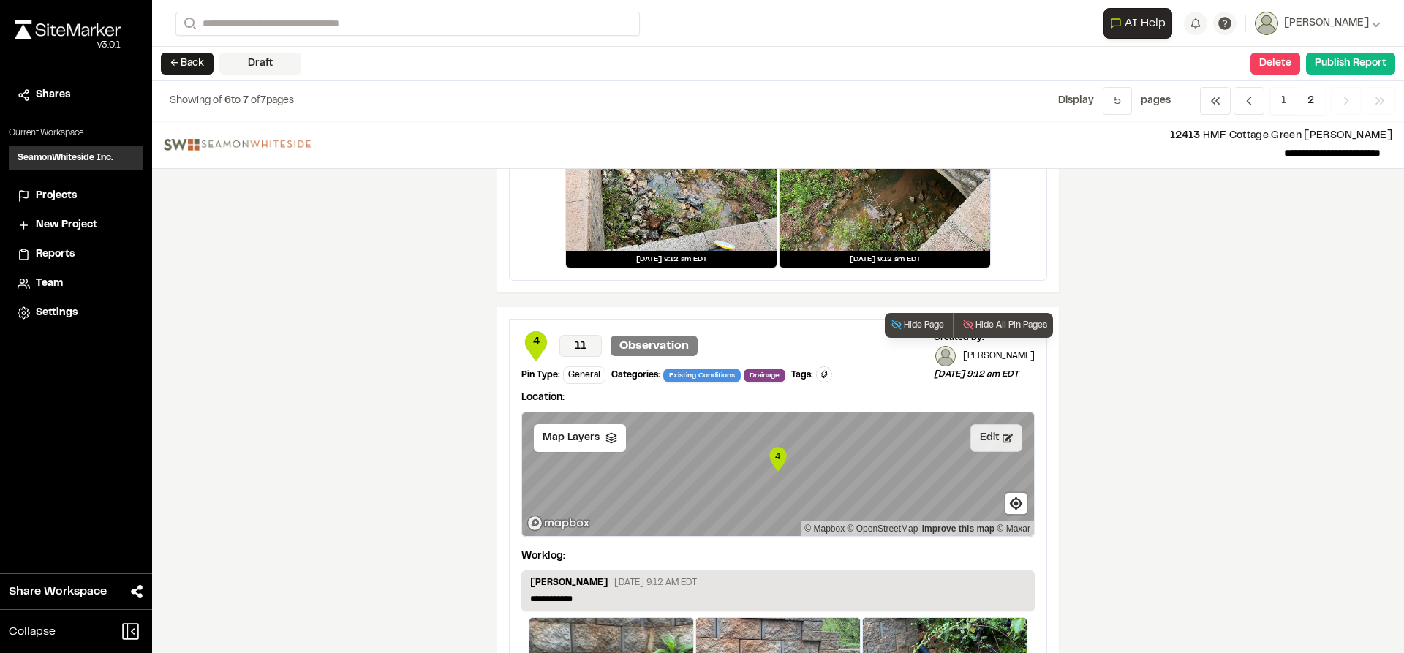
click at [983, 433] on button "Edit" at bounding box center [997, 438] width 52 height 28
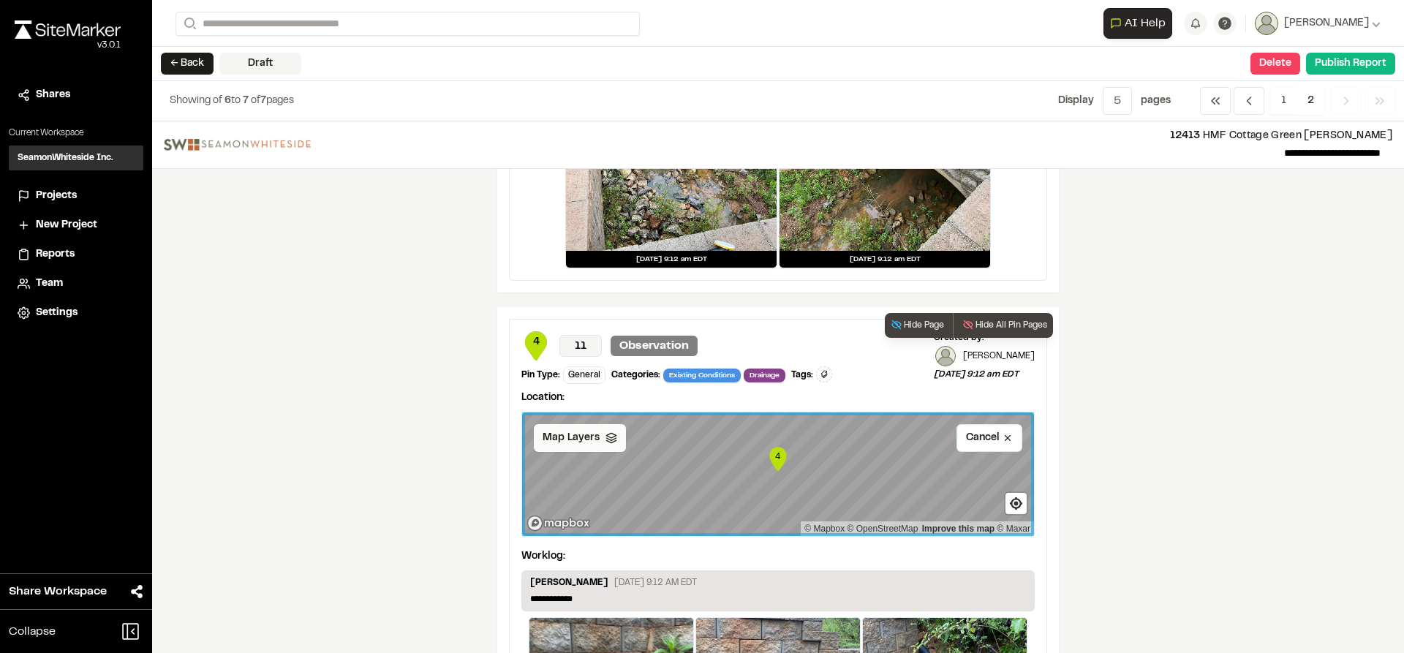
click at [546, 441] on span "Map Layers" at bounding box center [571, 438] width 57 height 16
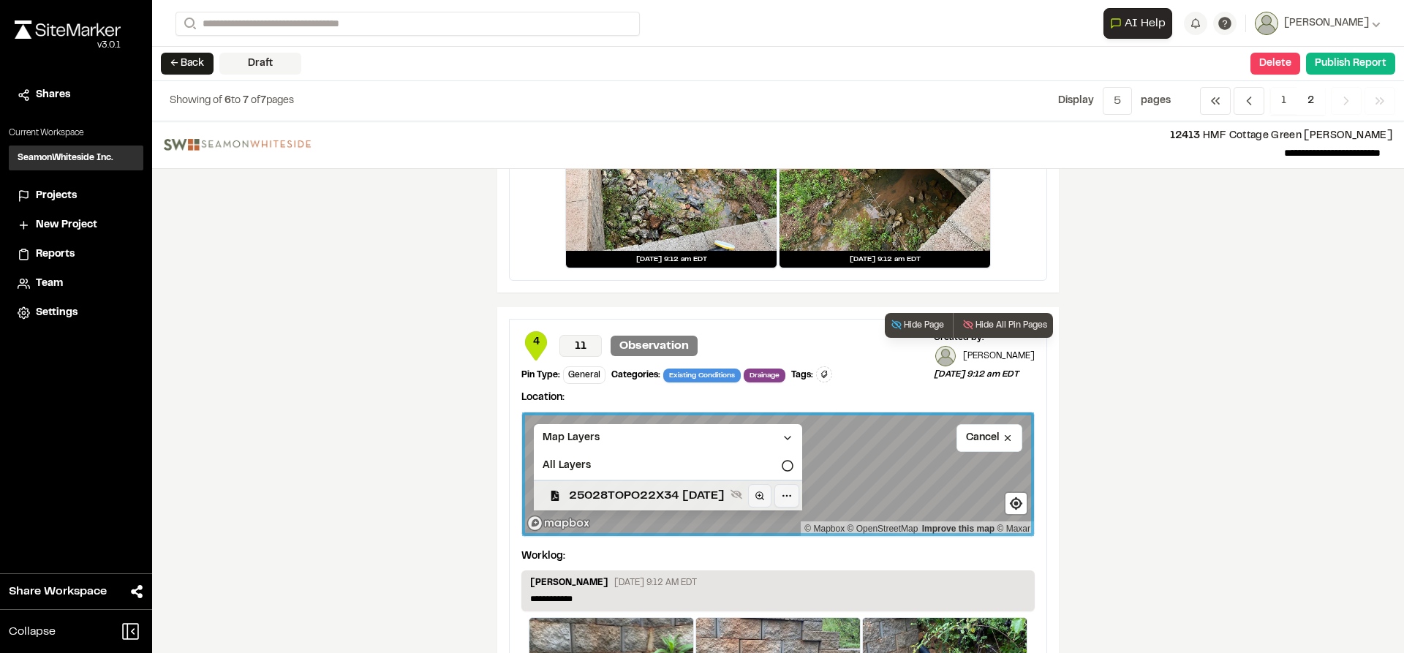
click at [599, 495] on span "25028TOPO22X34 [DATE]" at bounding box center [647, 496] width 156 height 18
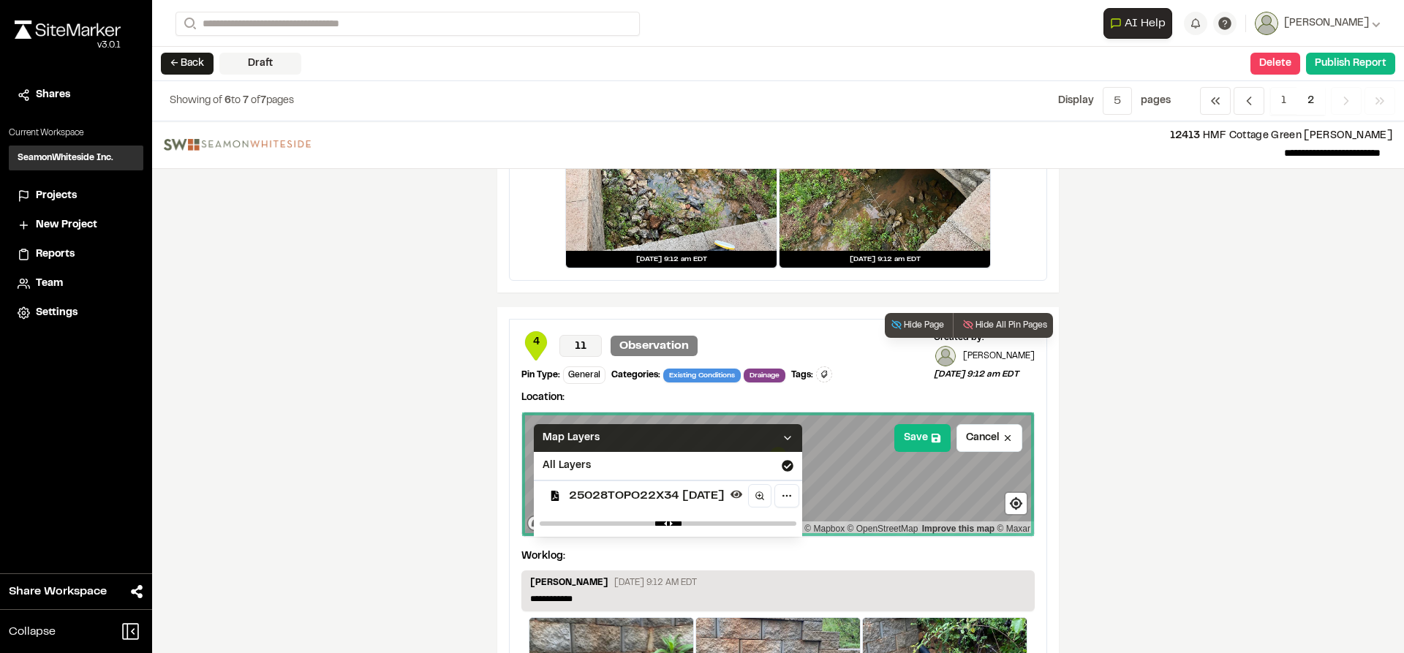
click at [794, 440] on icon at bounding box center [788, 438] width 12 height 12
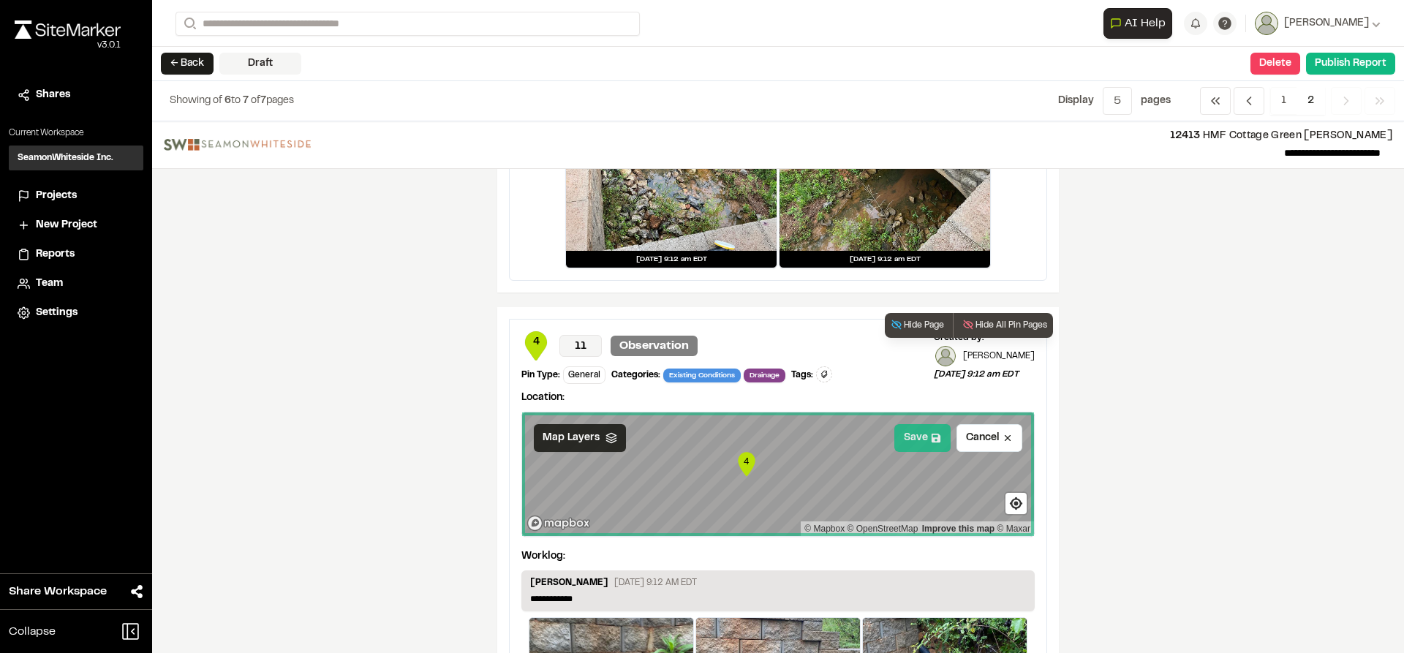
click at [896, 444] on button "Save" at bounding box center [922, 438] width 56 height 28
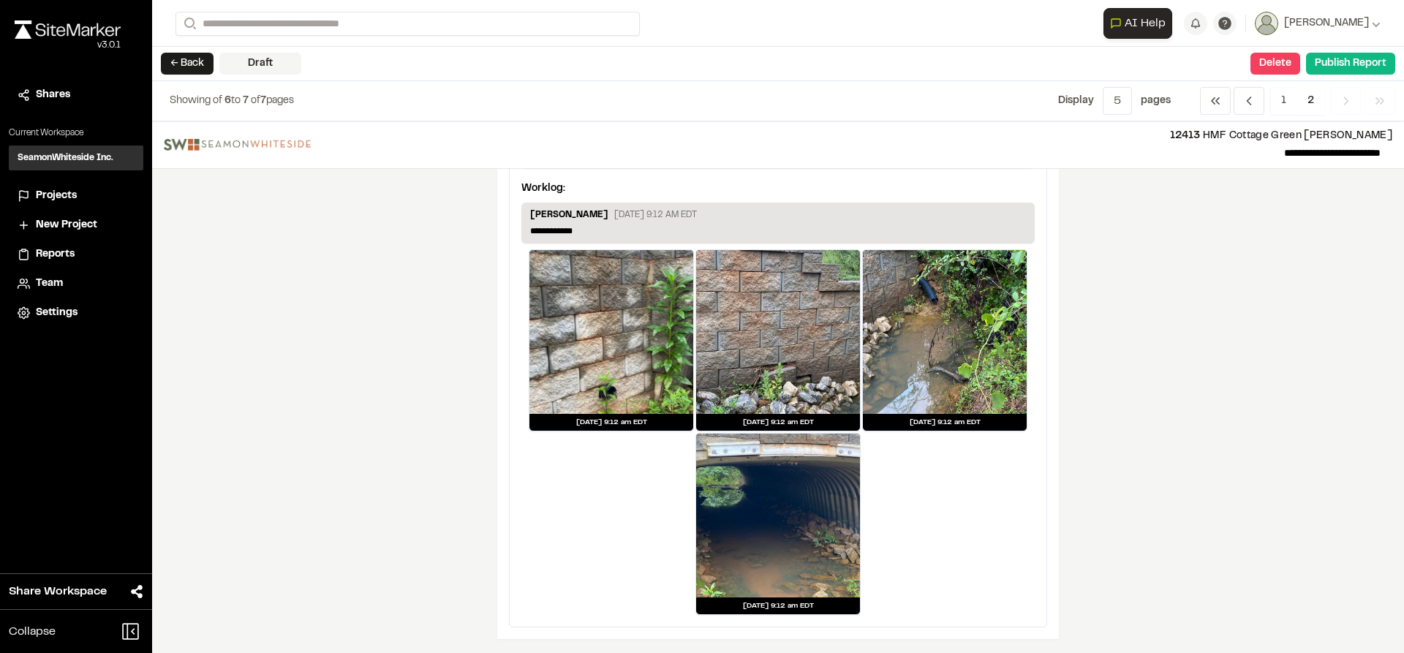
scroll to position [807, 0]
click at [1329, 70] on button "Publish Report" at bounding box center [1350, 64] width 89 height 22
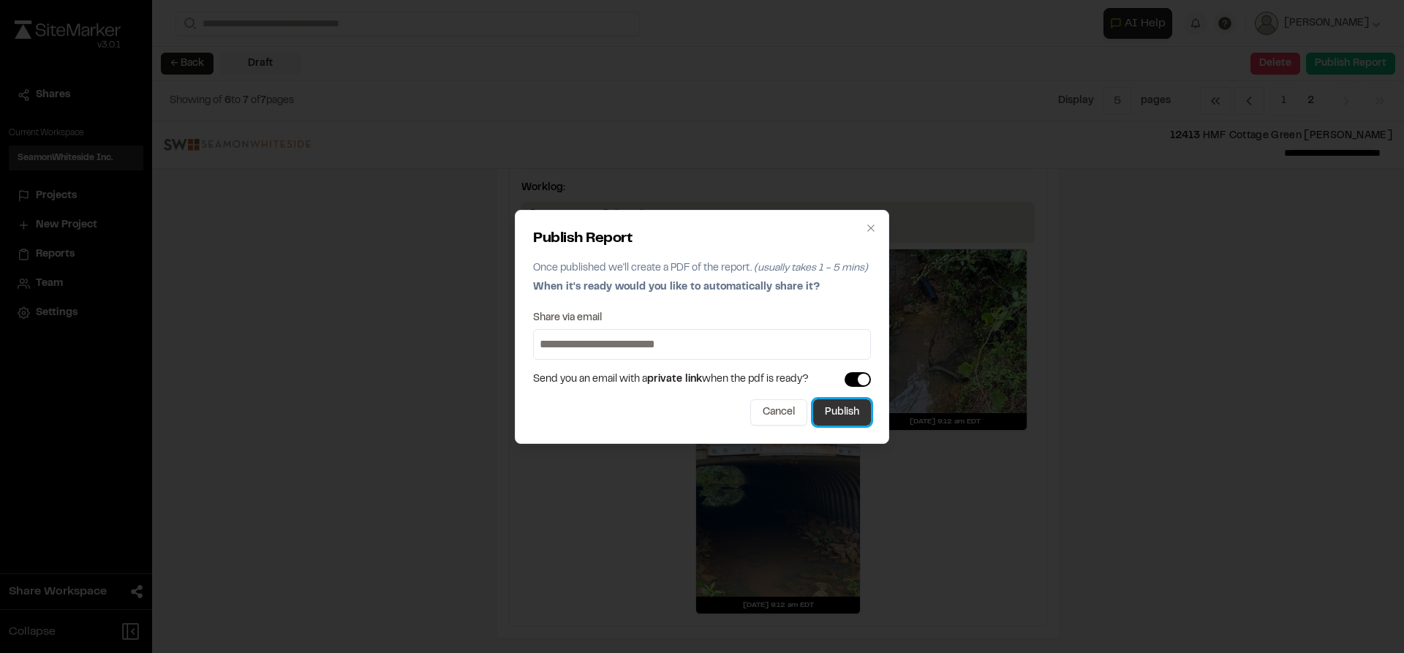
click at [845, 412] on button "Publish" at bounding box center [842, 412] width 58 height 26
